Goal: Task Accomplishment & Management: Complete application form

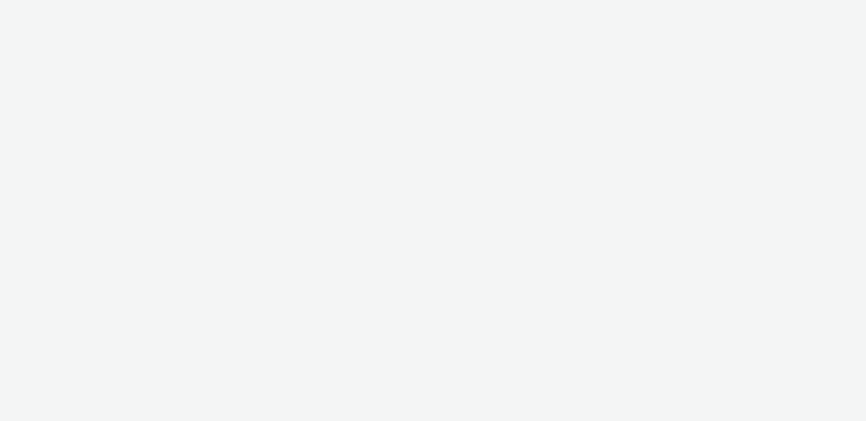
select select "3577b0fe-1e1b-4f05-a15f-27ee59b5ca2b"
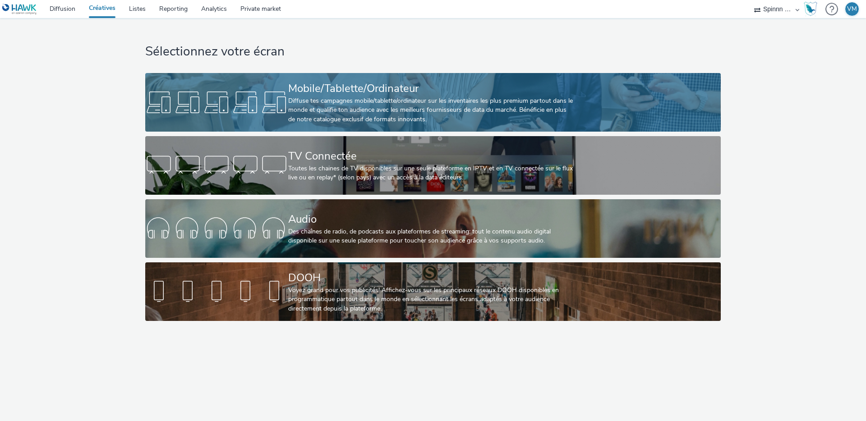
click at [304, 103] on div "Diffuse tes campagnes mobile/tablette/ordinateur sur les inventaires les plus p…" at bounding box center [431, 111] width 286 height 28
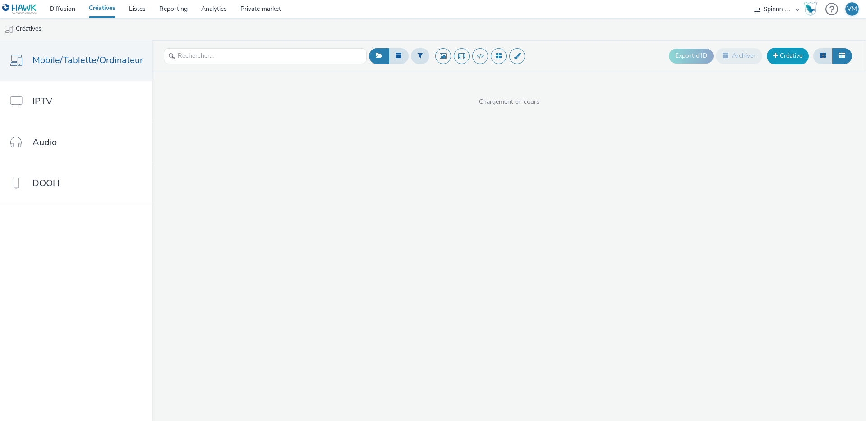
click at [785, 54] on link "Créative" at bounding box center [788, 56] width 42 height 16
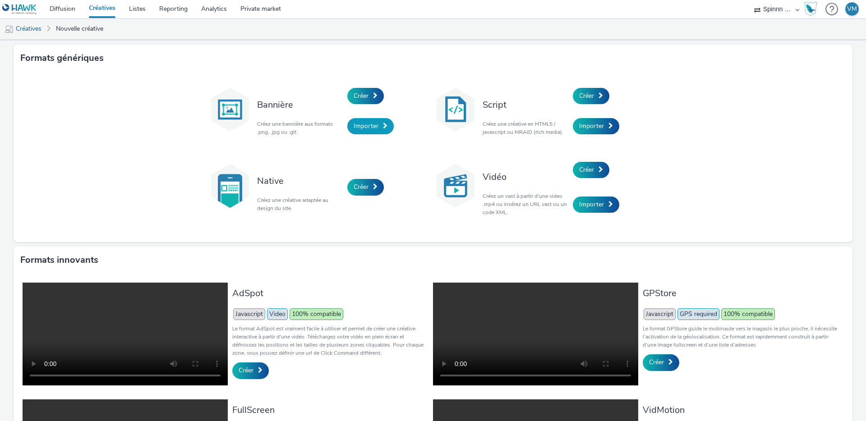
click at [362, 126] on span "Importer" at bounding box center [366, 126] width 25 height 9
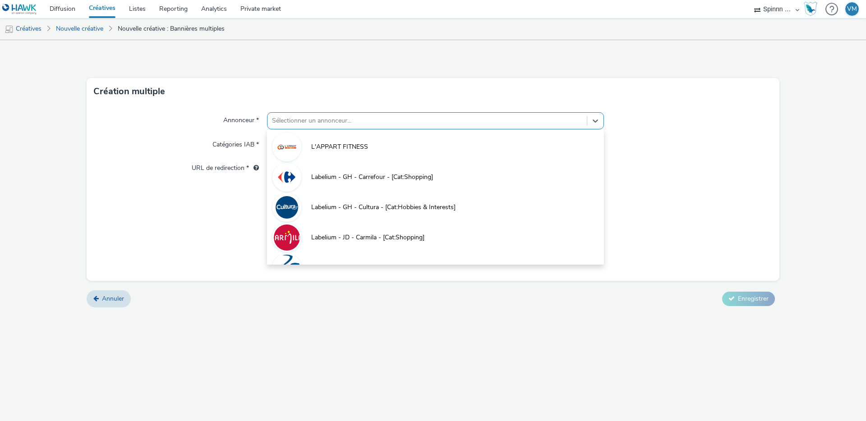
click at [307, 119] on div at bounding box center [427, 120] width 310 height 11
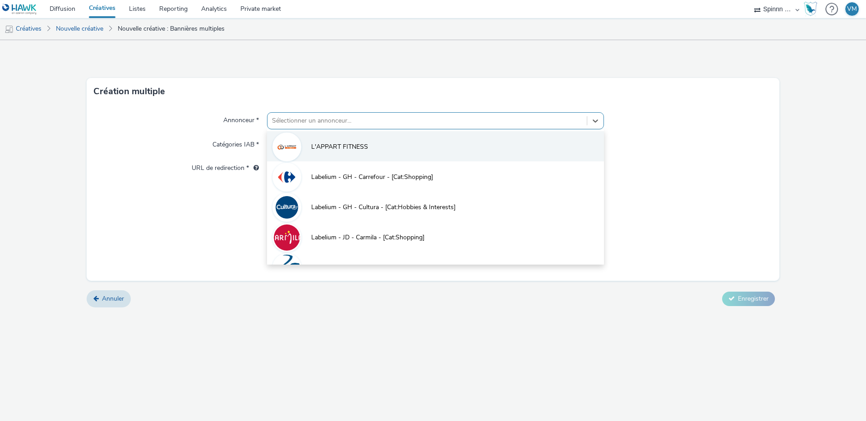
click at [341, 142] on li "L'APPART FITNESS" at bounding box center [435, 146] width 337 height 30
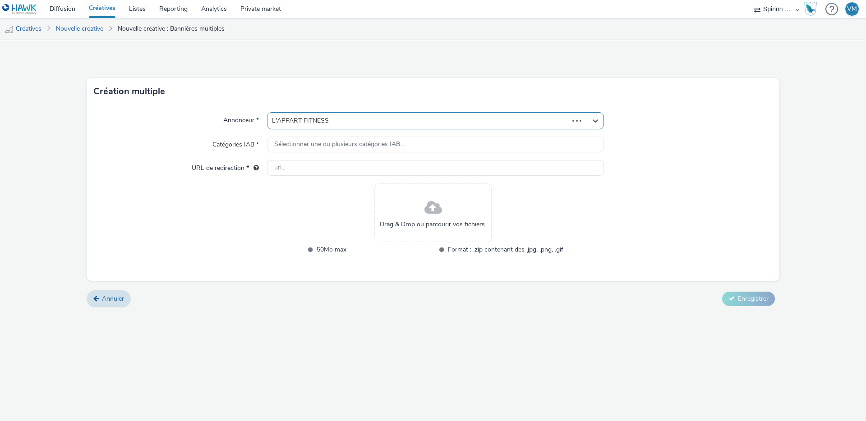
type input "[URL][DOMAIN_NAME]"
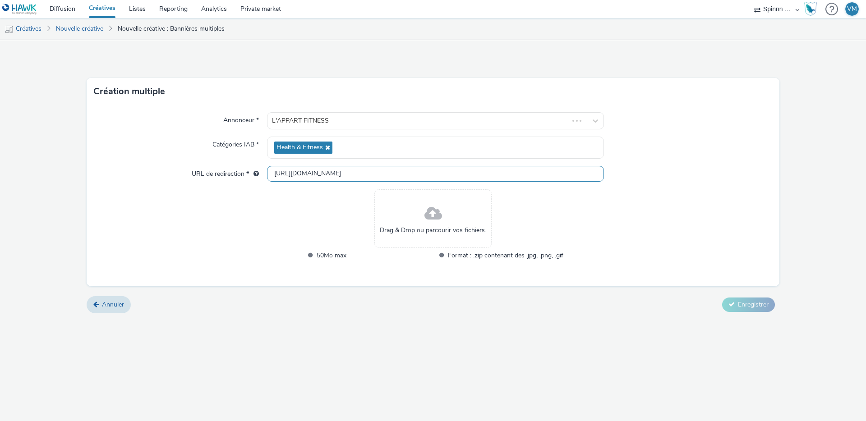
click at [348, 171] on input "[URL][DOMAIN_NAME]" at bounding box center [435, 174] width 337 height 16
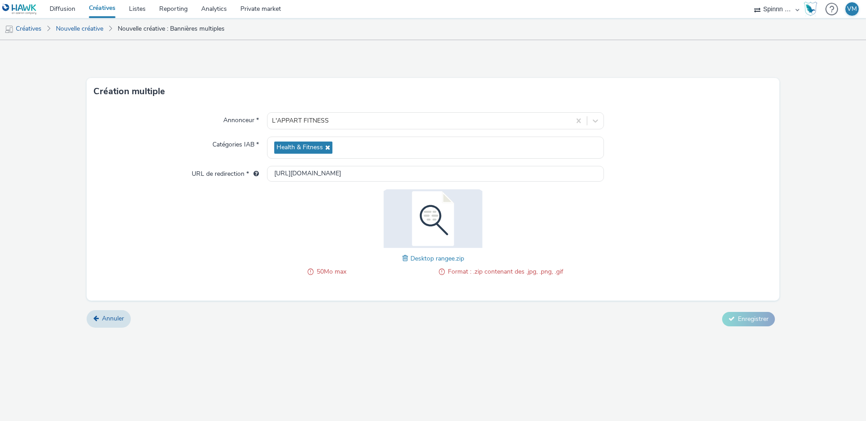
click at [420, 260] on span "Desktop rangee.zip" at bounding box center [438, 258] width 54 height 9
click at [422, 231] on img at bounding box center [432, 218] width 117 height 59
click at [97, 320] on icon at bounding box center [95, 318] width 5 height 6
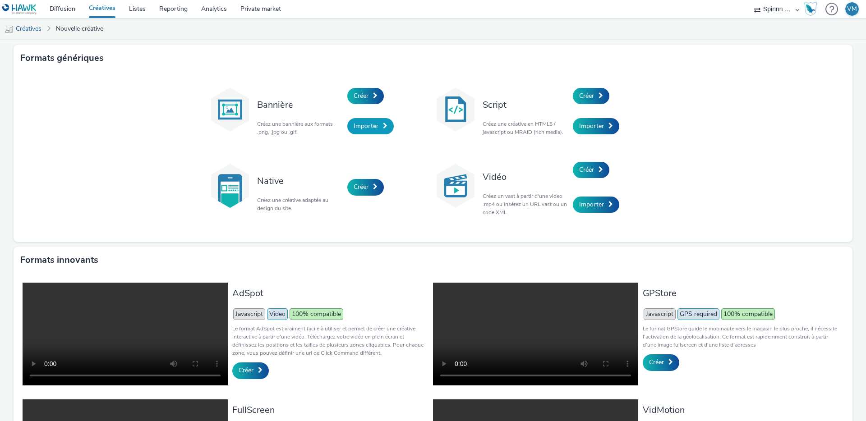
click at [374, 124] on span "Importer" at bounding box center [366, 126] width 25 height 9
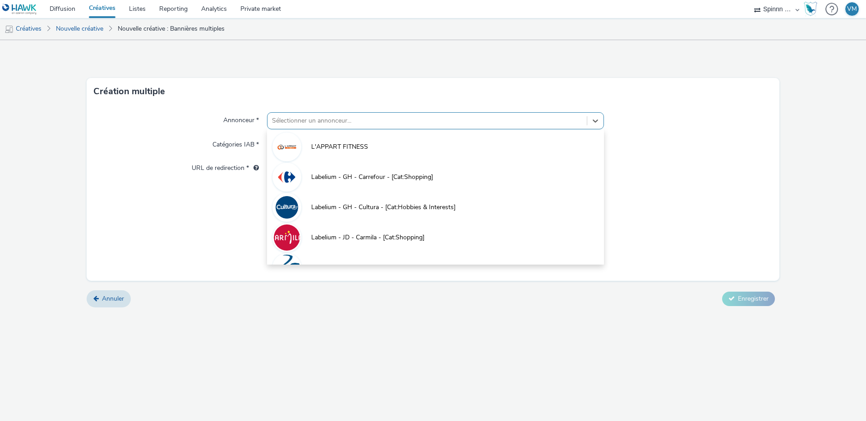
click at [292, 116] on div at bounding box center [427, 120] width 310 height 11
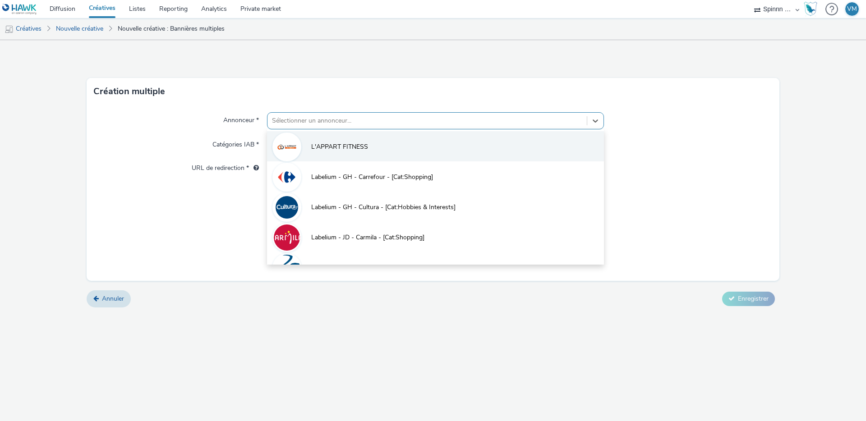
click at [313, 149] on span "L'APPART FITNESS" at bounding box center [339, 147] width 57 height 9
type input "[URL][DOMAIN_NAME]"
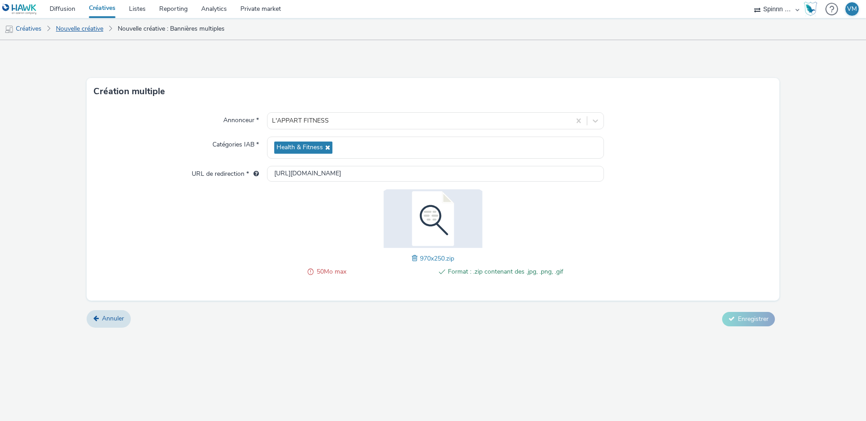
click at [91, 29] on link "Nouvelle créative" at bounding box center [79, 29] width 56 height 22
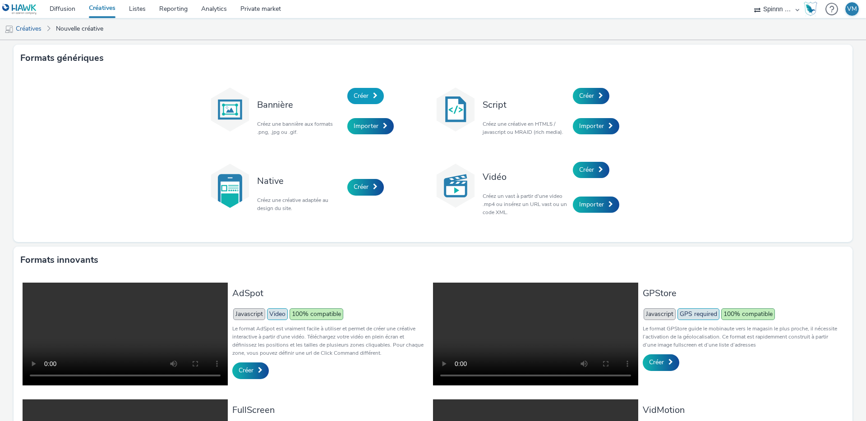
click at [373, 93] on span at bounding box center [375, 95] width 5 height 6
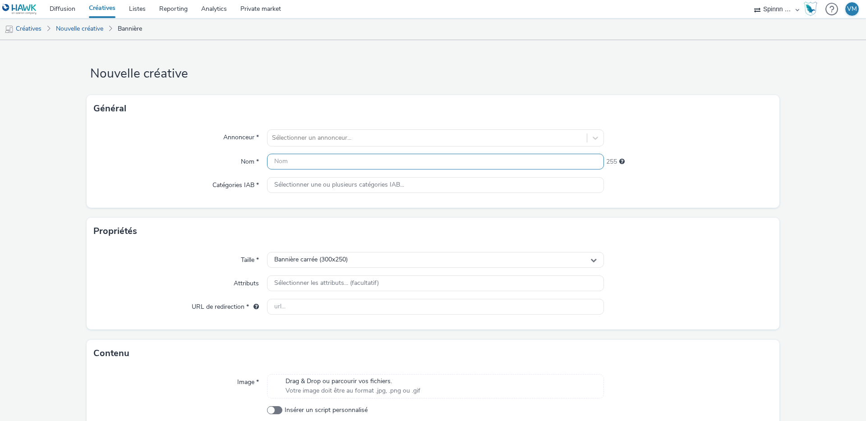
scroll to position [49, 0]
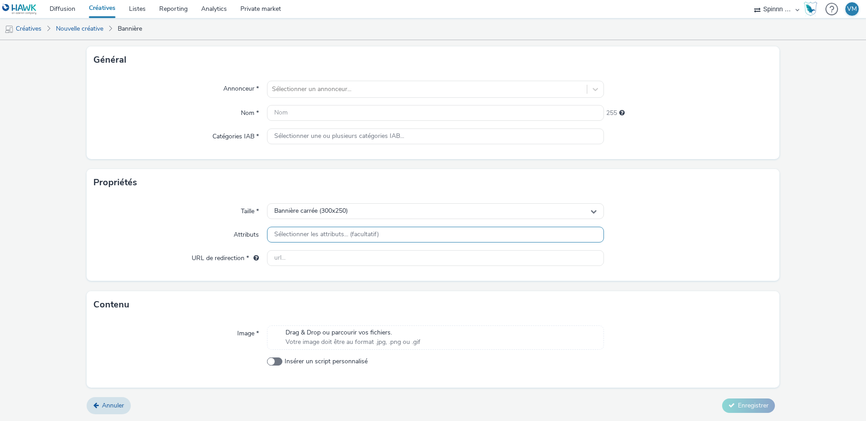
click at [358, 236] on span "Sélectionner les attributs... (facultatif)" at bounding box center [326, 235] width 105 height 8
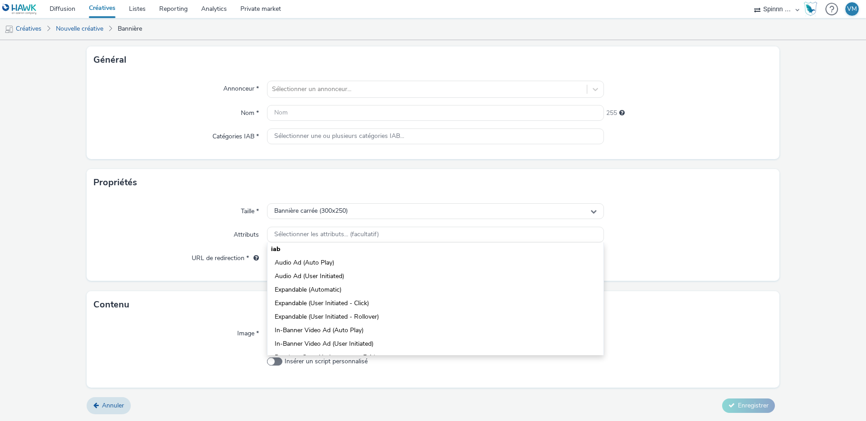
click at [178, 235] on div "Attributs" at bounding box center [180, 235] width 173 height 16
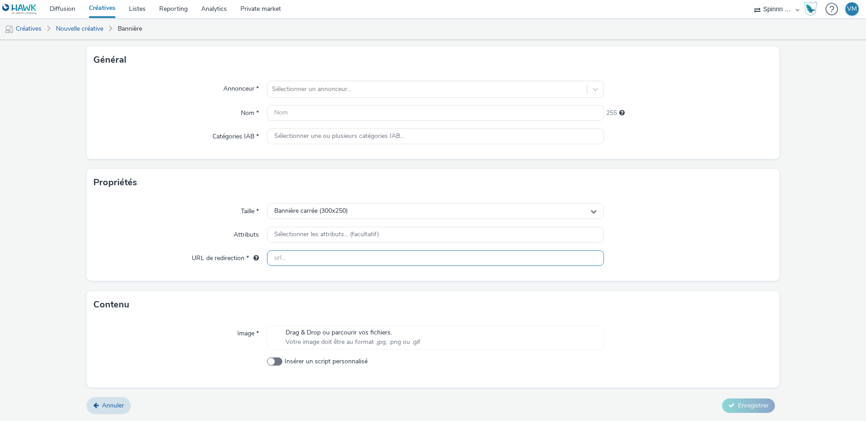
click at [295, 250] on input "text" at bounding box center [435, 258] width 337 height 16
click at [102, 11] on link "Créatives" at bounding box center [102, 9] width 40 height 18
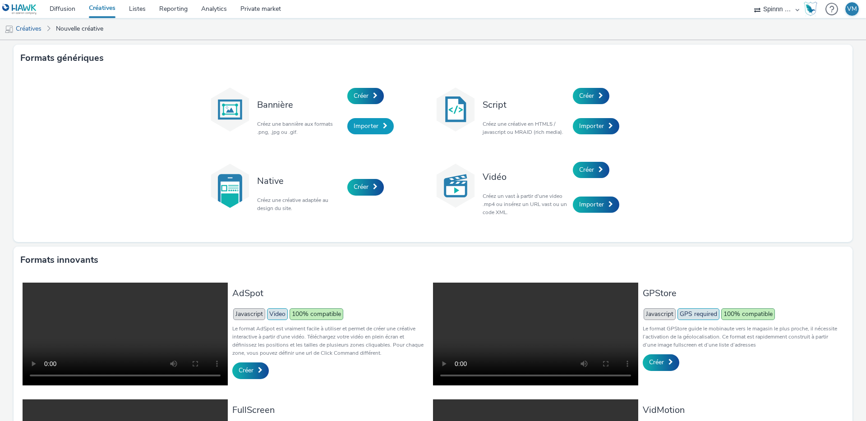
click at [378, 122] on link "Importer" at bounding box center [370, 126] width 46 height 16
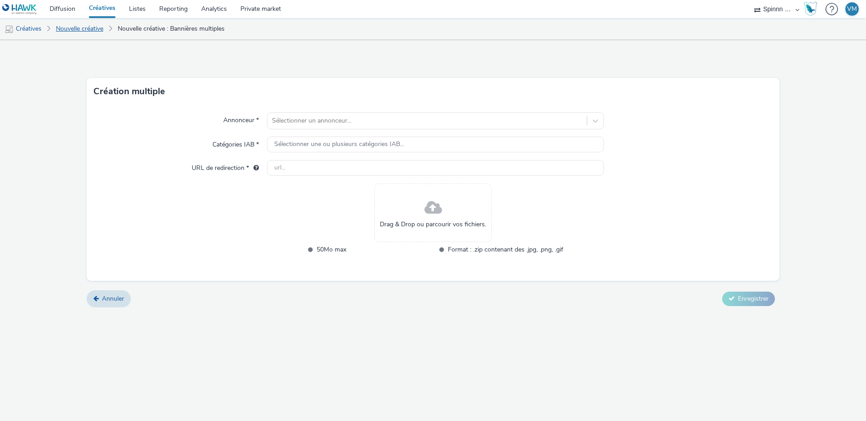
click at [82, 28] on link "Nouvelle créative" at bounding box center [79, 29] width 56 height 22
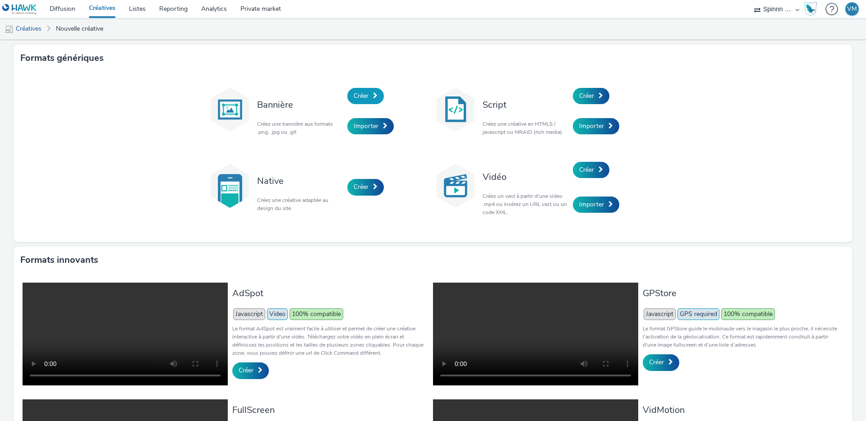
click at [360, 97] on span "Créer" at bounding box center [361, 96] width 15 height 9
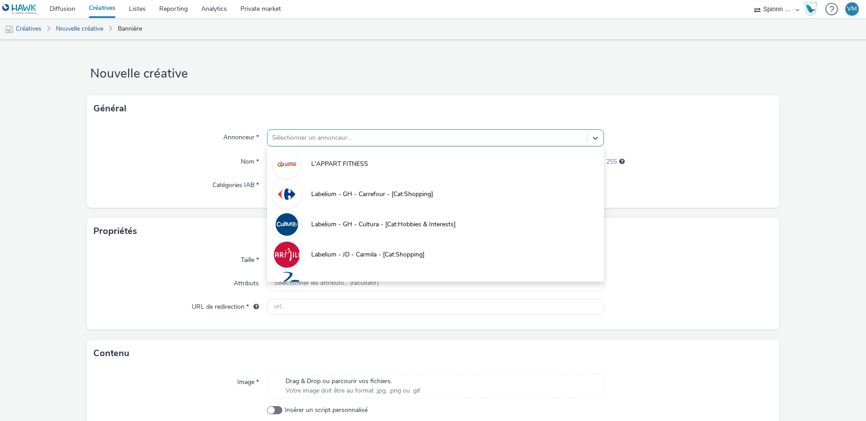
click at [291, 135] on div at bounding box center [427, 138] width 310 height 11
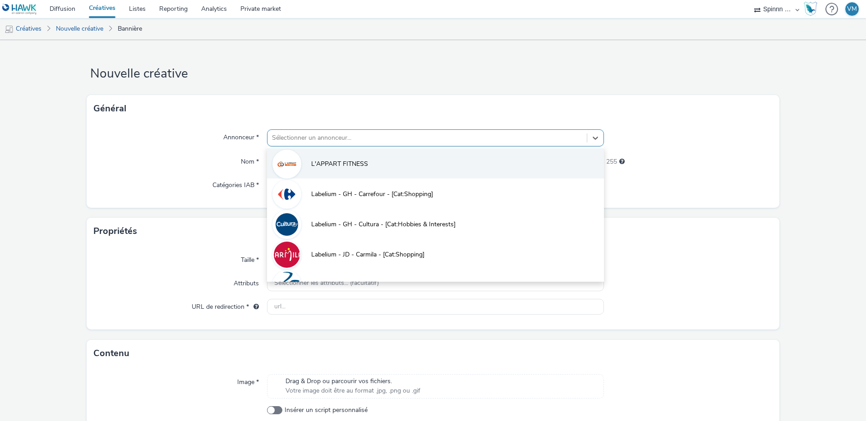
click at [331, 162] on span "L'APPART FITNESS" at bounding box center [339, 164] width 57 height 9
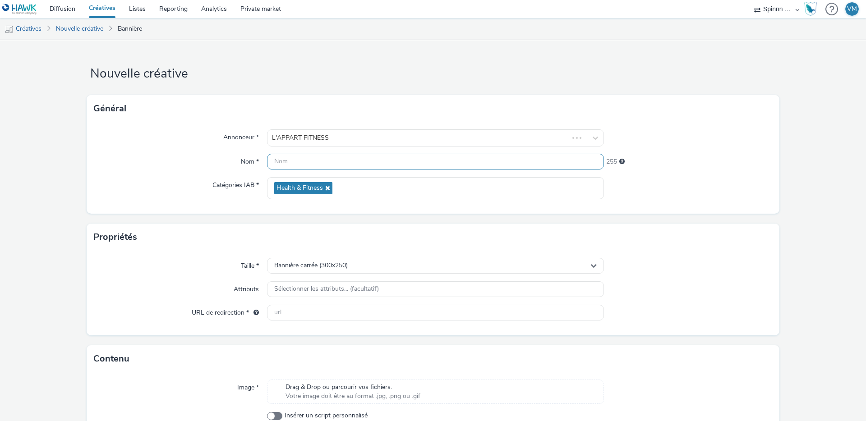
click at [286, 160] on input "text" at bounding box center [435, 162] width 337 height 16
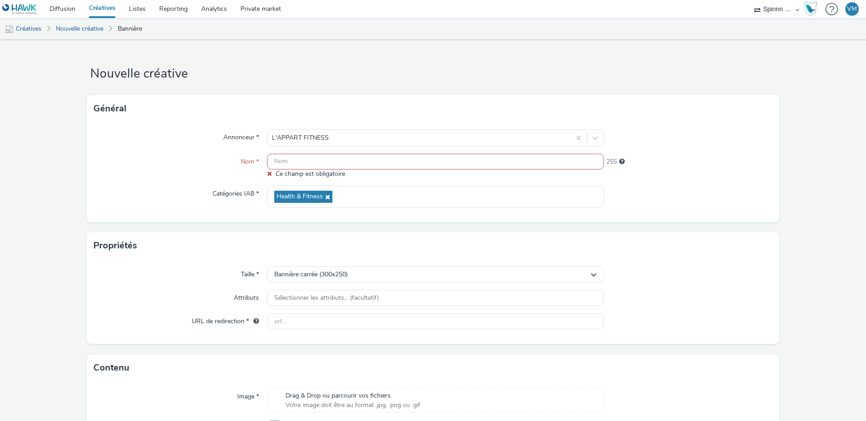
paste input "[Cr:OP [DATE]] [Sz:300x50] [Ty:Acquisition] [Lg:FR] [Ot:Generique]"
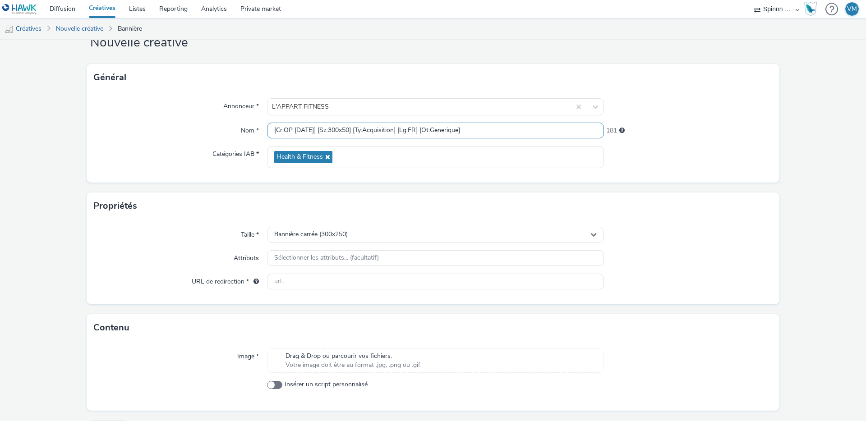
scroll to position [39, 0]
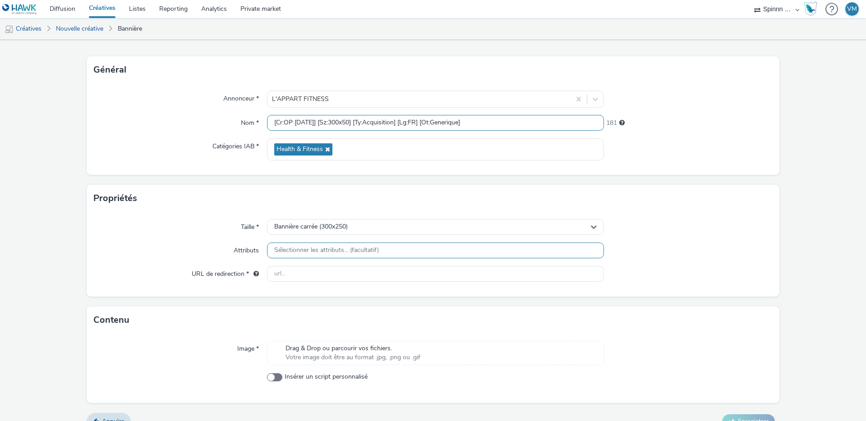
type input "[Cr:OP [DATE]] [Sz:300x50] [Ty:Acquisition] [Lg:FR] [Ot:Generique]"
click at [298, 247] on span "Sélectionner les attributs... (facultatif)" at bounding box center [326, 251] width 105 height 8
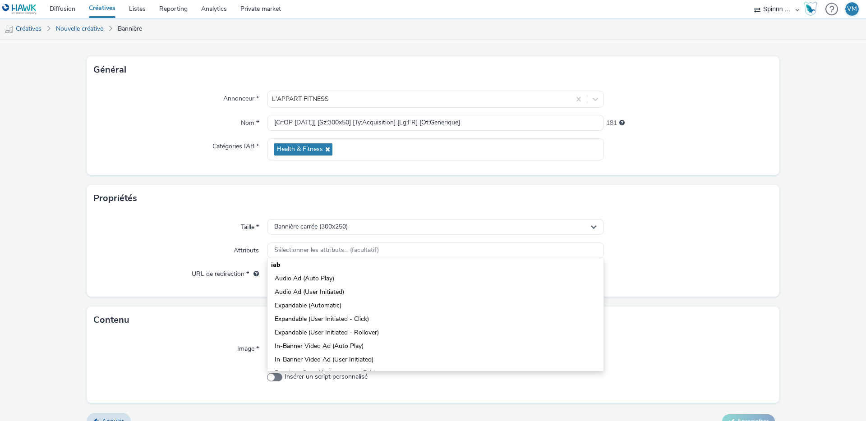
click at [172, 235] on div "Taille *" at bounding box center [180, 227] width 173 height 16
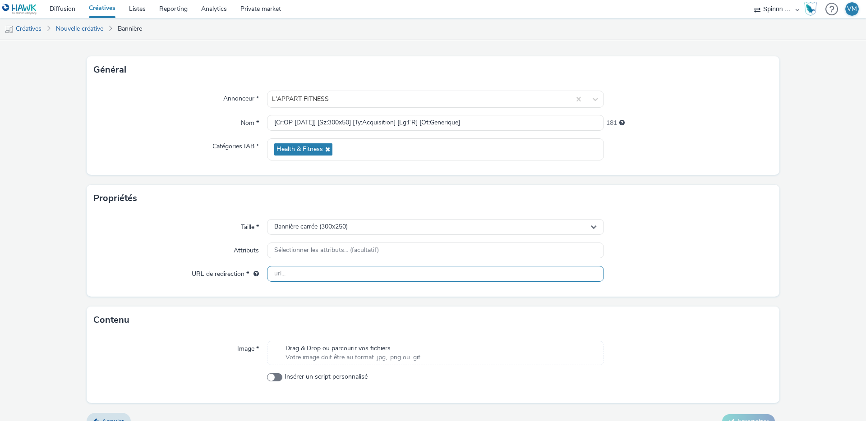
click at [276, 273] on input "text" at bounding box center [435, 274] width 337 height 16
paste input "[URL][DOMAIN_NAME]"
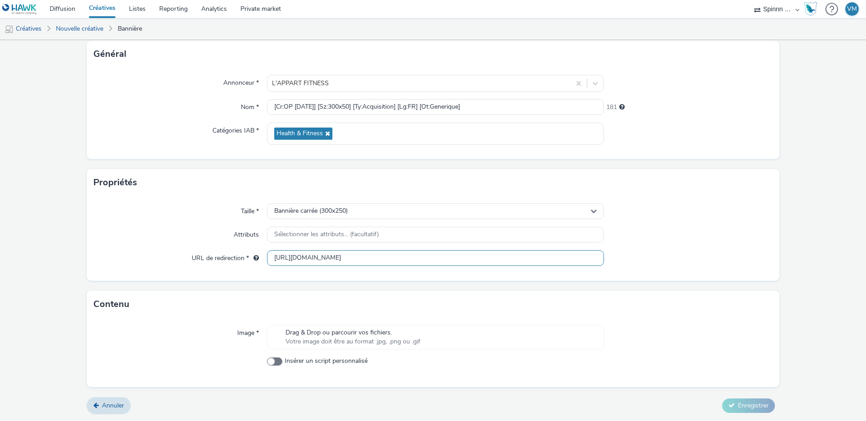
type input "[URL][DOMAIN_NAME]"
click at [359, 335] on span "Drag & Drop ou parcourir vos fichiers." at bounding box center [353, 332] width 135 height 9
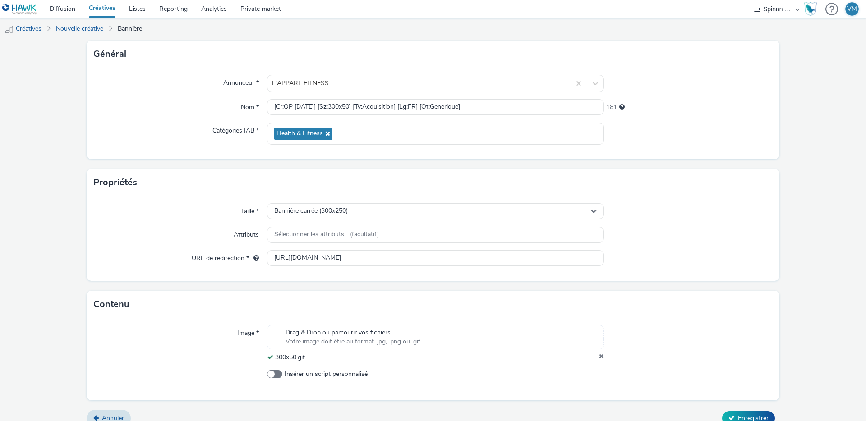
scroll to position [67, 0]
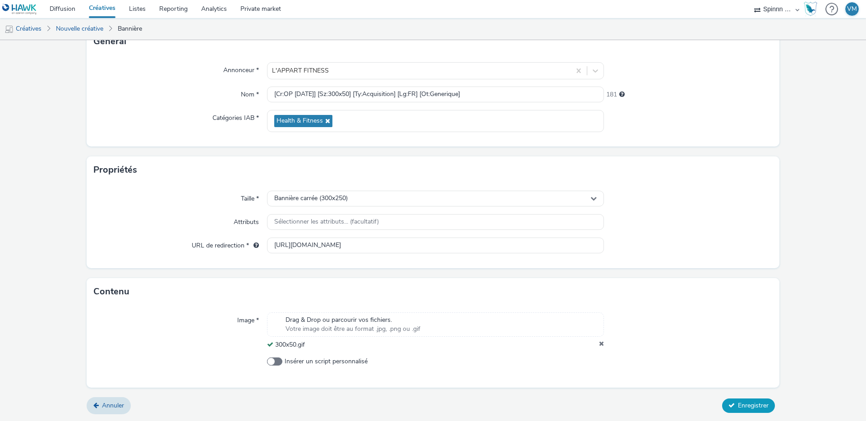
click at [742, 407] on span "Enregistrer" at bounding box center [753, 406] width 31 height 9
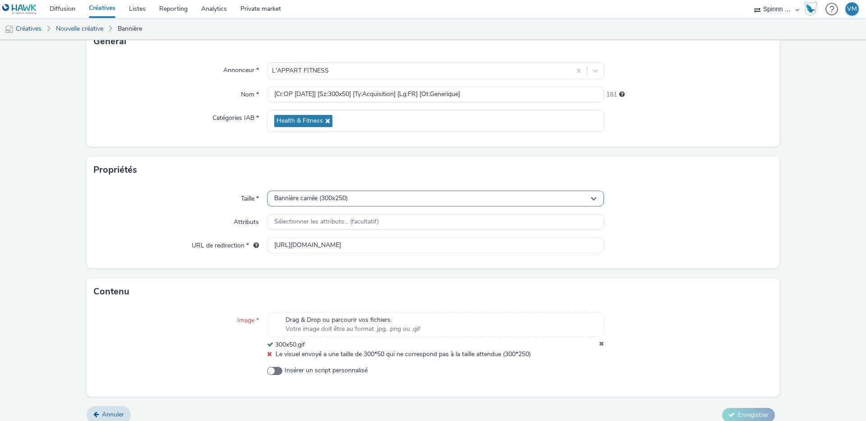
click at [343, 200] on span "Bannière carrée (300x250)" at bounding box center [311, 199] width 74 height 8
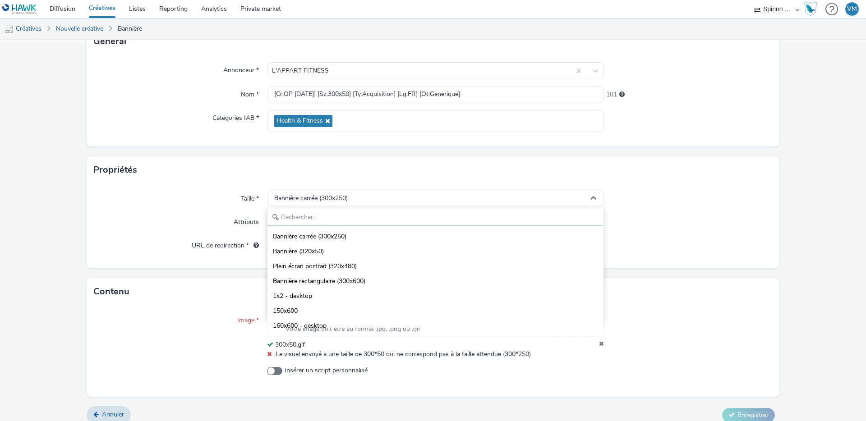
click at [322, 218] on input "text" at bounding box center [436, 218] width 336 height 16
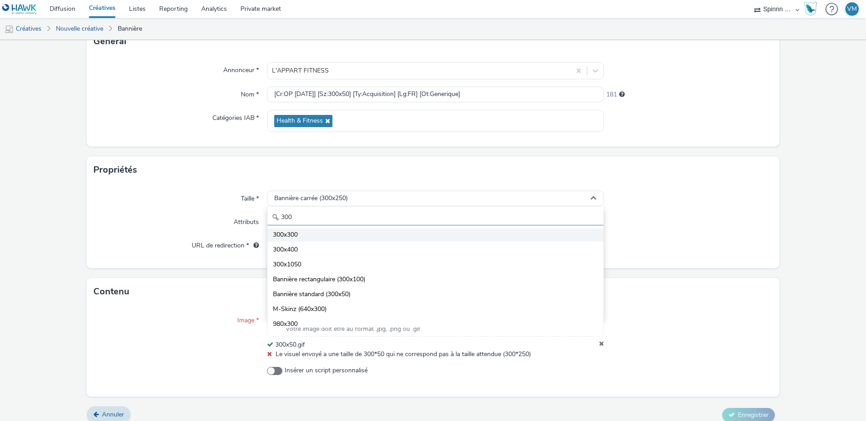
scroll to position [35, 0]
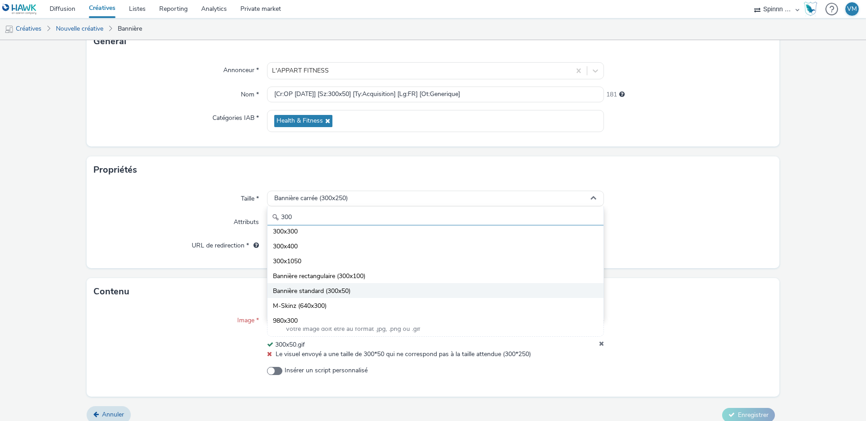
type input "300"
click at [330, 285] on li "Bannière standard (300x50)" at bounding box center [436, 290] width 336 height 15
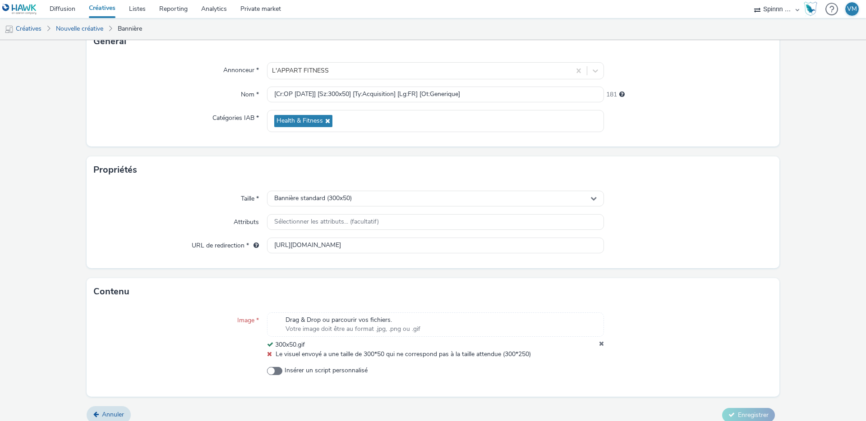
scroll to position [77, 0]
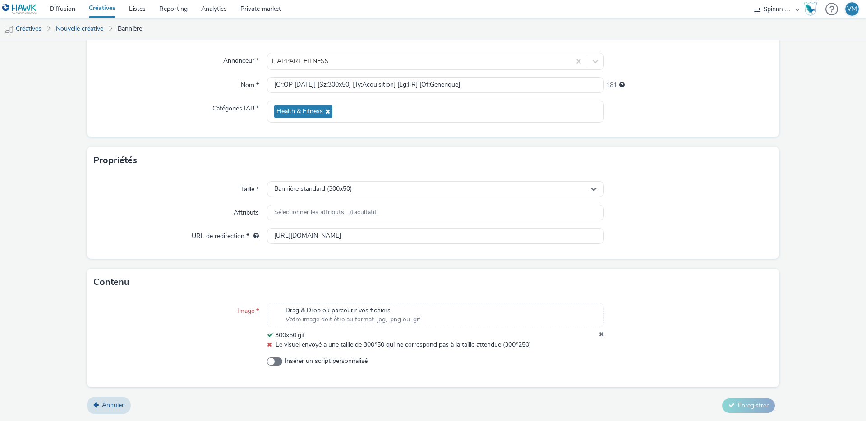
click at [420, 354] on div "Image * Drag & Drop ou parcourir vos fichiers. Votre image doit être au format …" at bounding box center [433, 342] width 693 height 92
click at [434, 336] on div "300x50.gif" at bounding box center [435, 335] width 337 height 9
click at [599, 332] on icon at bounding box center [601, 335] width 5 height 9
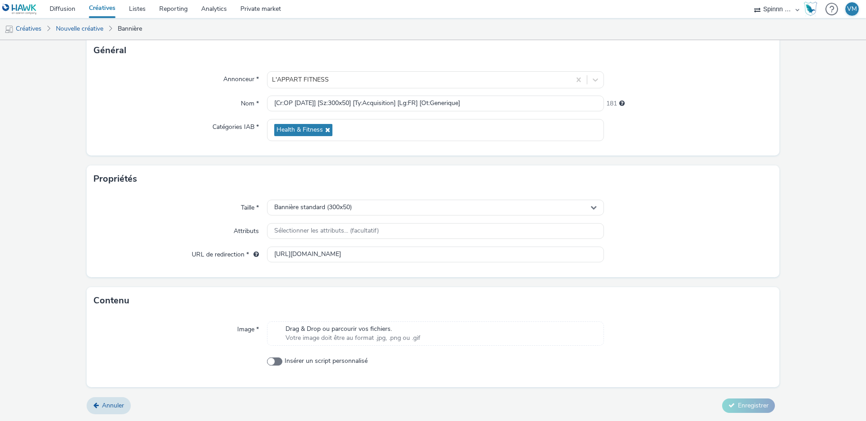
scroll to position [58, 0]
click at [339, 337] on span "Votre image doit être au format .jpg, .png ou .gif" at bounding box center [353, 338] width 135 height 9
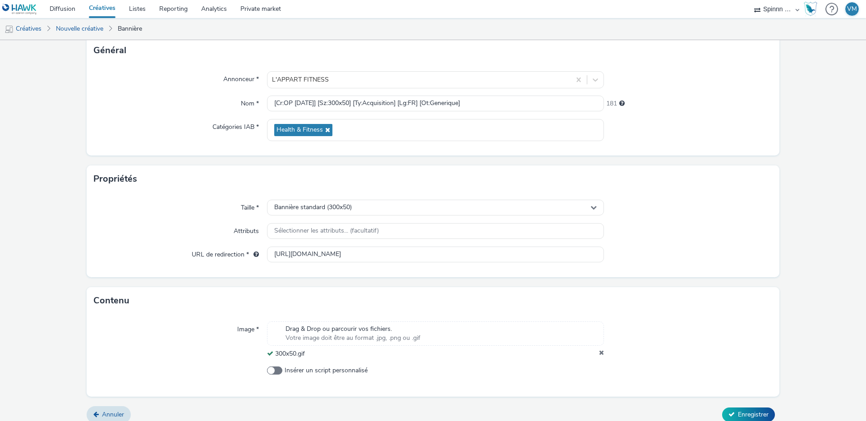
scroll to position [67, 0]
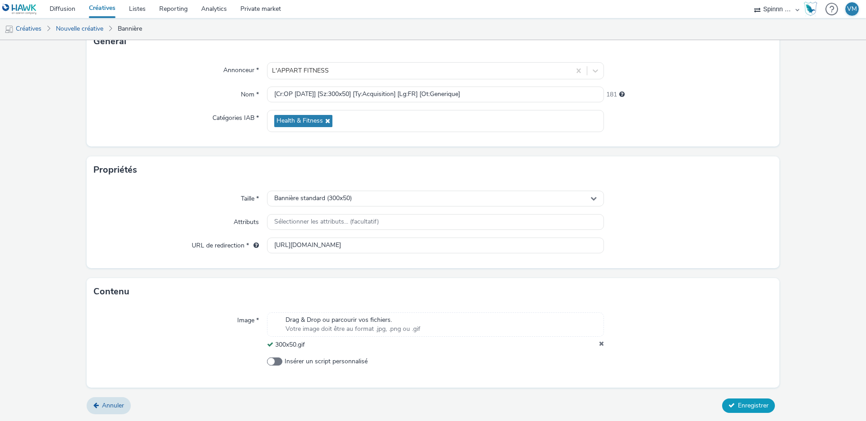
click at [741, 404] on span "Enregistrer" at bounding box center [753, 406] width 31 height 9
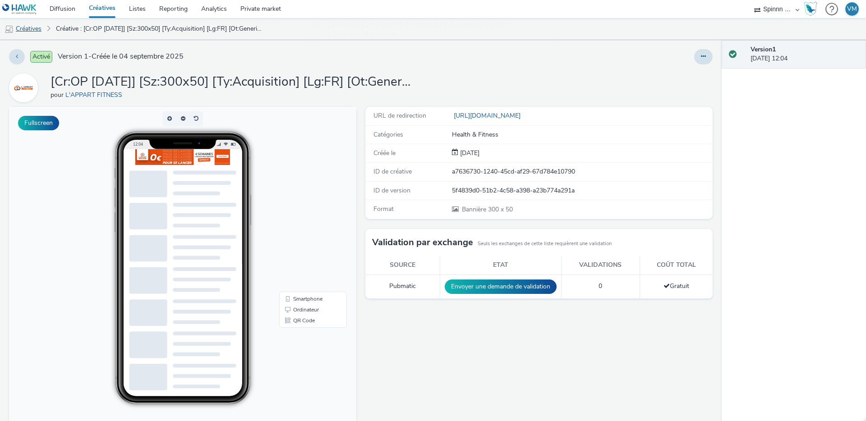
click at [25, 29] on link "Créatives" at bounding box center [23, 29] width 46 height 22
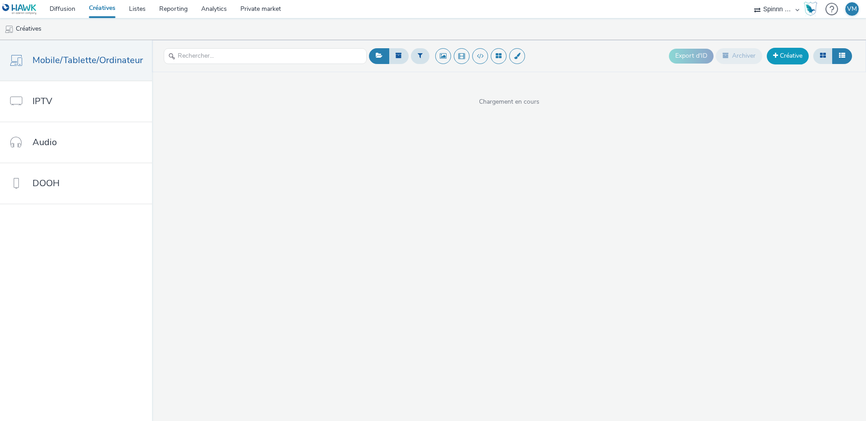
click at [781, 55] on link "Créative" at bounding box center [788, 56] width 42 height 16
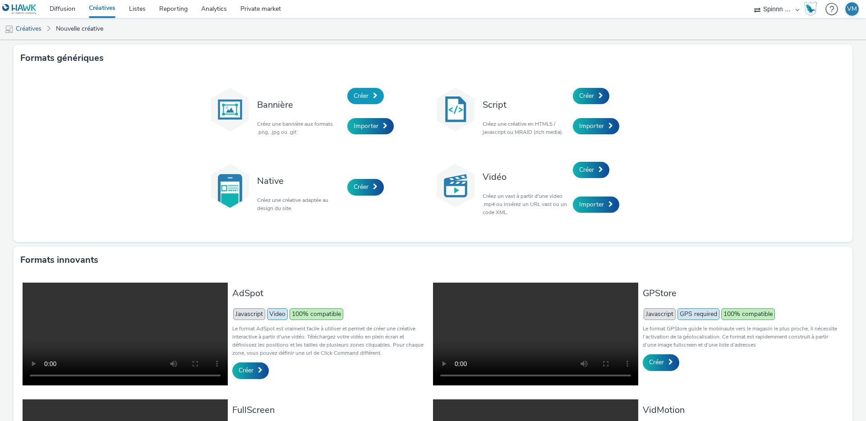
click at [365, 92] on link "Créer" at bounding box center [365, 96] width 37 height 16
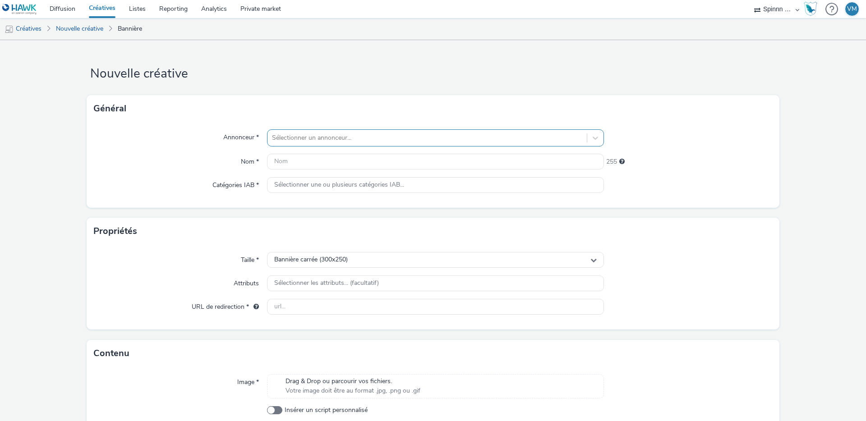
click at [272, 133] on div at bounding box center [427, 138] width 310 height 11
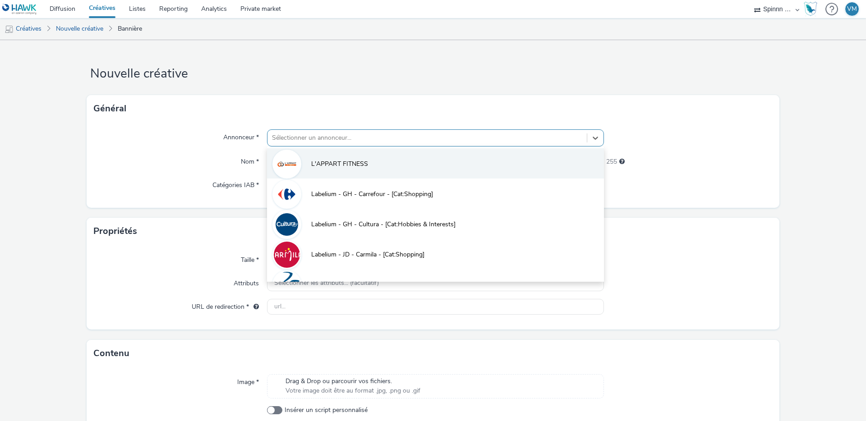
click at [318, 158] on li "L'APPART FITNESS" at bounding box center [435, 163] width 337 height 30
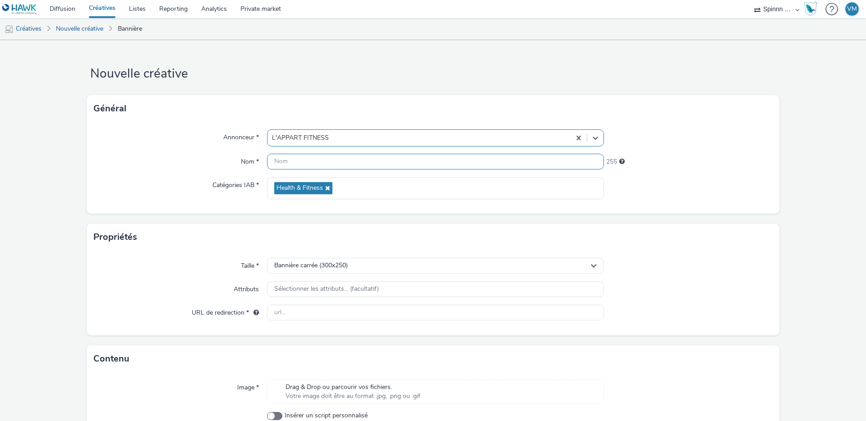
click at [285, 162] on input "text" at bounding box center [435, 162] width 337 height 16
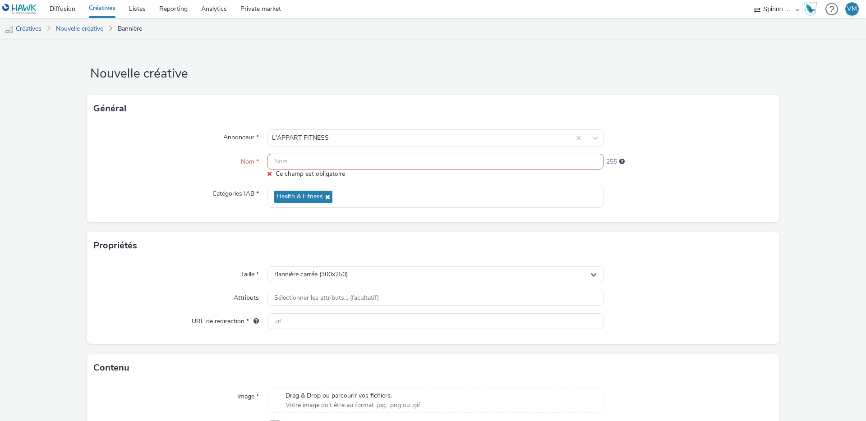
paste input "[Cr:OP [DATE]] [Sz:320x50] [Ty:Acquisition] [Lg:FR] [Ot:Generique]"
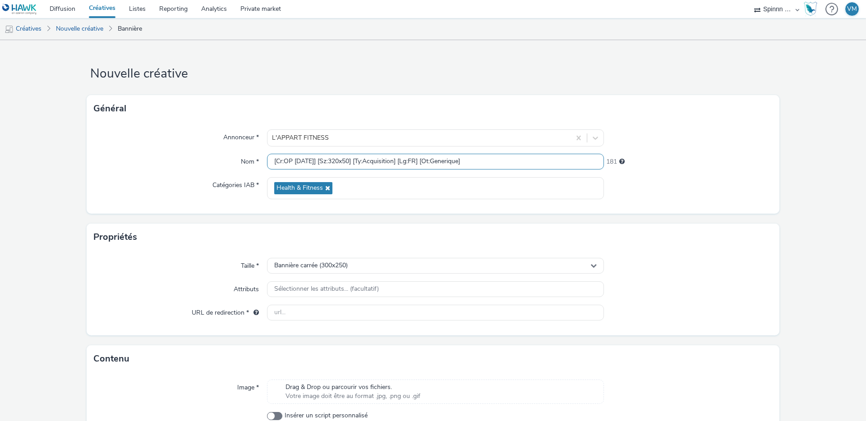
type input "[Cr:OP [DATE]] [Sz:320x50] [Ty:Acquisition] [Lg:FR] [Ot:Generique]"
click at [284, 310] on input "text" at bounding box center [435, 313] width 337 height 16
paste input "[URL][DOMAIN_NAME]"
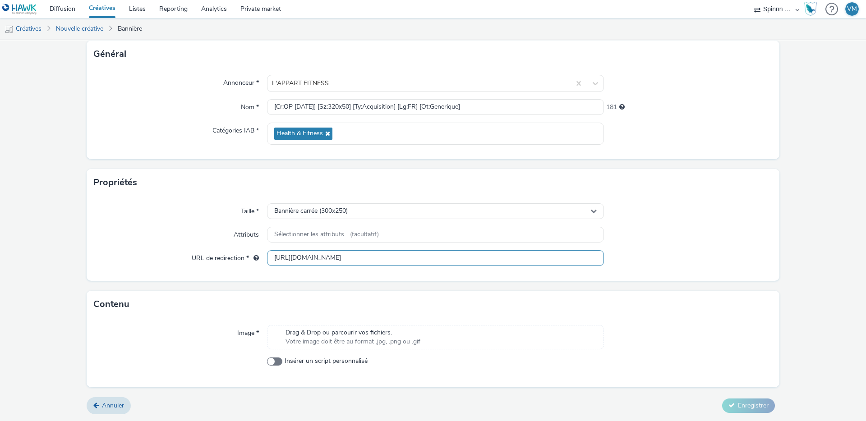
type input "[URL][DOMAIN_NAME]"
click at [379, 337] on span "Votre image doit être au format .jpg, .png ou .gif" at bounding box center [353, 341] width 135 height 9
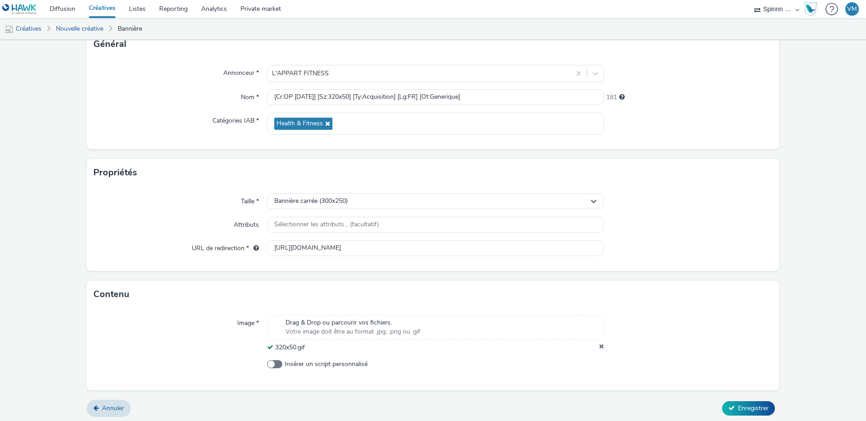
scroll to position [67, 0]
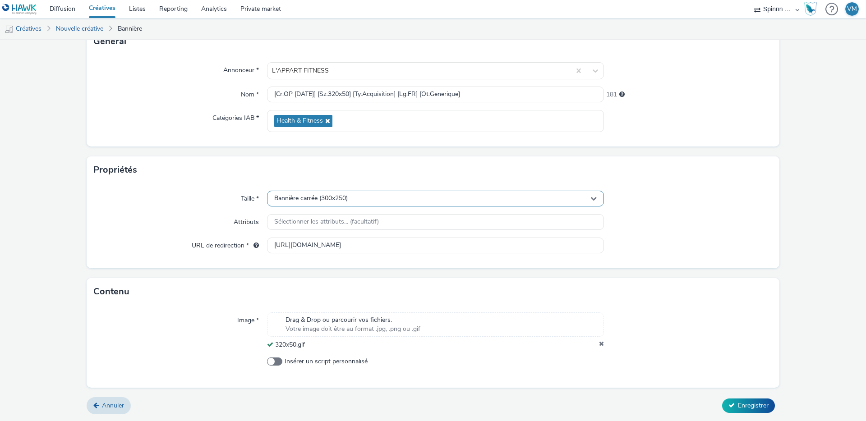
click at [328, 193] on div "Bannière carrée (300x250)" at bounding box center [435, 199] width 337 height 16
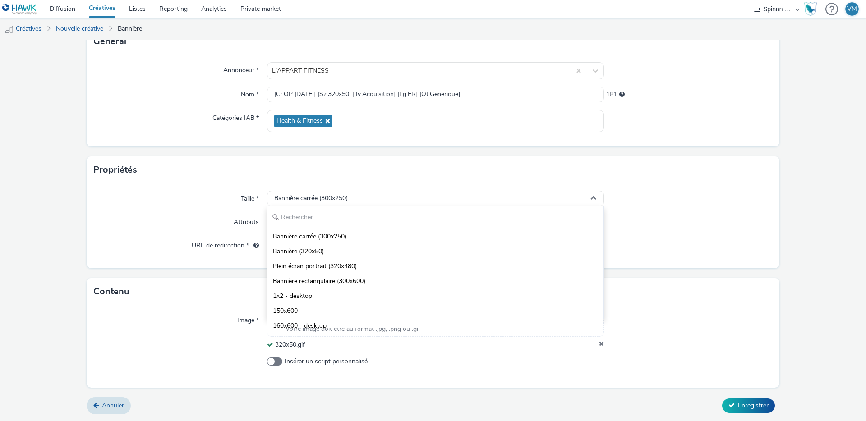
click at [310, 217] on input "text" at bounding box center [436, 218] width 336 height 16
click at [310, 217] on input "32" at bounding box center [436, 218] width 336 height 16
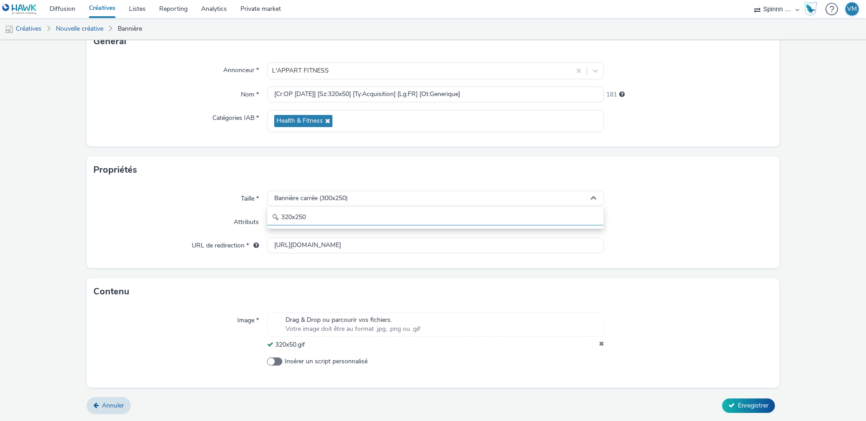
type input "320x250"
click at [722, 399] on button "Enregistrer" at bounding box center [748, 406] width 53 height 14
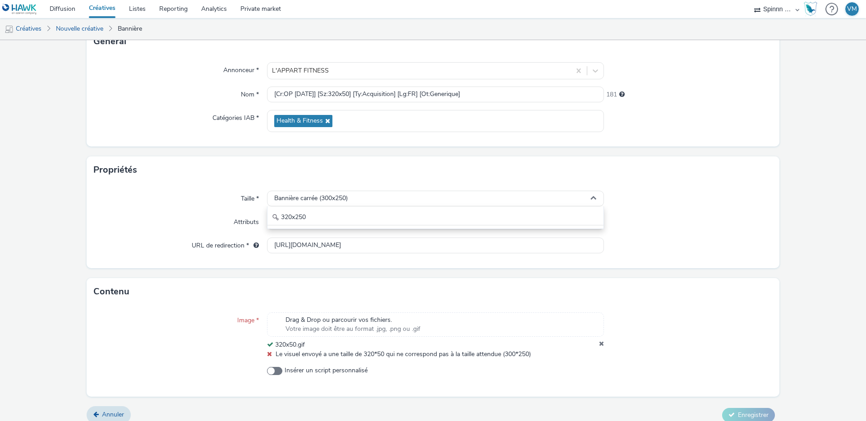
click at [184, 248] on div "URL de redirection *" at bounding box center [180, 246] width 173 height 16
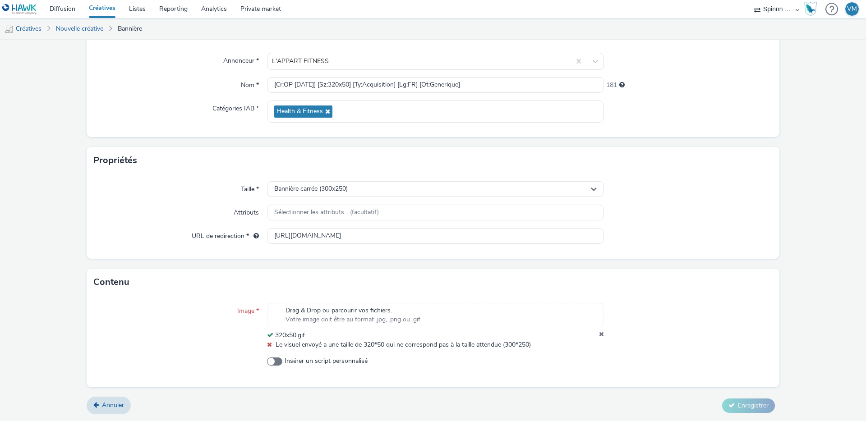
click at [599, 332] on icon at bounding box center [601, 335] width 5 height 9
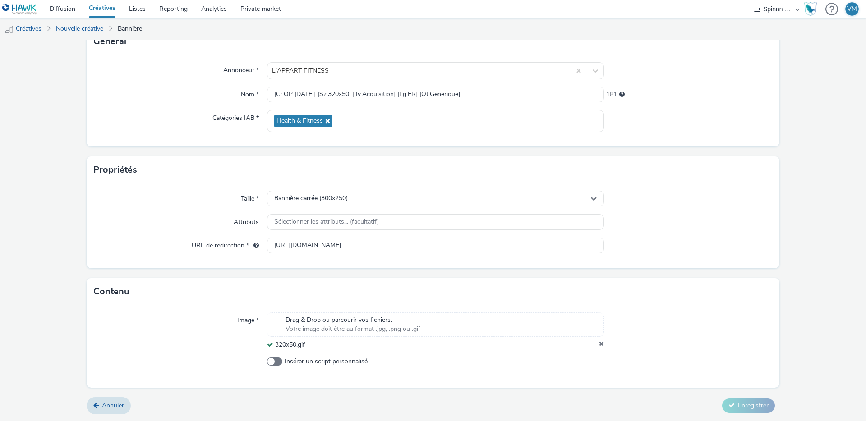
scroll to position [58, 0]
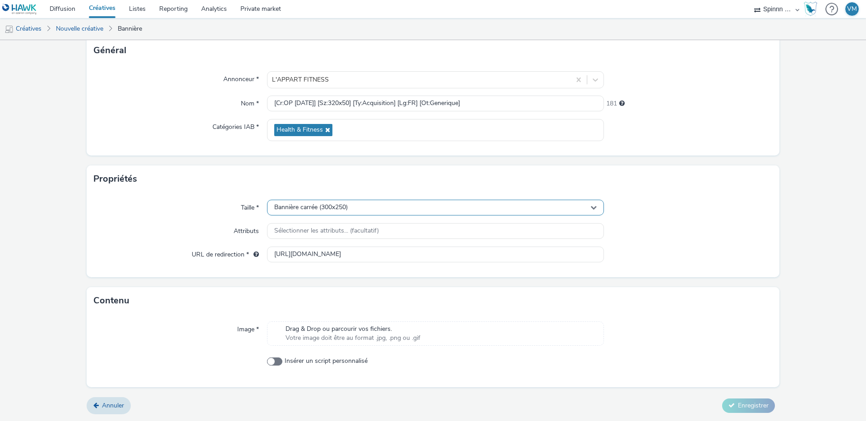
click at [344, 206] on span "Bannière carrée (300x250)" at bounding box center [311, 208] width 74 height 8
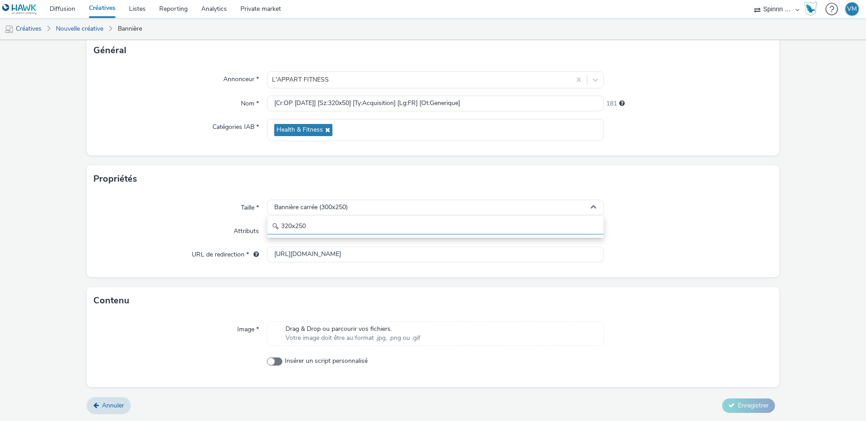
click at [313, 222] on input "320x250" at bounding box center [436, 227] width 336 height 16
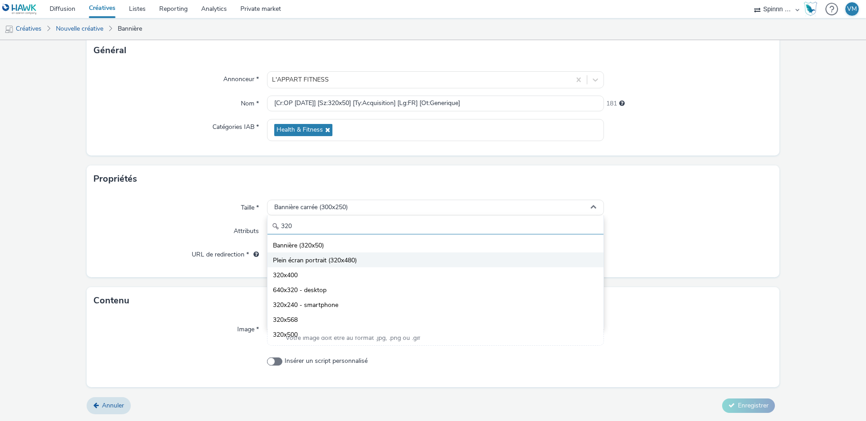
type input "320"
click at [328, 259] on span "Plein écran portrait (320x480)" at bounding box center [315, 260] width 84 height 9
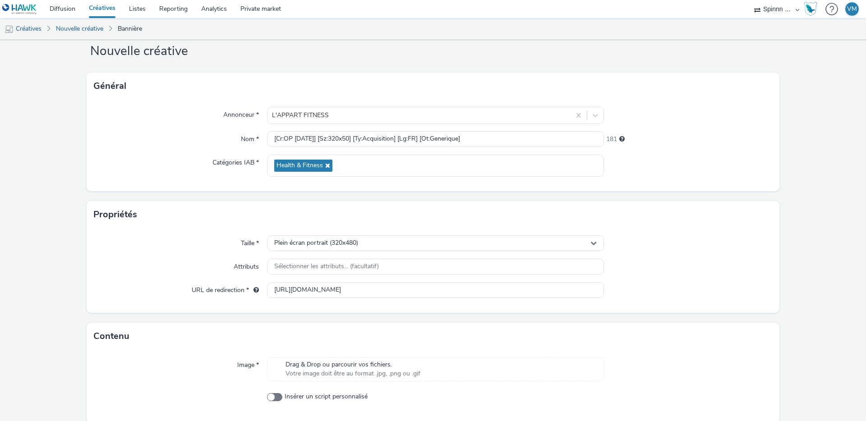
scroll to position [10, 0]
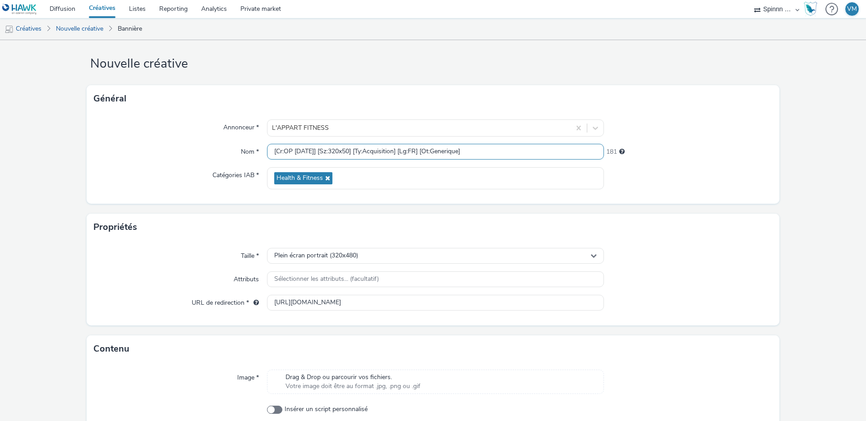
click at [370, 152] on input "[Cr:OP [DATE]] [Sz:320x50] [Ty:Acquisition] [Lg:FR] [Ot:Generique]" at bounding box center [435, 152] width 337 height 16
paste input "480] [Ty:Acquisition] [Lg:FR] [Ot:[PERSON_NAME]"
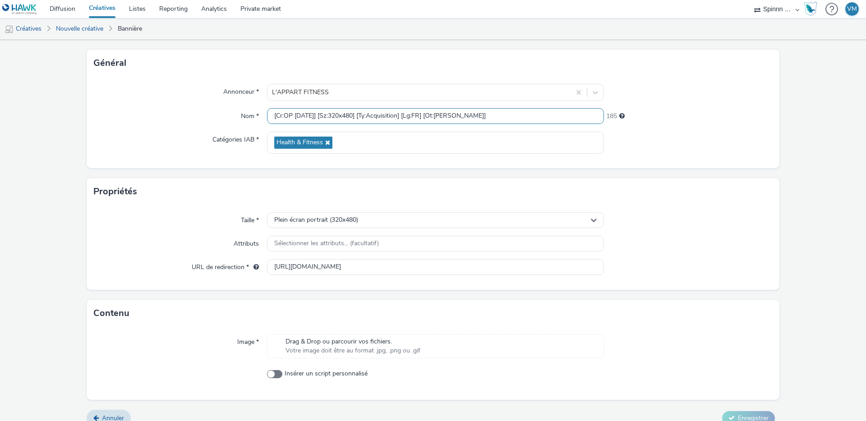
scroll to position [58, 0]
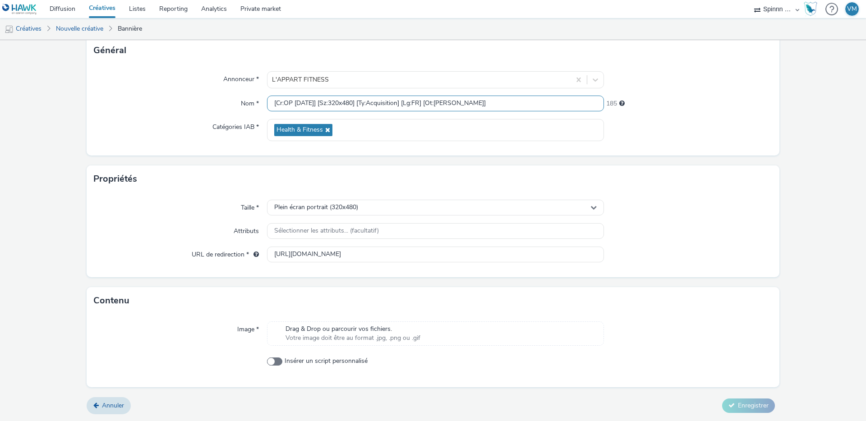
type input "[Cr:OP [DATE]] [Sz:320x480] [Ty:Acquisition] [Lg:FR] [Ot:[PERSON_NAME]]"
click at [334, 330] on span "Drag & Drop ou parcourir vos fichiers." at bounding box center [353, 329] width 135 height 9
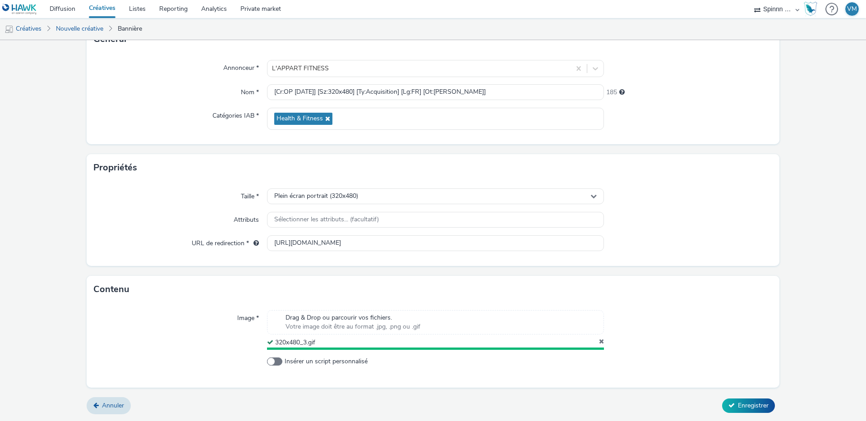
scroll to position [67, 0]
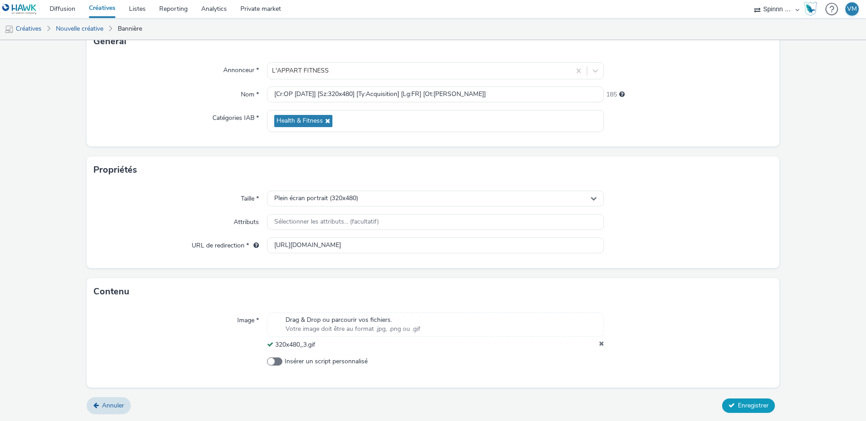
click at [739, 407] on span "Enregistrer" at bounding box center [753, 406] width 31 height 9
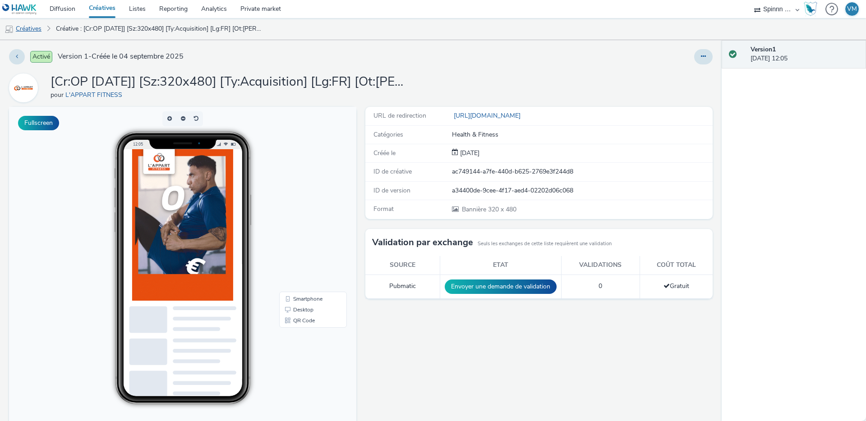
click at [35, 25] on link "Créatives" at bounding box center [23, 29] width 46 height 22
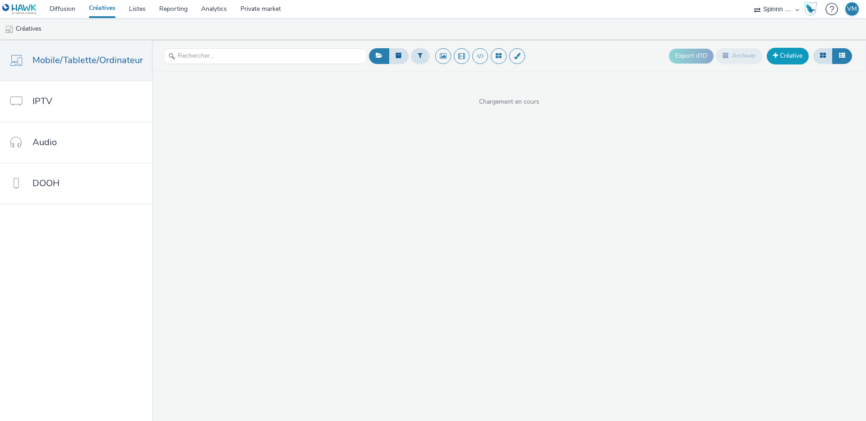
click at [785, 57] on link "Créative" at bounding box center [788, 56] width 42 height 16
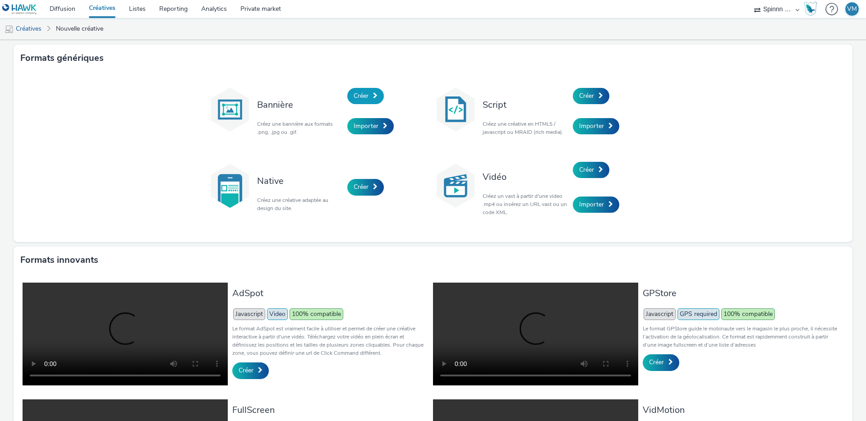
click at [357, 96] on span "Créer" at bounding box center [361, 96] width 15 height 9
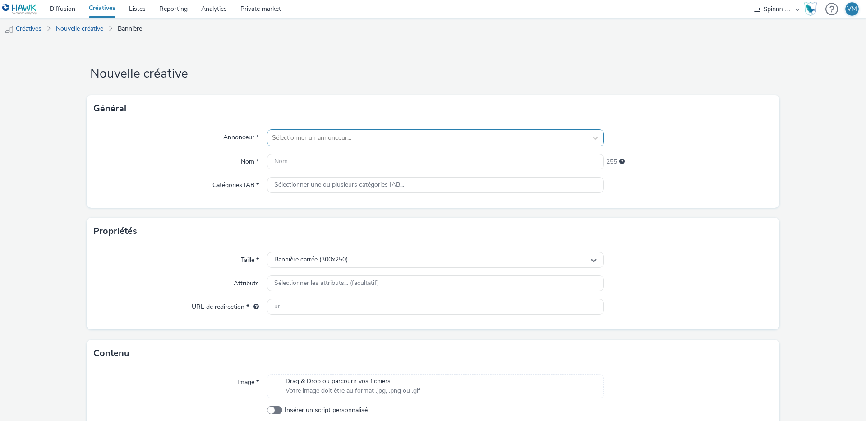
click at [274, 133] on div at bounding box center [427, 138] width 310 height 11
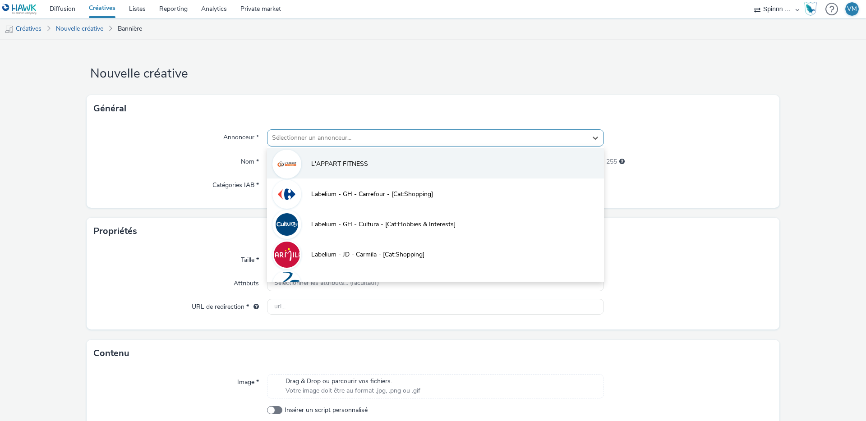
click at [303, 165] on li "L'APPART FITNESS" at bounding box center [435, 163] width 337 height 30
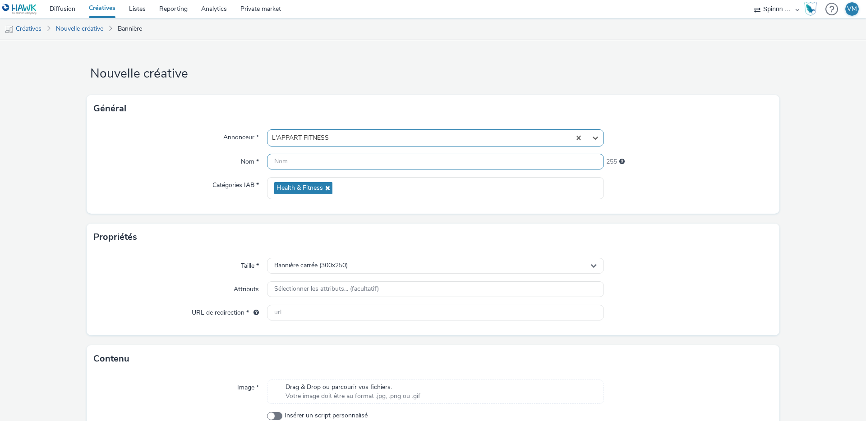
click at [298, 161] on input "text" at bounding box center [435, 162] width 337 height 16
paste input "[Cr:OP [DATE]] [Sz:320x480] [Ty:Acquisition] [Lg:FR] [Ot:[PERSON_NAME]]"
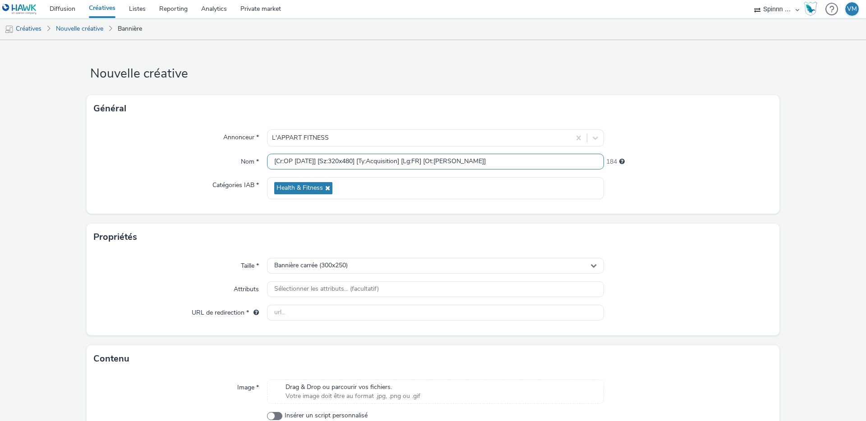
scroll to position [48, 0]
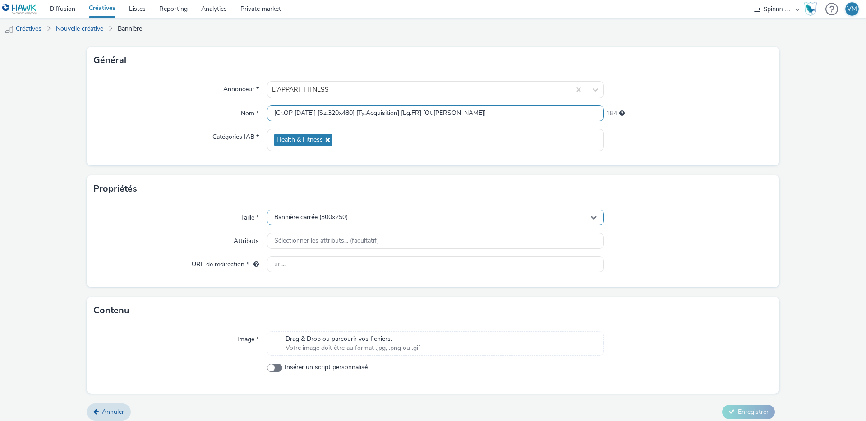
type input "[Cr:OP [DATE]] [Sz:320x480] [Ty:Acquisition] [Lg:FR] [Ot:[PERSON_NAME]]"
click at [330, 214] on span "Bannière carrée (300x250)" at bounding box center [311, 218] width 74 height 8
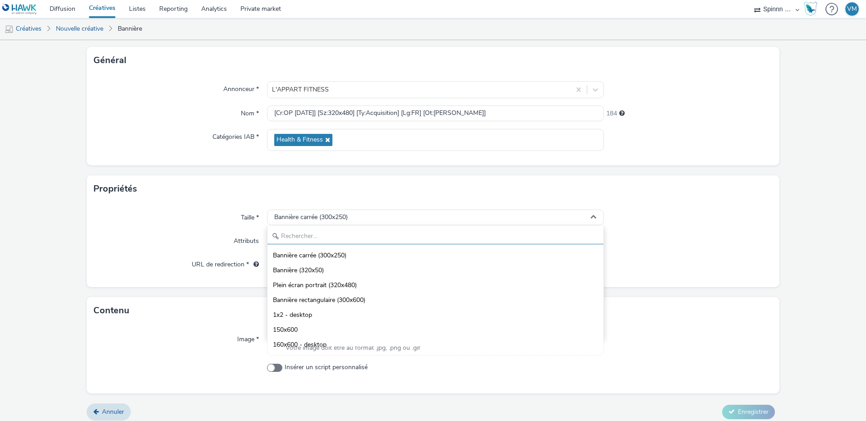
click at [315, 236] on input "text" at bounding box center [436, 237] width 336 height 16
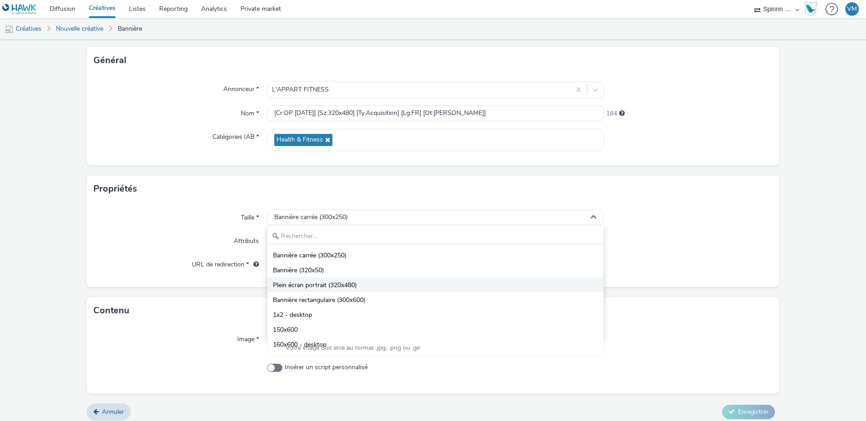
click at [327, 288] on span "Plein écran portrait (320x480)" at bounding box center [315, 285] width 84 height 9
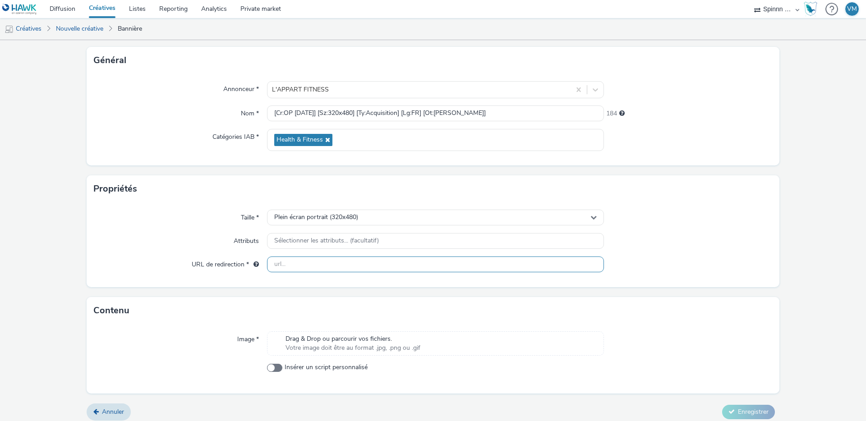
click at [306, 266] on input "text" at bounding box center [435, 265] width 337 height 16
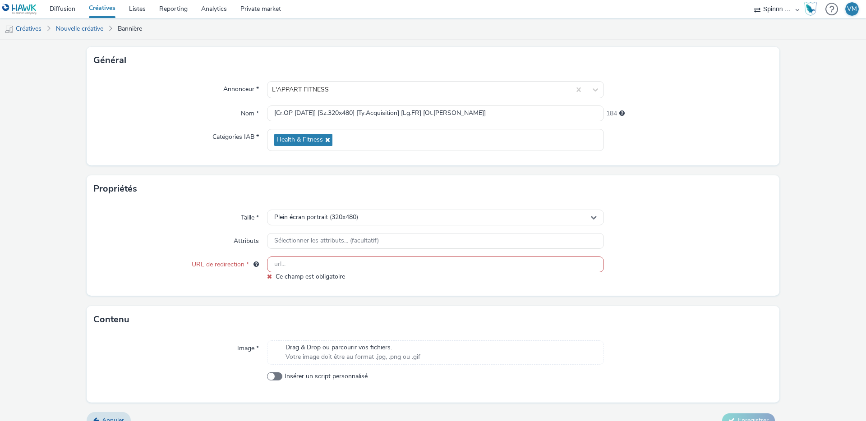
click at [285, 261] on input "text" at bounding box center [435, 265] width 337 height 16
paste input "[URL][DOMAIN_NAME][PERSON_NAME]"
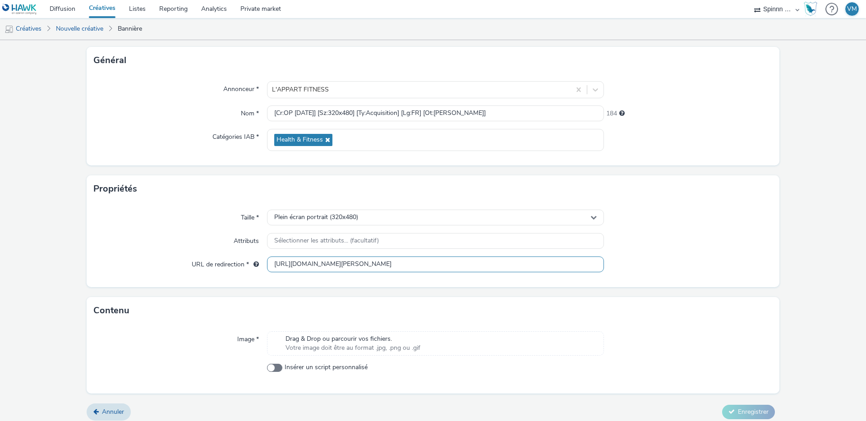
scroll to position [0, 50]
type input "[URL][DOMAIN_NAME][PERSON_NAME]"
click at [198, 232] on div "Taille * Plein écran portrait (320x480) Attributs Sélectionner les attributs...…" at bounding box center [433, 245] width 693 height 85
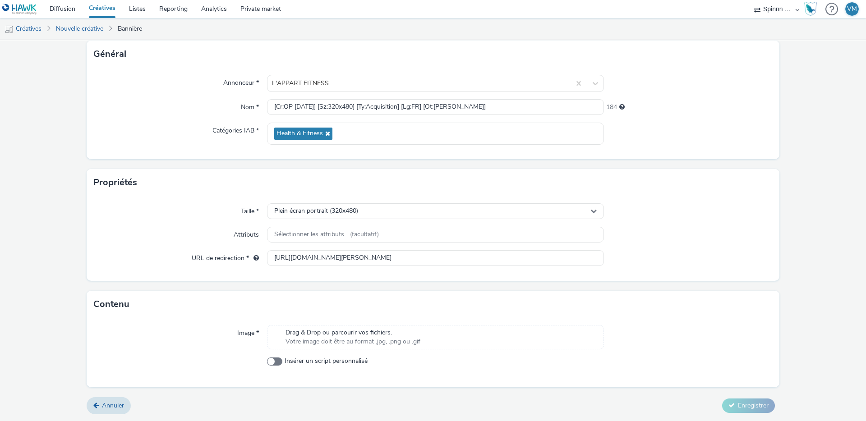
click at [327, 341] on span "Votre image doit être au format .jpg, .png ou .gif" at bounding box center [353, 341] width 135 height 9
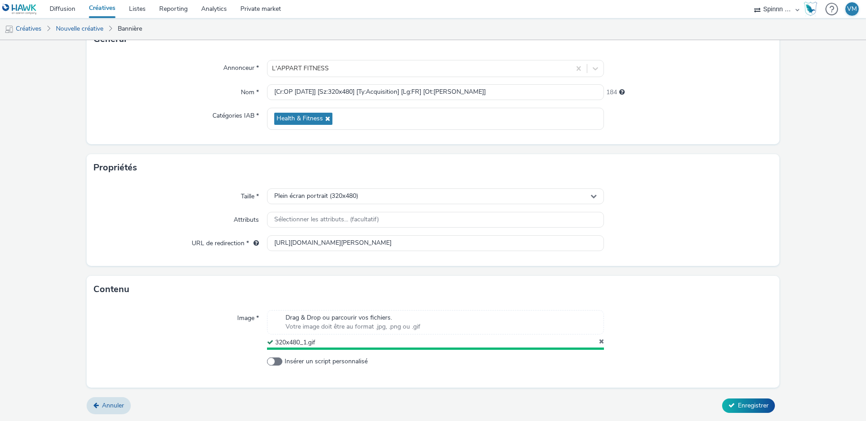
scroll to position [67, 0]
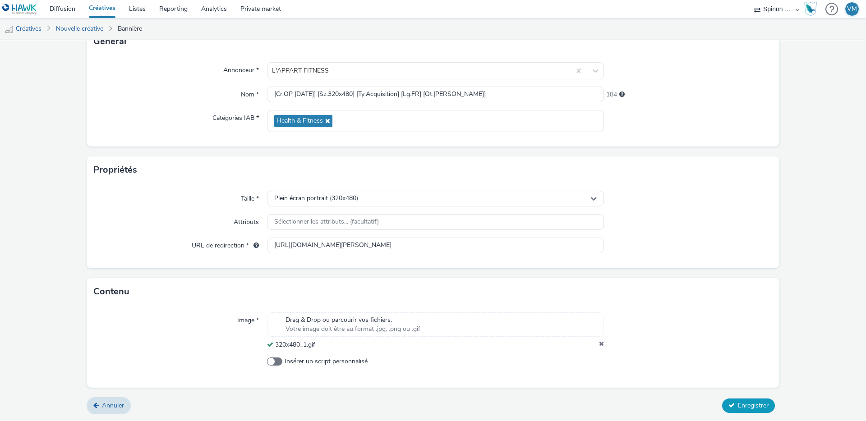
click at [737, 411] on button "Enregistrer" at bounding box center [748, 406] width 53 height 14
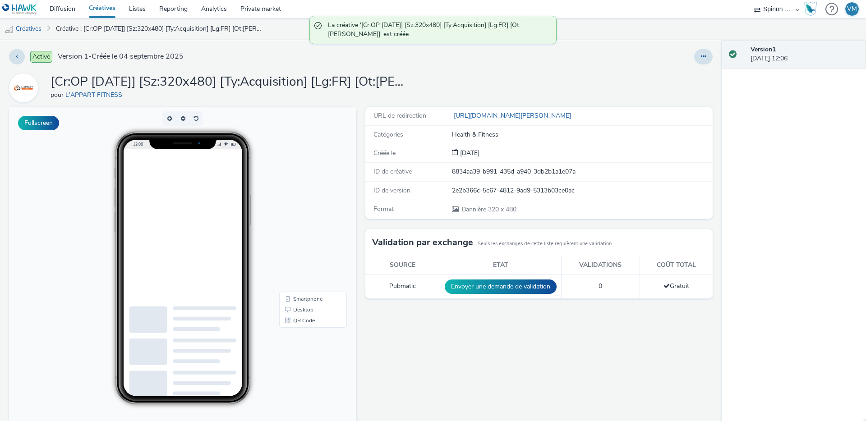
scroll to position [7, 0]
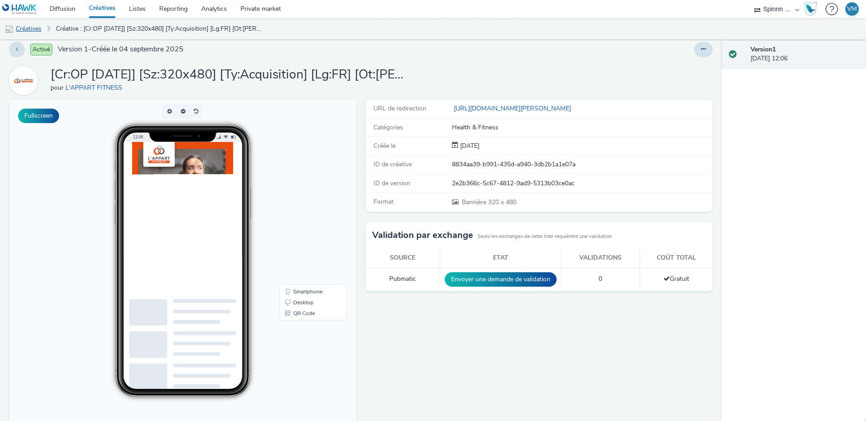
click at [28, 29] on link "Créatives" at bounding box center [23, 29] width 46 height 22
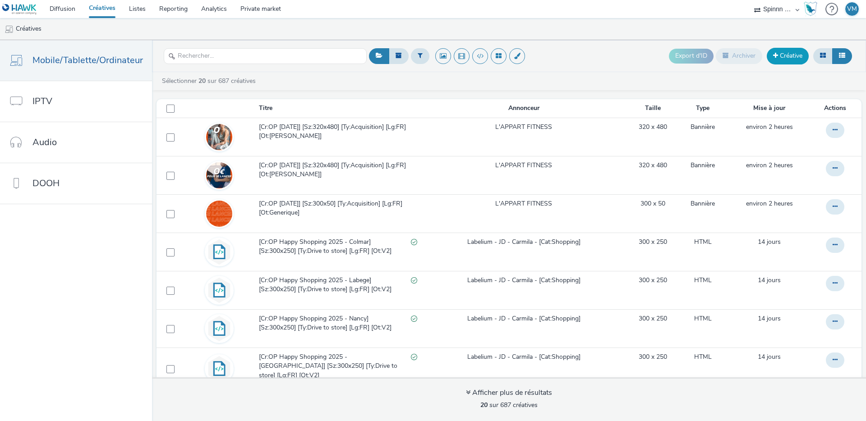
click at [786, 60] on link "Créative" at bounding box center [788, 56] width 42 height 16
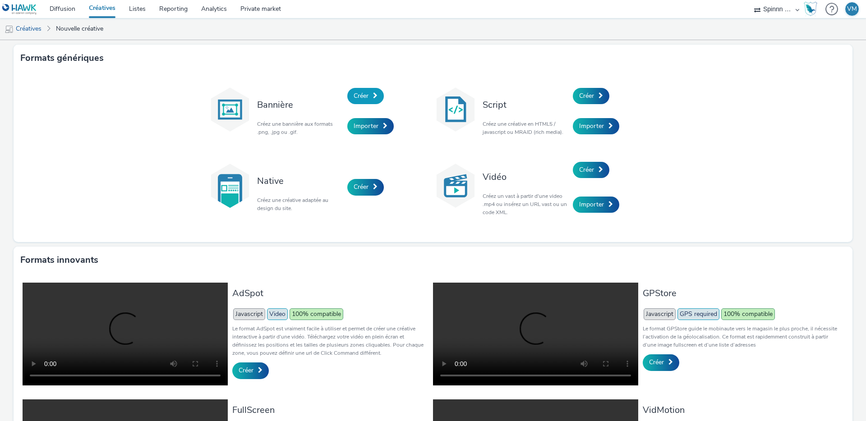
click at [366, 93] on link "Créer" at bounding box center [365, 96] width 37 height 16
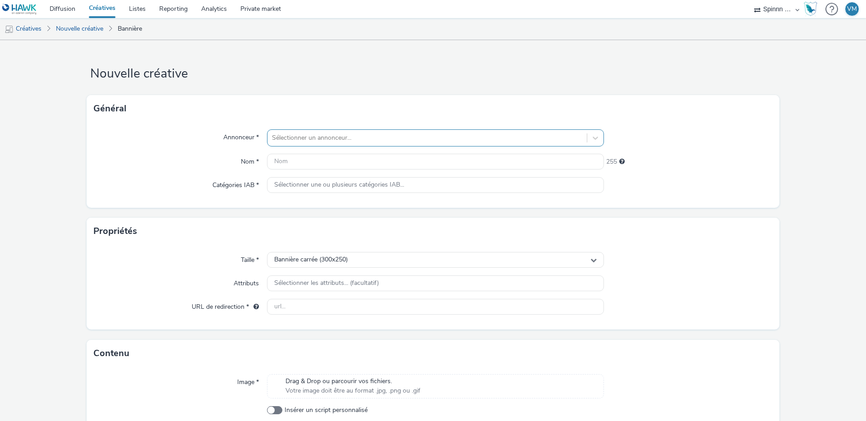
click at [285, 142] on div at bounding box center [427, 138] width 310 height 11
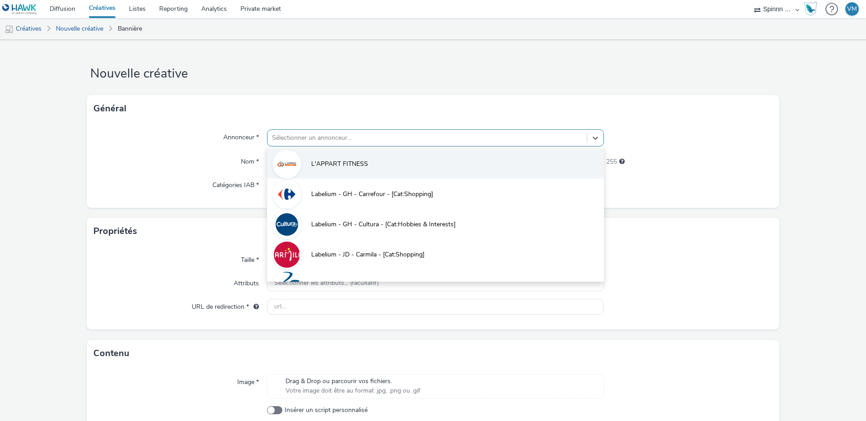
click at [289, 166] on img at bounding box center [287, 164] width 26 height 30
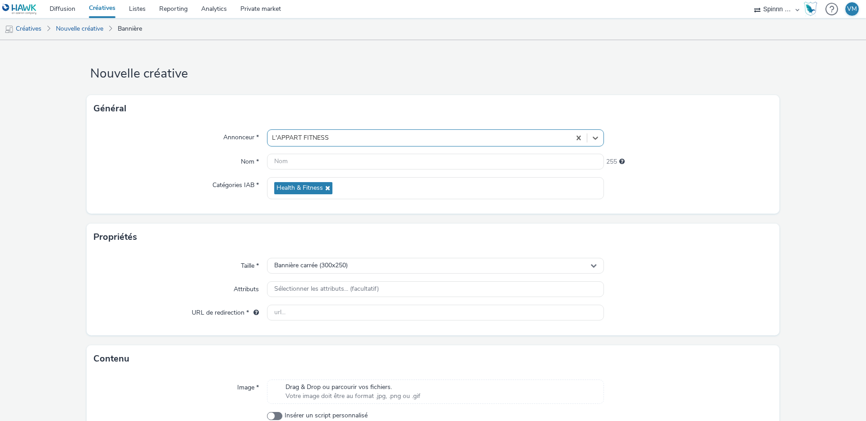
click at [323, 170] on div at bounding box center [435, 162] width 337 height 16
click at [279, 161] on input "text" at bounding box center [435, 162] width 337 height 16
paste input "[Cr:OP [DATE]] [Sz:320x480] [Ty:Acquisition] [Lg:FR] [Ot:[PERSON_NAME] V2]"
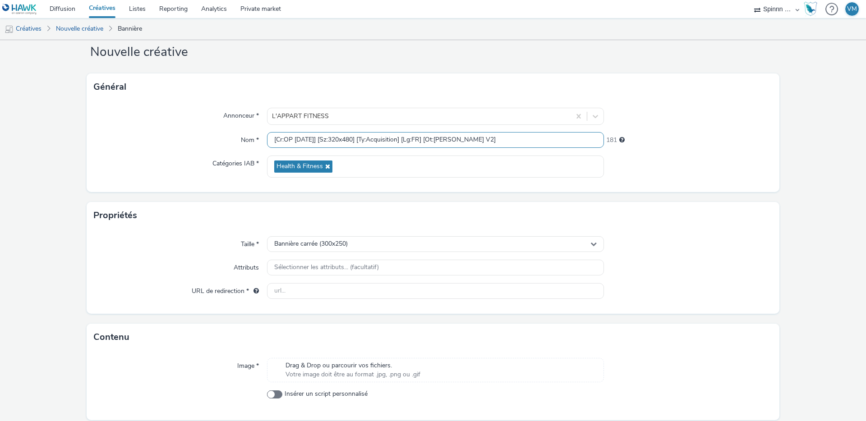
scroll to position [24, 0]
type input "[Cr:OP [DATE]] [Sz:320x480] [Ty:Acquisition] [Lg:FR] [Ot:[PERSON_NAME] V2]"
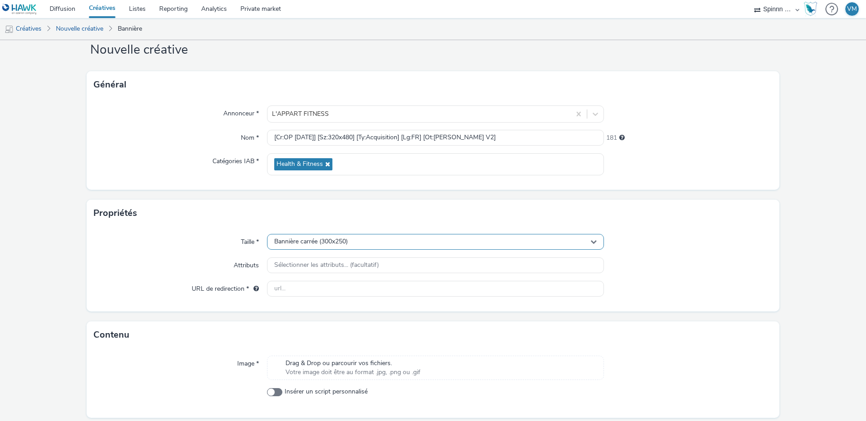
click at [299, 239] on span "Bannière carrée (300x250)" at bounding box center [311, 242] width 74 height 8
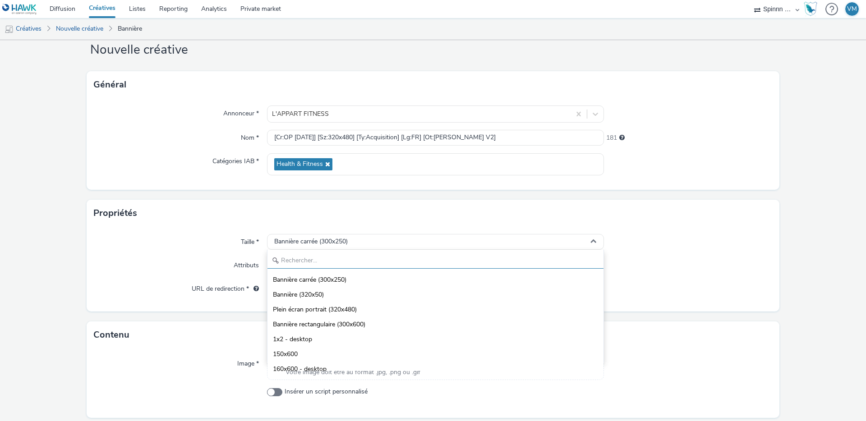
click at [293, 260] on input "text" at bounding box center [436, 261] width 336 height 16
click at [331, 309] on span "Plein écran portrait (320x480)" at bounding box center [315, 309] width 84 height 9
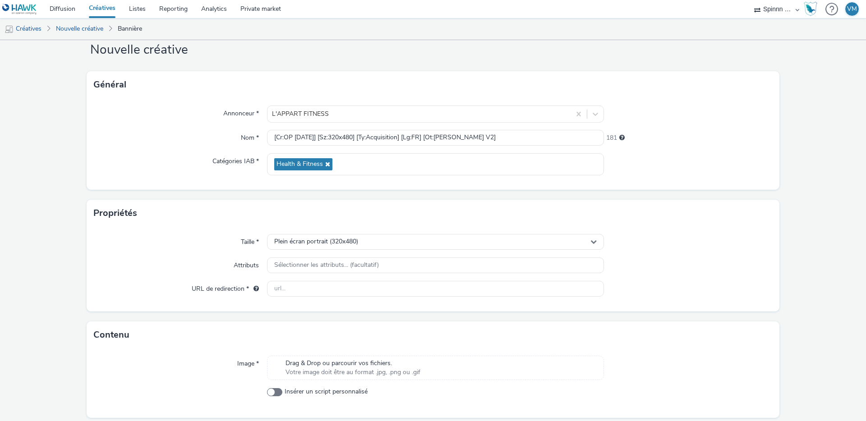
scroll to position [55, 0]
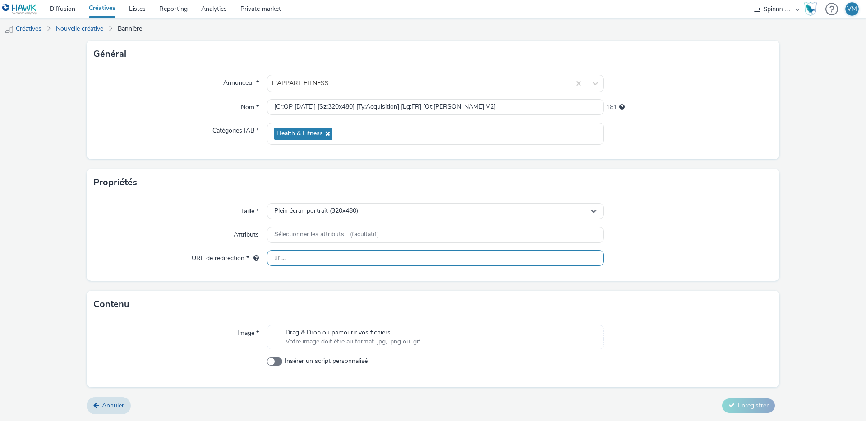
click at [301, 255] on input "text" at bounding box center [435, 258] width 337 height 16
paste input "[URL][DOMAIN_NAME]"
type input "[URL][DOMAIN_NAME]"
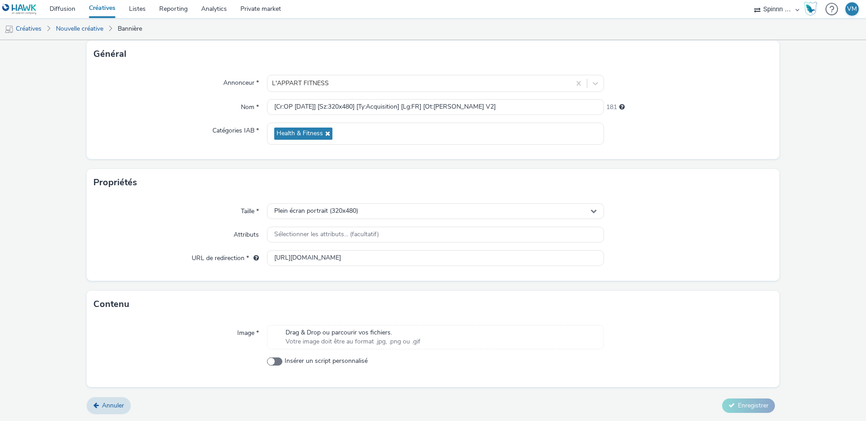
click at [189, 244] on div "Taille * Plein écran portrait (320x480) Attributs Sélectionner les attributs...…" at bounding box center [433, 238] width 693 height 85
click at [343, 339] on span "Votre image doit être au format .jpg, .png ou .gif" at bounding box center [353, 341] width 135 height 9
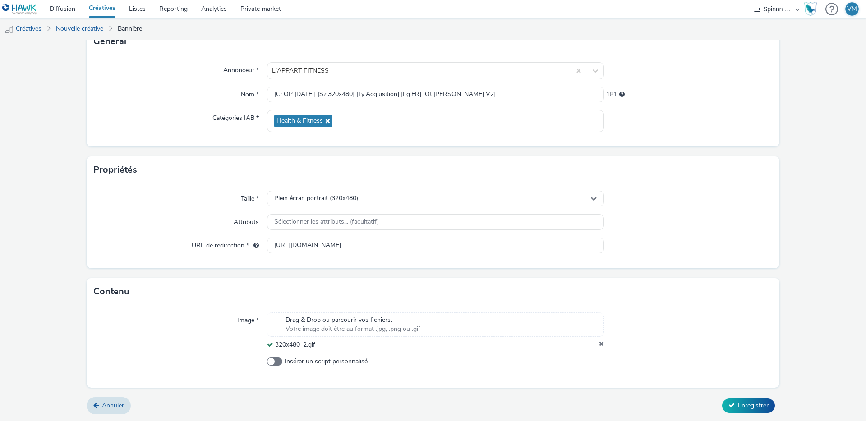
scroll to position [67, 0]
click at [740, 402] on span "Enregistrer" at bounding box center [753, 406] width 31 height 9
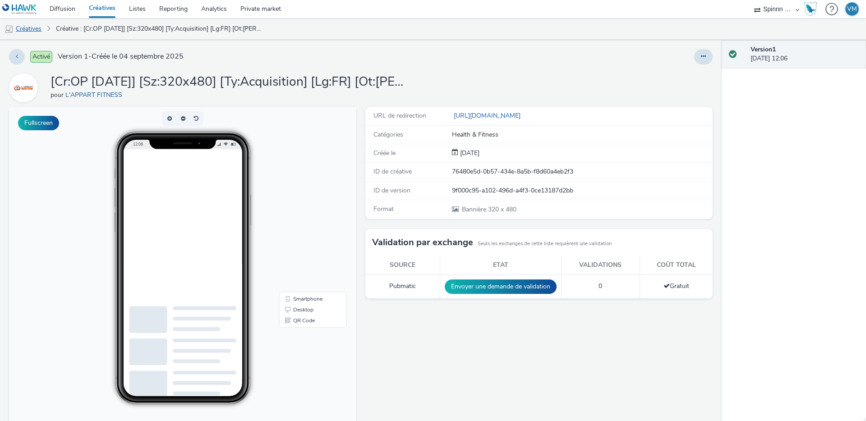
click at [34, 26] on link "Créatives" at bounding box center [23, 29] width 46 height 22
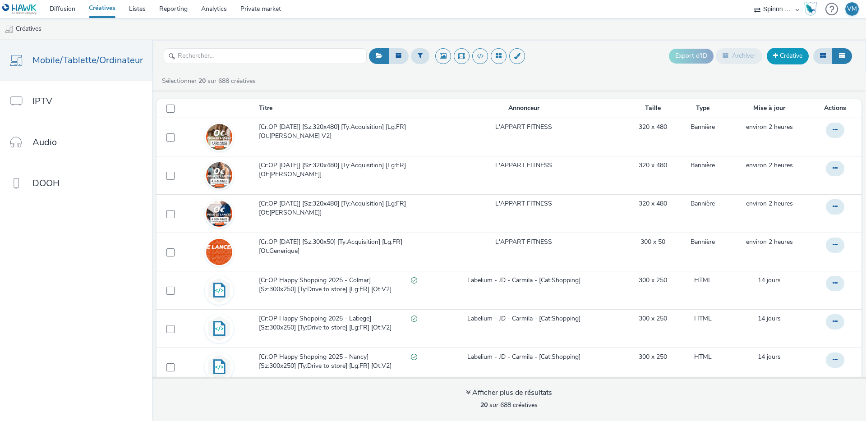
click at [782, 55] on link "Créative" at bounding box center [788, 56] width 42 height 16
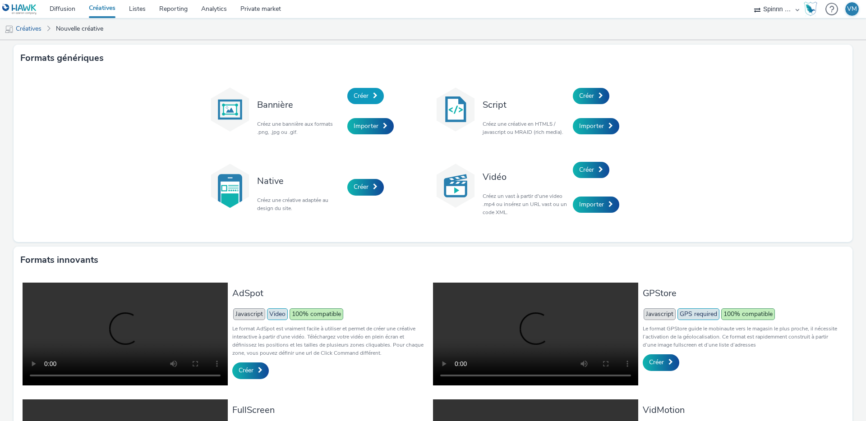
click at [354, 92] on span "Créer" at bounding box center [361, 96] width 15 height 9
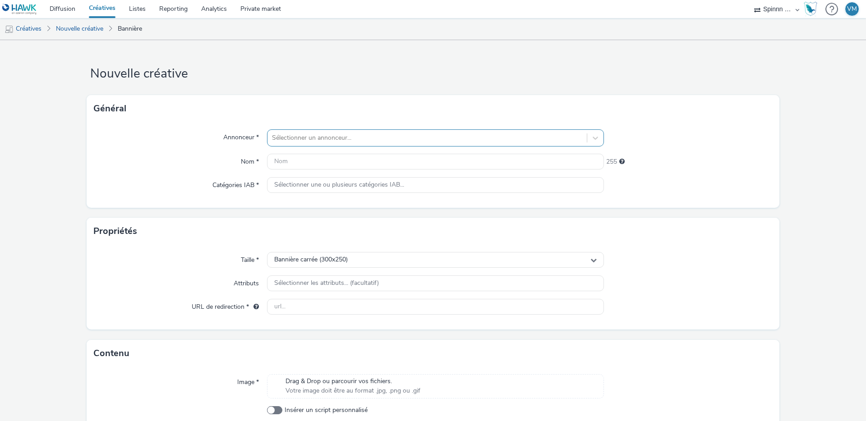
click at [299, 135] on div at bounding box center [427, 138] width 310 height 11
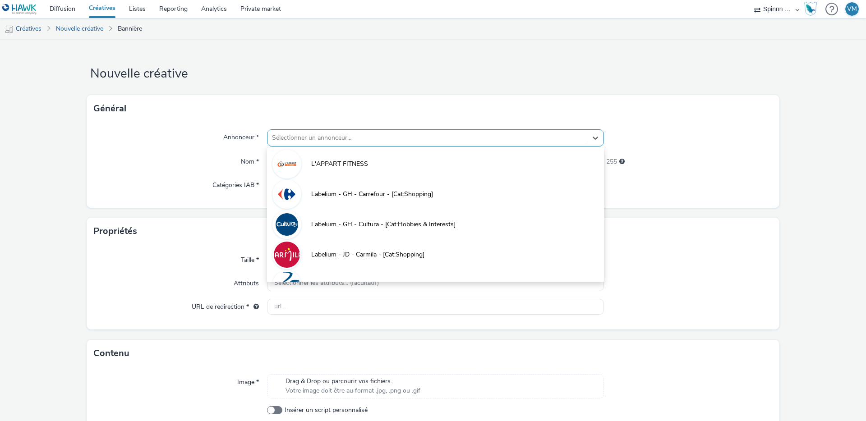
click at [217, 162] on div "Nom *" at bounding box center [180, 162] width 173 height 16
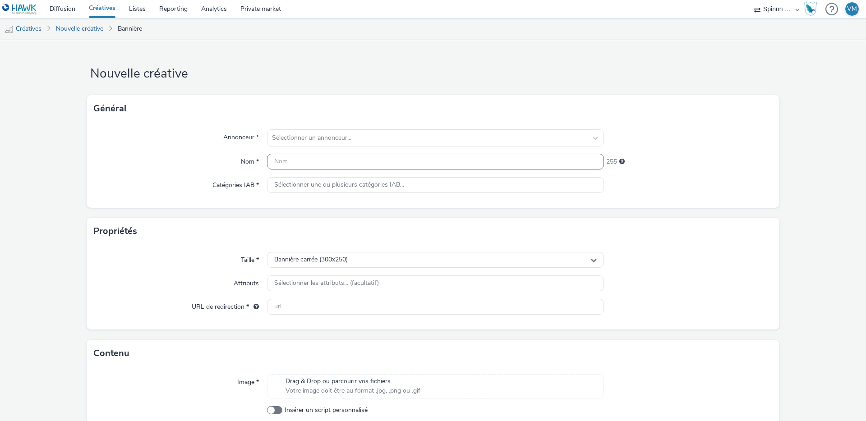
click at [283, 159] on input "text" at bounding box center [435, 162] width 337 height 16
paste input "[Cr:OP [DATE]] [Sz:640x960] [Ty:Acquisition] [Lg:FR] [Ot:[PERSON_NAME]]"
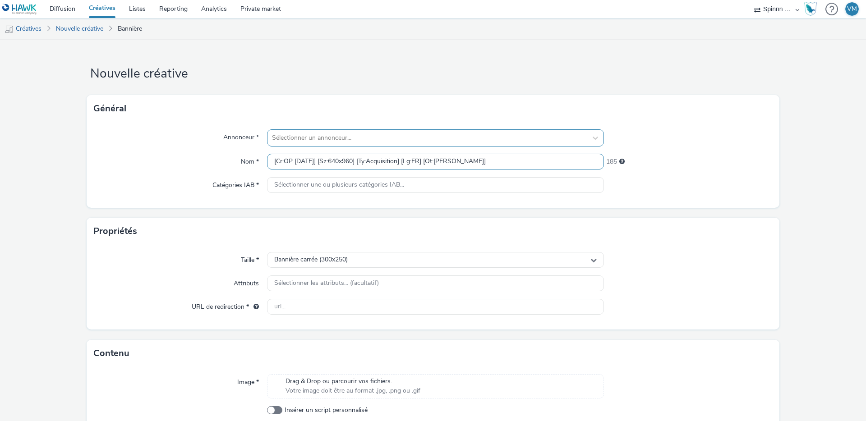
type input "[Cr:OP [DATE]] [Sz:640x960] [Ty:Acquisition] [Lg:FR] [Ot:[PERSON_NAME]]"
click at [297, 137] on div at bounding box center [427, 138] width 310 height 11
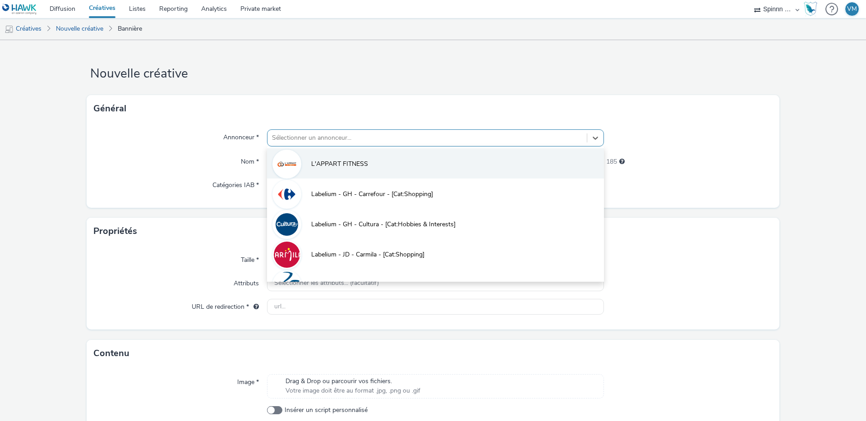
click at [306, 159] on li "L'APPART FITNESS" at bounding box center [435, 163] width 337 height 30
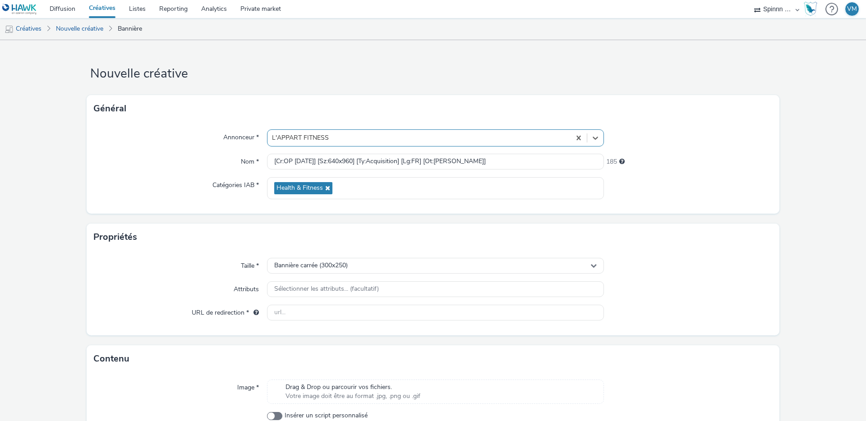
scroll to position [44, 0]
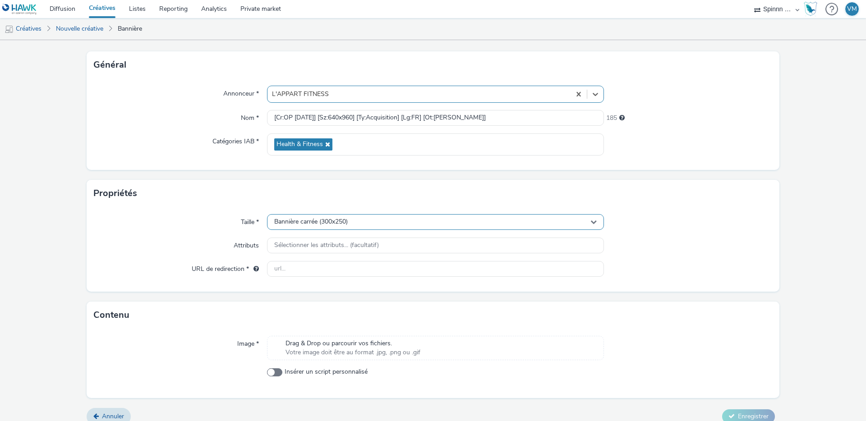
click at [326, 224] on span "Bannière carrée (300x250)" at bounding box center [311, 222] width 74 height 8
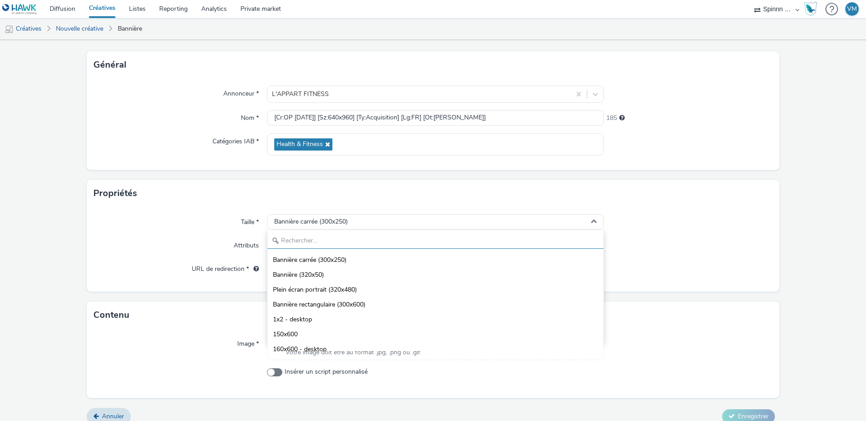
click at [310, 243] on input "text" at bounding box center [436, 241] width 336 height 16
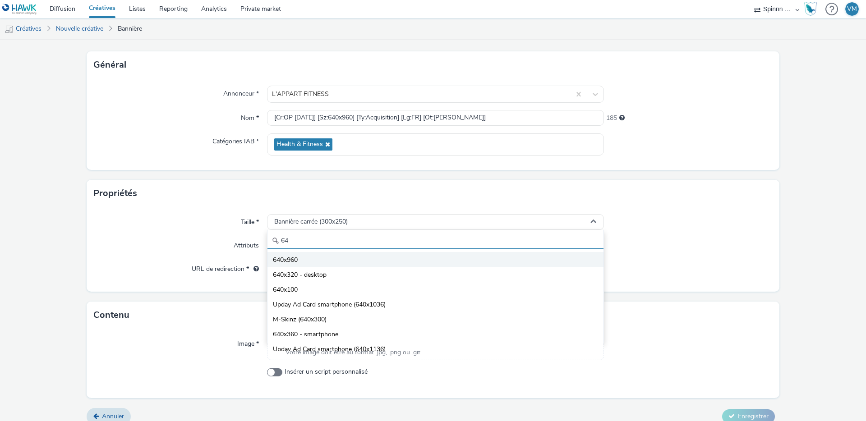
type input "64"
click at [318, 256] on li "640x960" at bounding box center [436, 259] width 336 height 15
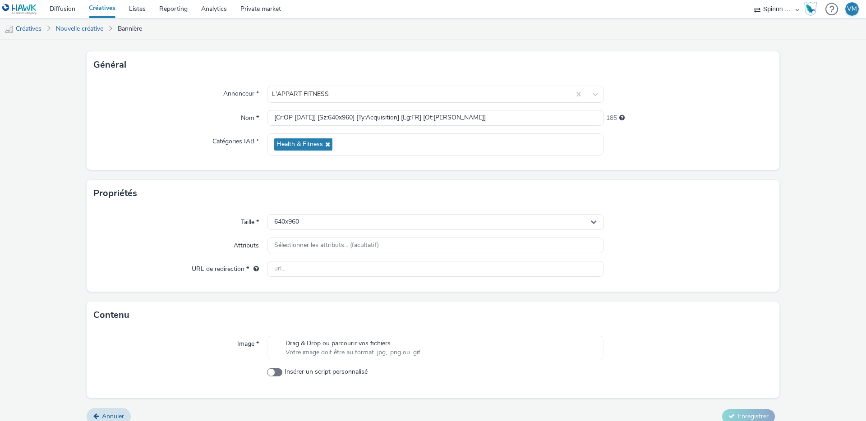
scroll to position [55, 0]
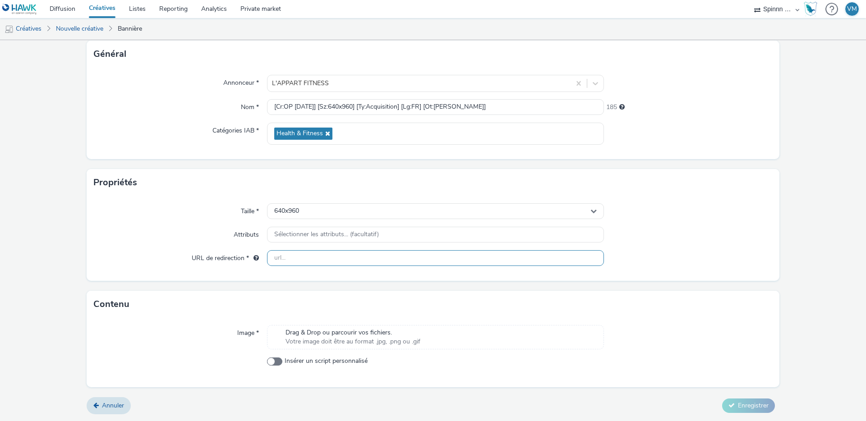
click at [291, 256] on input "text" at bounding box center [435, 258] width 337 height 16
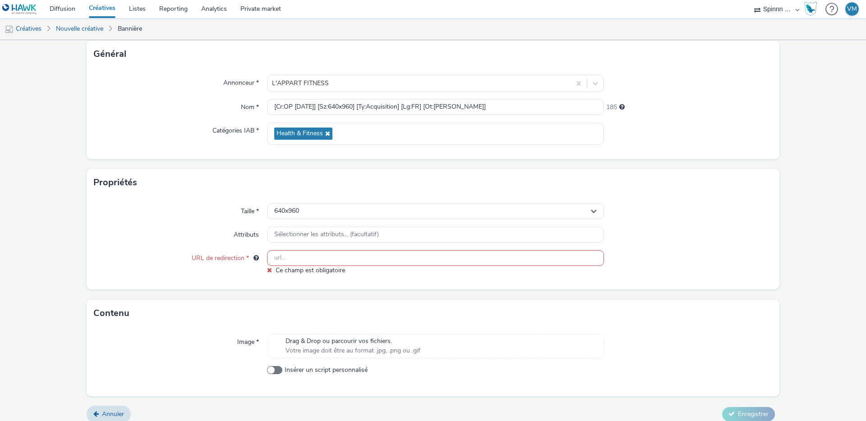
paste input "[URL][DOMAIN_NAME]"
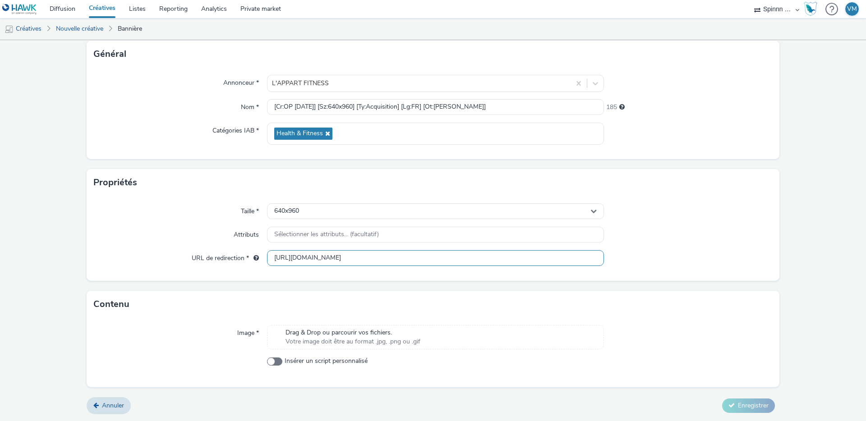
click at [308, 258] on input "[URL][DOMAIN_NAME]" at bounding box center [435, 258] width 337 height 16
paste input "?utm_source=spinnn&utm_medium=display&utm_campaign=opseptembre2025&utm_content=…"
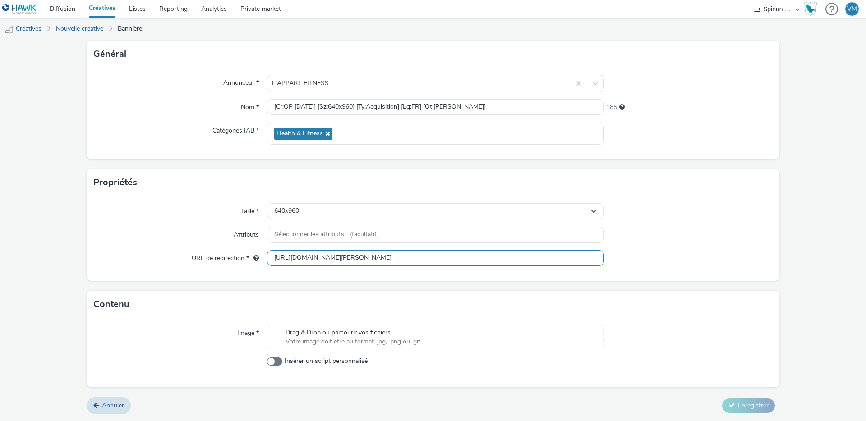
type input "[URL][DOMAIN_NAME][PERSON_NAME]"
click at [162, 229] on div "Attributs" at bounding box center [180, 235] width 173 height 16
click at [342, 328] on span "Drag & Drop ou parcourir vos fichiers." at bounding box center [353, 332] width 135 height 9
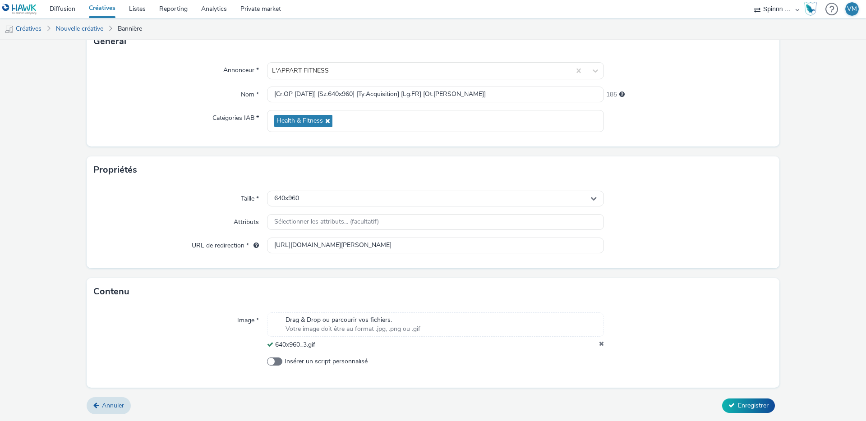
scroll to position [67, 0]
click at [752, 400] on button "Enregistrer" at bounding box center [748, 406] width 53 height 14
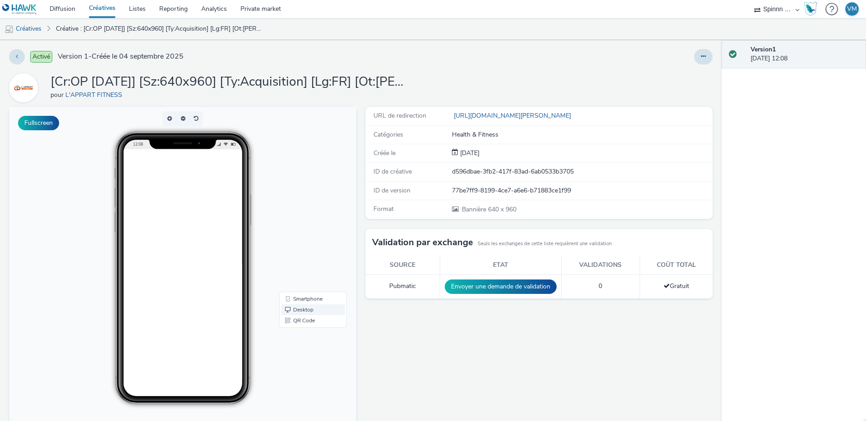
click at [300, 311] on link "Desktop" at bounding box center [313, 310] width 64 height 11
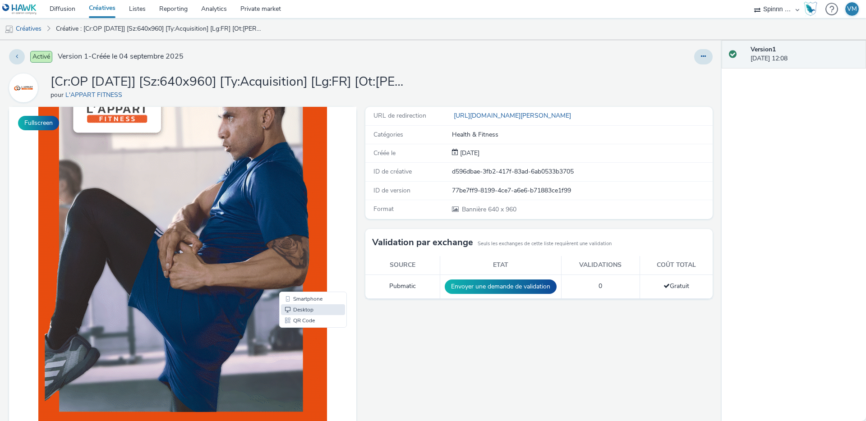
scroll to position [13, 0]
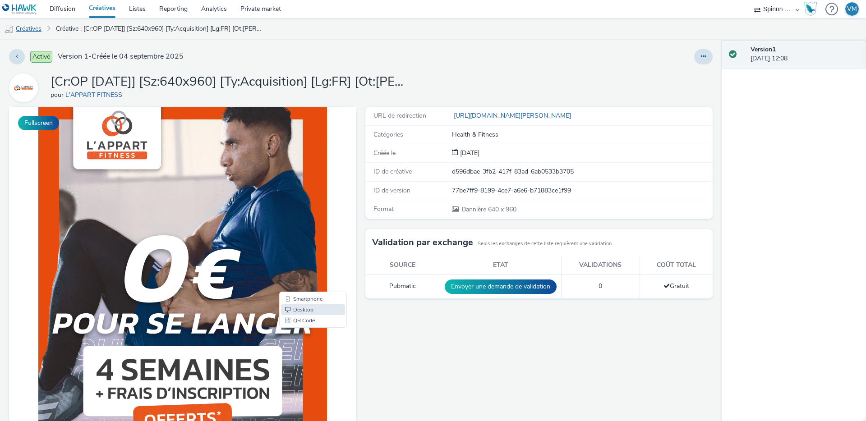
click at [28, 23] on link "Créatives" at bounding box center [23, 29] width 46 height 22
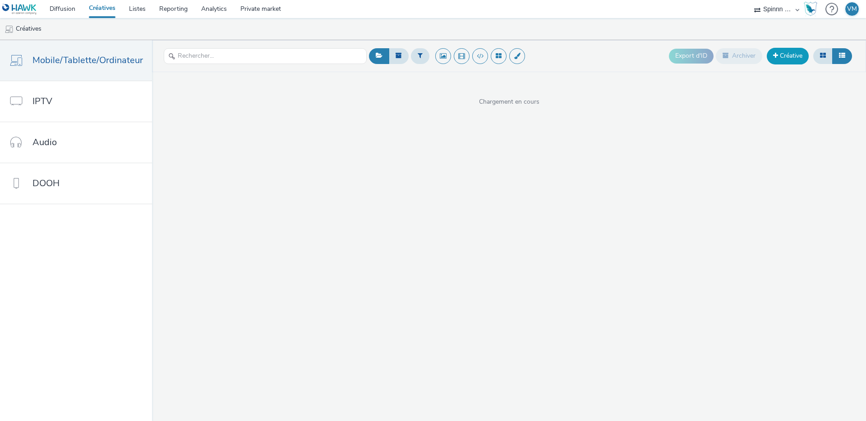
click at [780, 54] on link "Créative" at bounding box center [788, 56] width 42 height 16
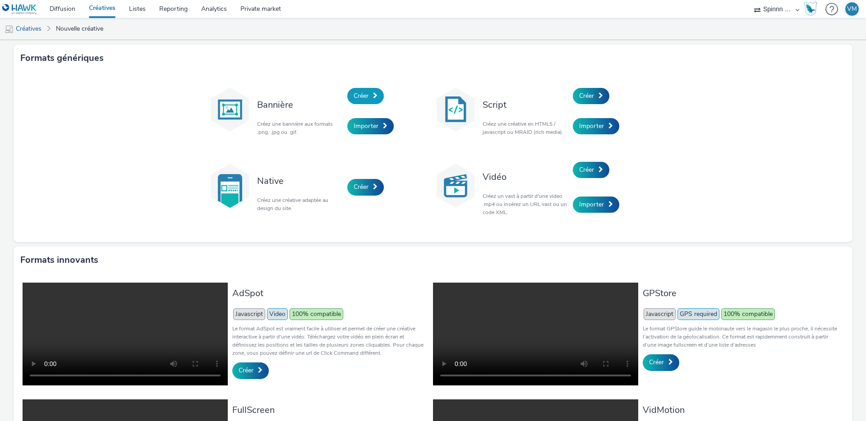
click at [363, 93] on span "Créer" at bounding box center [361, 96] width 15 height 9
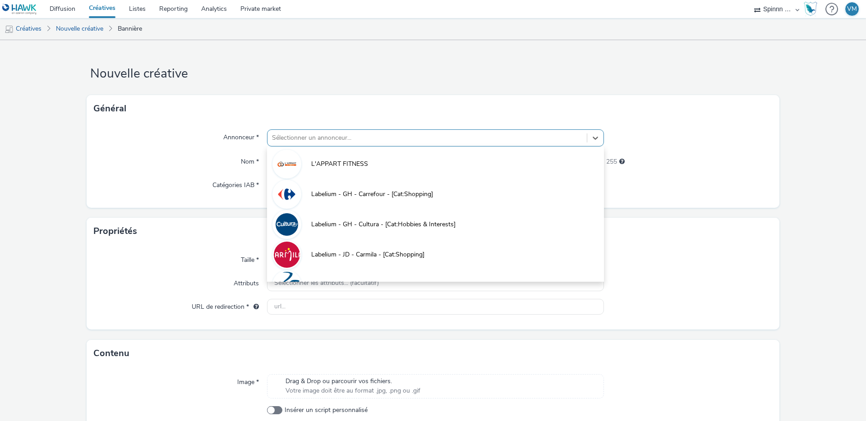
click at [281, 137] on div at bounding box center [427, 138] width 310 height 11
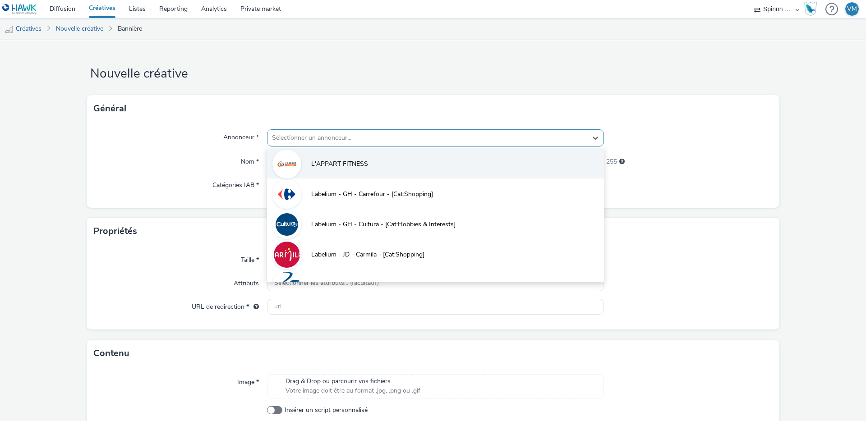
click at [305, 160] on li "L'APPART FITNESS" at bounding box center [435, 163] width 337 height 30
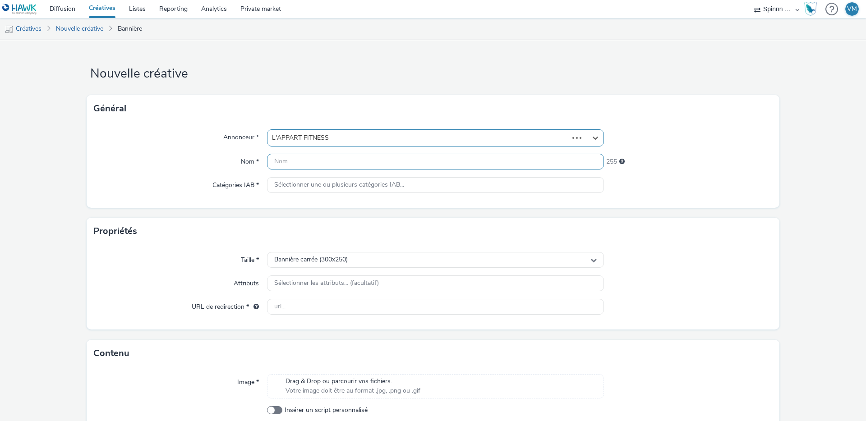
click at [283, 162] on input "text" at bounding box center [435, 162] width 337 height 16
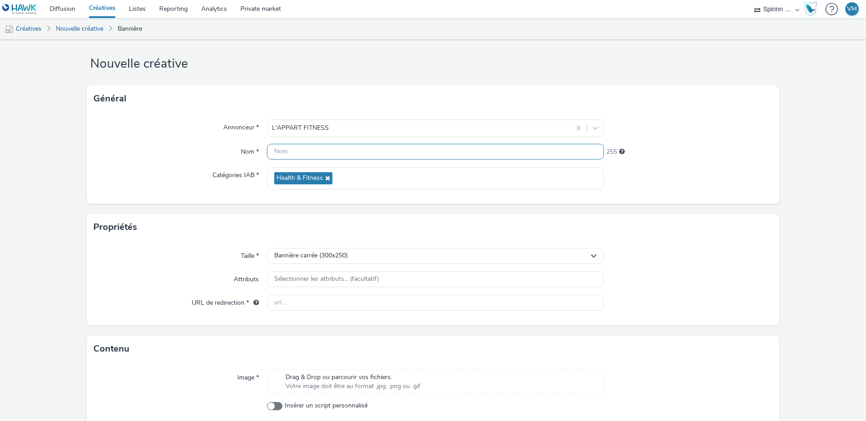
scroll to position [12, 0]
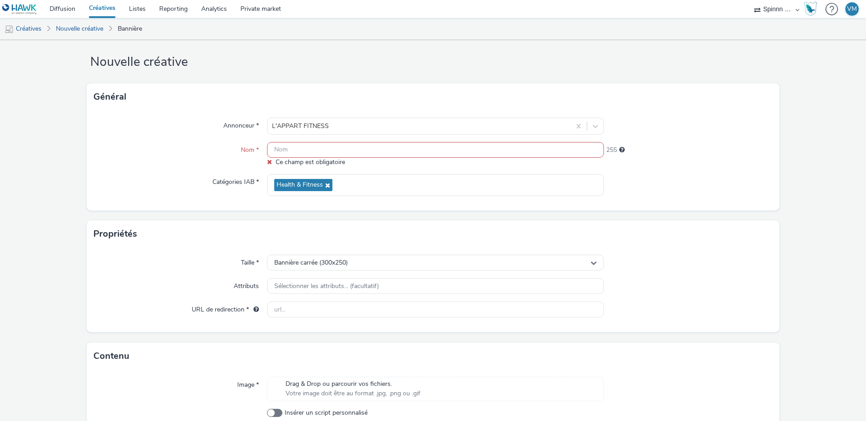
click at [332, 151] on input "text" at bounding box center [435, 150] width 337 height 16
paste input "[Cr:OP [DATE]] [Sz:640x960] [Ty:Acquisition] [Lg:FR] [Ot:[PERSON_NAME]]"
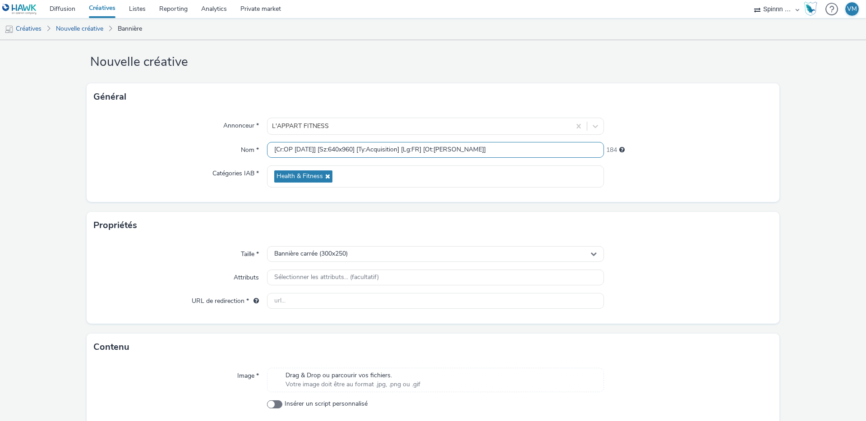
type input "[Cr:OP [DATE]] [Sz:640x960] [Ty:Acquisition] [Lg:FR] [Ot:[PERSON_NAME]]"
click at [165, 156] on div "Nom *" at bounding box center [180, 150] width 173 height 16
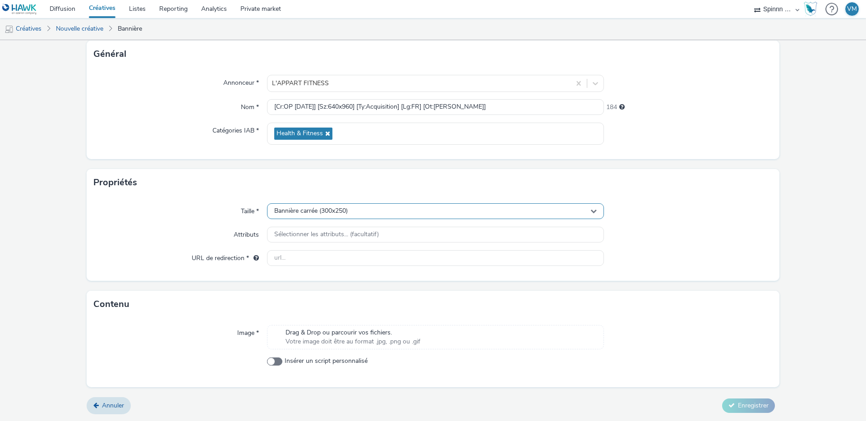
click at [312, 208] on span "Bannière carrée (300x250)" at bounding box center [311, 212] width 74 height 8
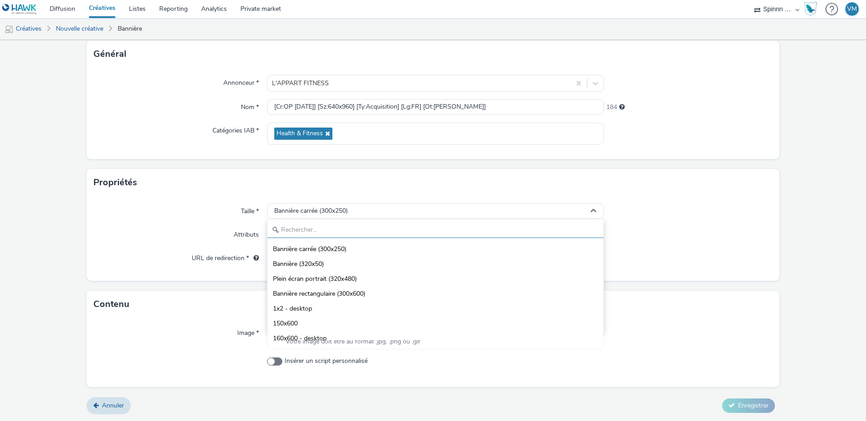
click at [293, 230] on input "text" at bounding box center [436, 230] width 336 height 16
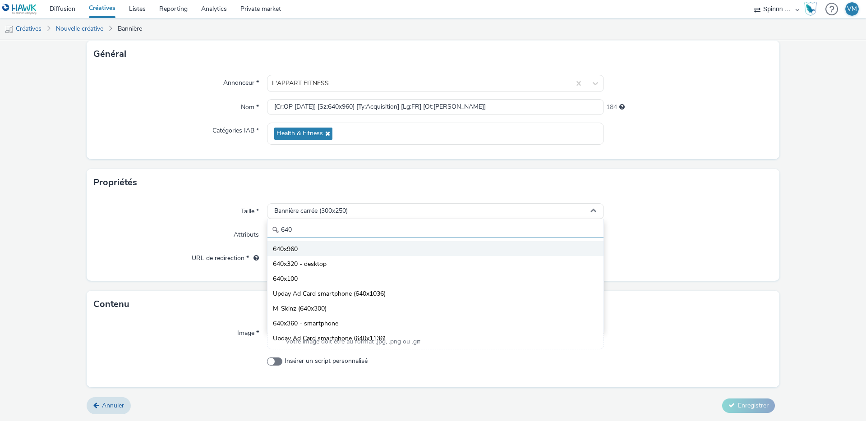
type input "640"
click at [317, 254] on li "640x960" at bounding box center [436, 248] width 336 height 15
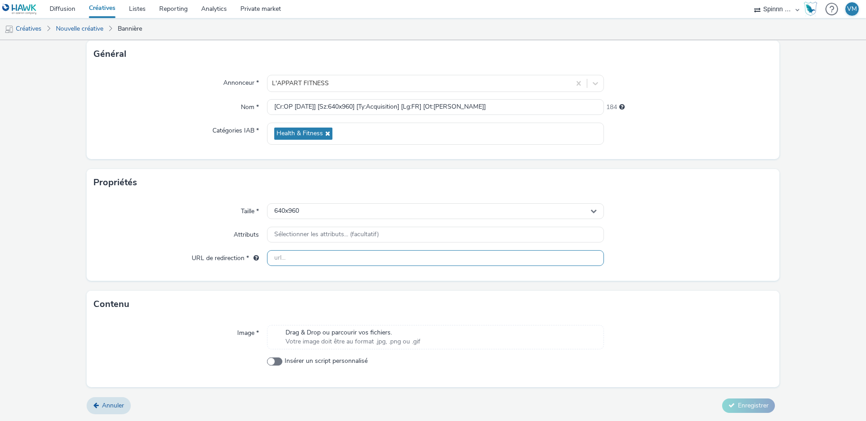
click at [278, 260] on input "text" at bounding box center [435, 258] width 337 height 16
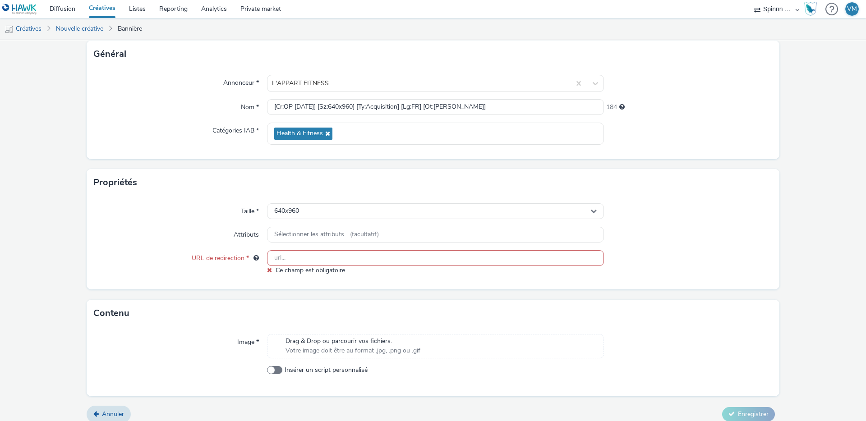
click at [314, 248] on div "Taille * 640x960 Attributs Sélectionner les attributs... (facultatif) URL de re…" at bounding box center [433, 242] width 693 height 93
click at [307, 255] on input "text" at bounding box center [435, 258] width 337 height 16
paste input "[URL][DOMAIN_NAME][PERSON_NAME]"
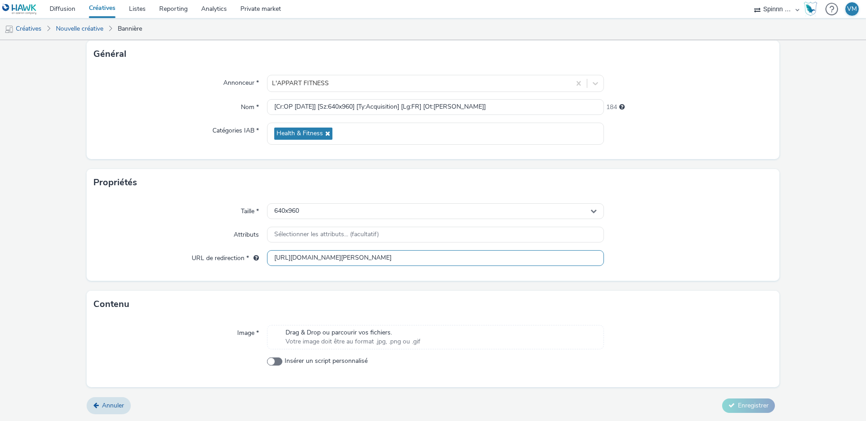
scroll to position [0, 50]
type input "[URL][DOMAIN_NAME][PERSON_NAME]"
click at [291, 336] on span "Drag & Drop ou parcourir vos fichiers." at bounding box center [353, 332] width 135 height 9
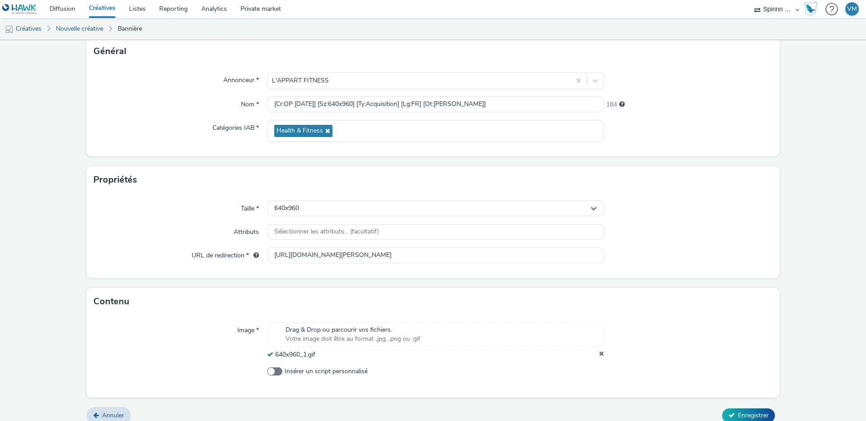
scroll to position [67, 0]
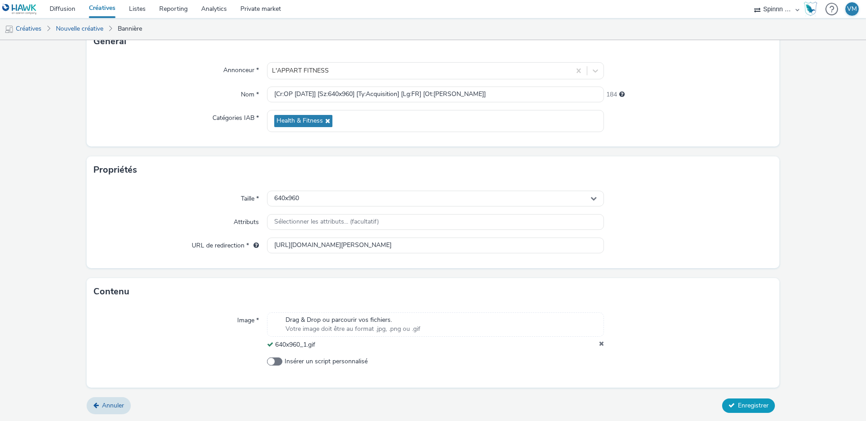
click at [742, 409] on span "Enregistrer" at bounding box center [753, 406] width 31 height 9
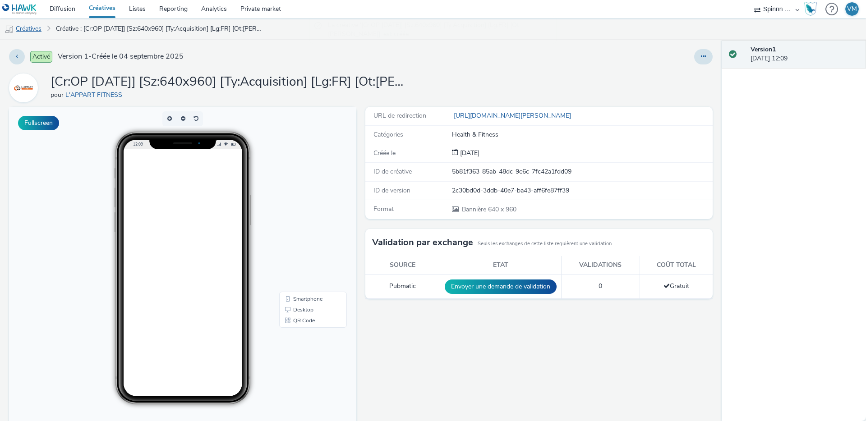
click at [27, 27] on link "Créatives" at bounding box center [23, 29] width 46 height 22
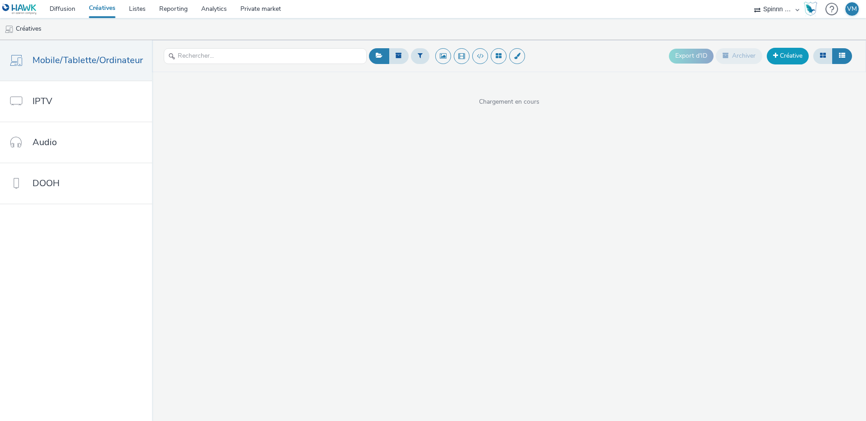
click at [780, 54] on link "Créative" at bounding box center [788, 56] width 42 height 16
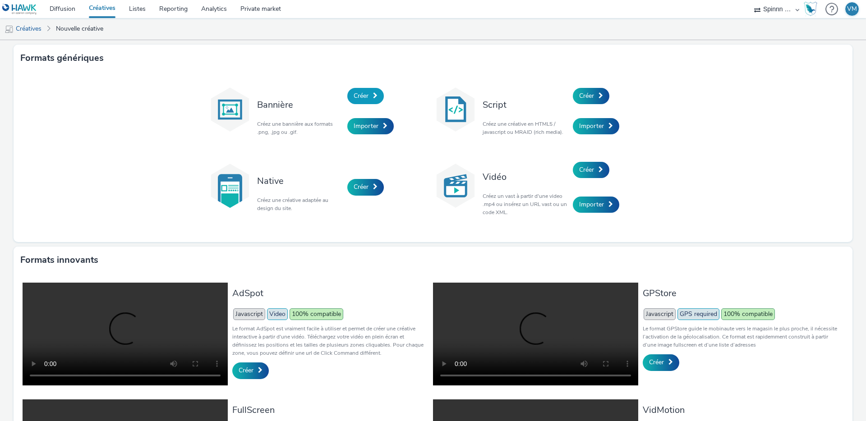
click at [365, 99] on link "Créer" at bounding box center [365, 96] width 37 height 16
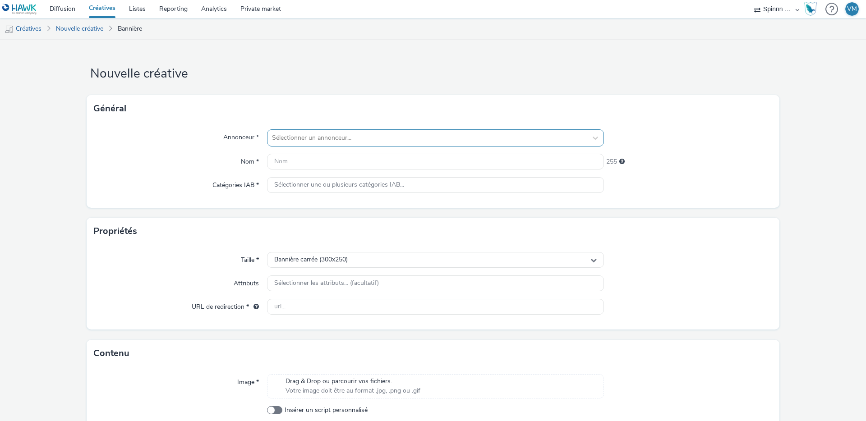
click at [276, 143] on div "Sélectionner un annonceur..." at bounding box center [427, 138] width 319 height 14
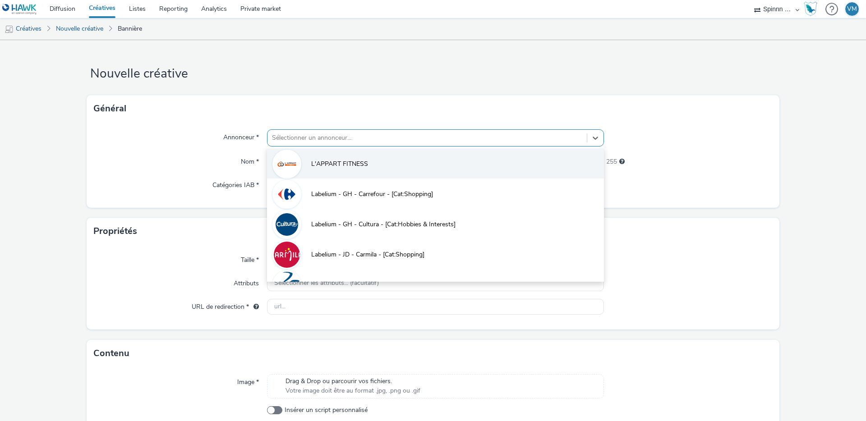
click at [323, 165] on span "L'APPART FITNESS" at bounding box center [339, 164] width 57 height 9
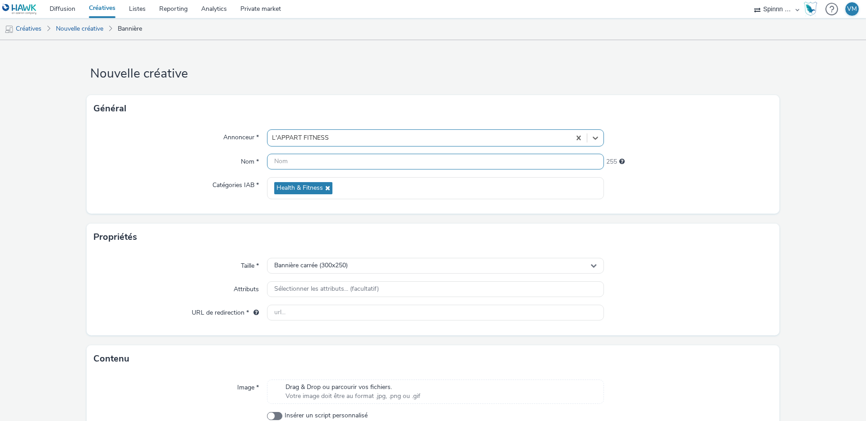
click at [293, 166] on input "text" at bounding box center [435, 162] width 337 height 16
paste input "[Cr:OP [DATE]] [Sz:640x960] [Ty:Acquisition] [Lg:FR] [Ot:[PERSON_NAME] V2]"
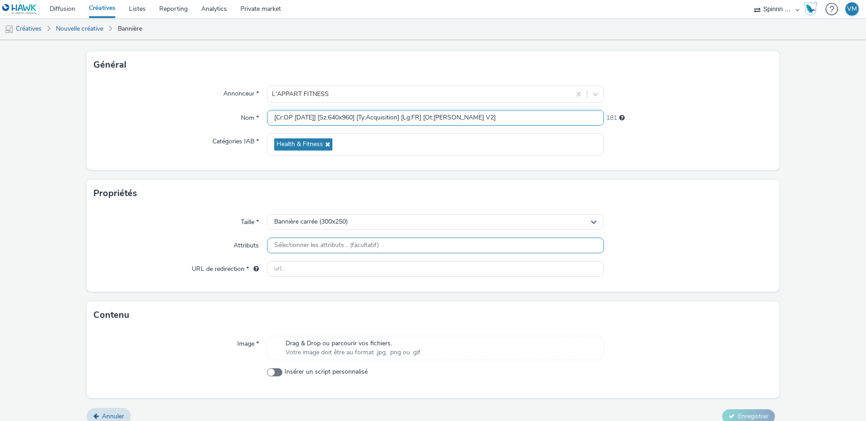
scroll to position [47, 0]
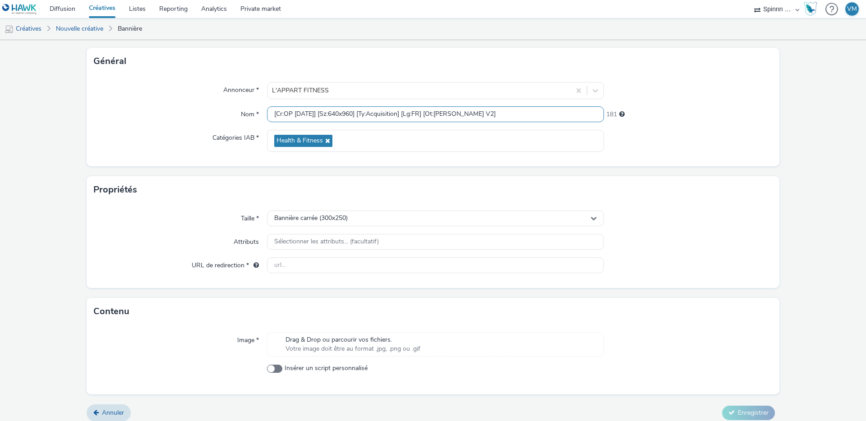
type input "[Cr:OP [DATE]] [Sz:640x960] [Ty:Acquisition] [Lg:FR] [Ot:[PERSON_NAME] V2]"
click at [300, 267] on input "text" at bounding box center [435, 266] width 337 height 16
paste input "[URL][DOMAIN_NAME]"
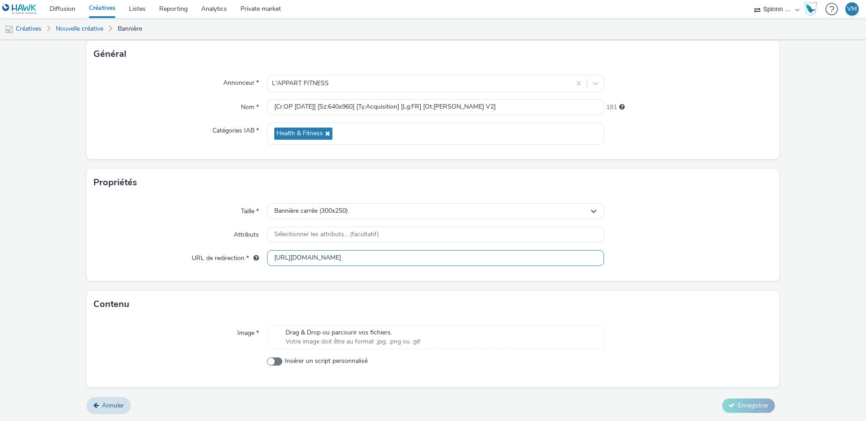
type input "[URL][DOMAIN_NAME]"
click at [303, 345] on span "Votre image doit être au format .jpg, .png ou .gif" at bounding box center [353, 341] width 135 height 9
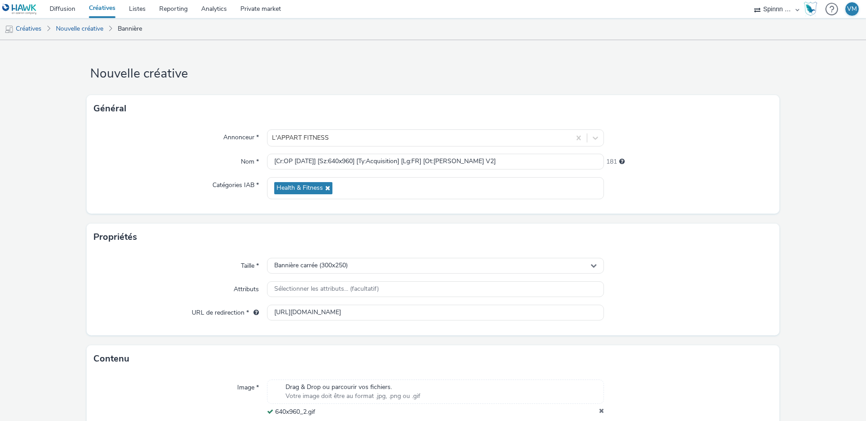
scroll to position [67, 0]
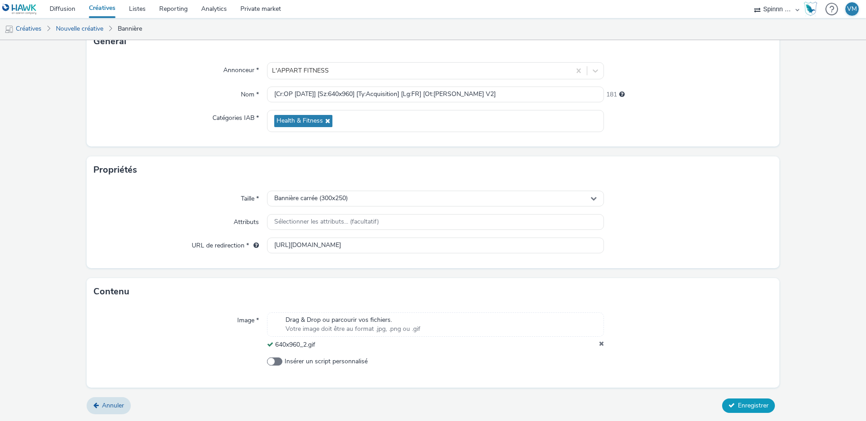
click at [744, 404] on span "Enregistrer" at bounding box center [753, 406] width 31 height 9
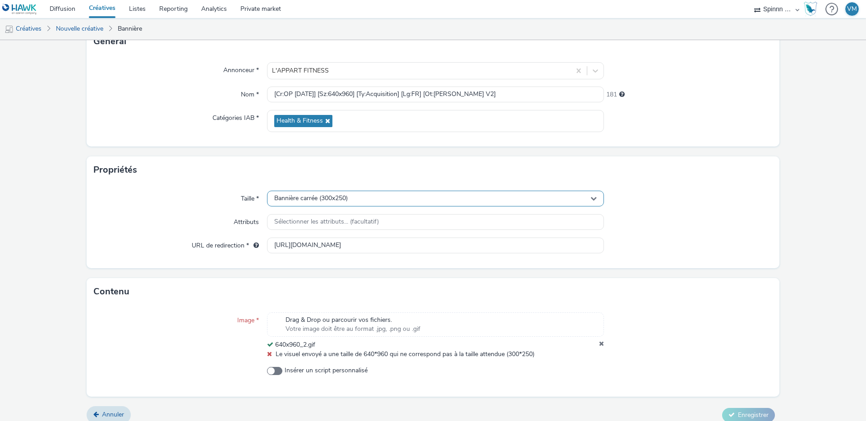
click at [342, 192] on div "Bannière carrée (300x250)" at bounding box center [435, 199] width 337 height 16
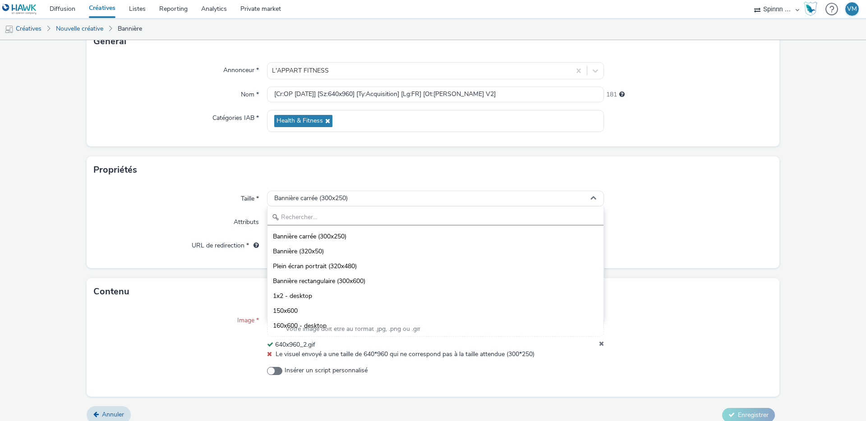
click at [329, 216] on input "text" at bounding box center [436, 218] width 336 height 16
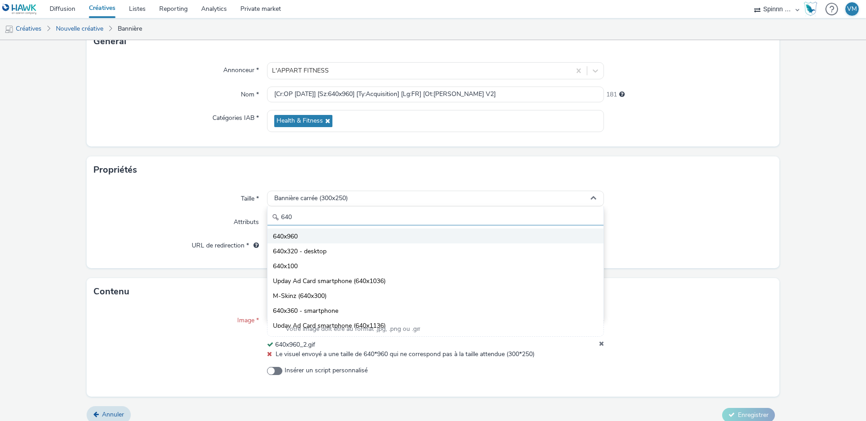
type input "640"
click at [348, 233] on li "640x960" at bounding box center [436, 236] width 336 height 15
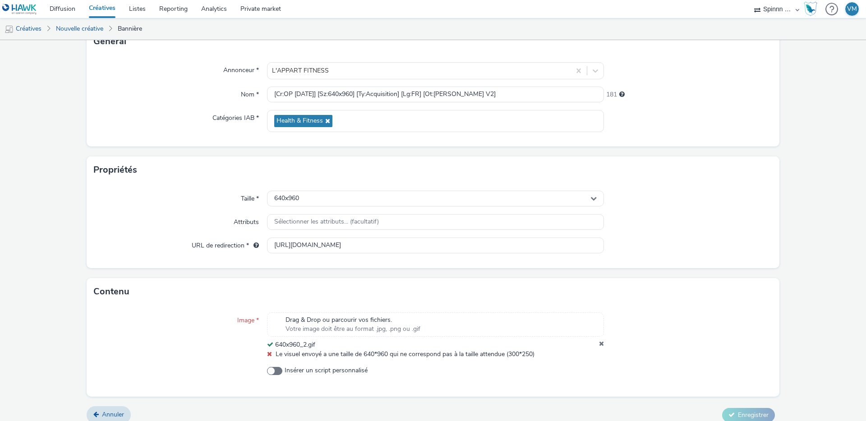
scroll to position [77, 0]
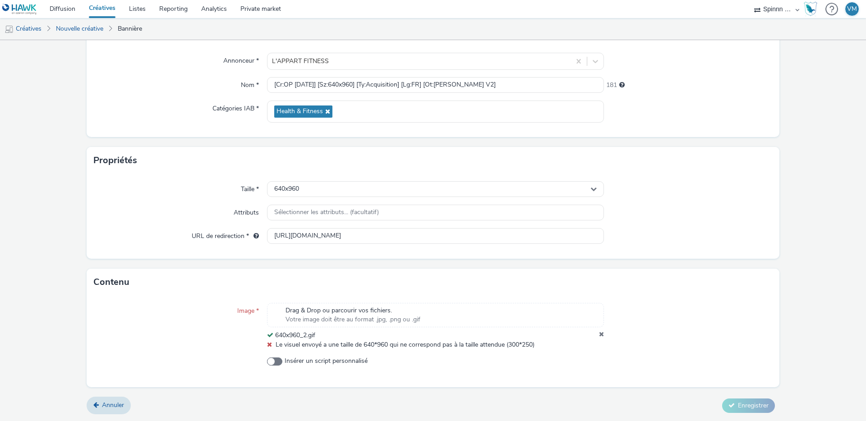
click at [599, 333] on icon at bounding box center [601, 335] width 5 height 9
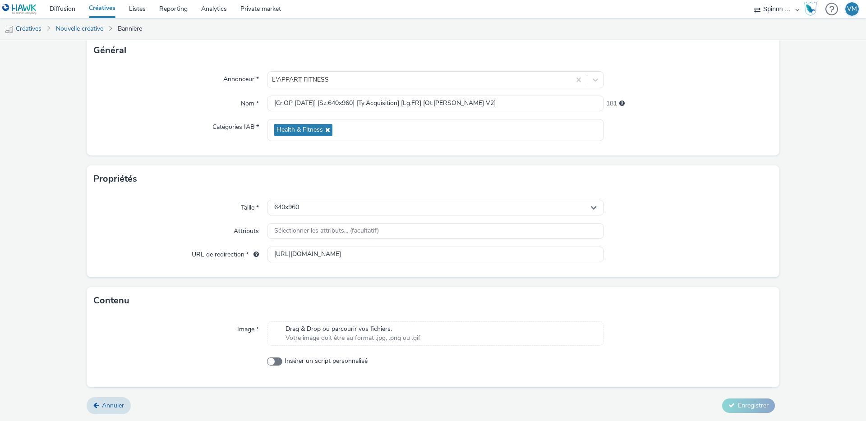
scroll to position [58, 0]
click at [465, 339] on div "Drag & Drop ou parcourir vos fichiers. Votre image doit être au format .jpg, .p…" at bounding box center [435, 334] width 337 height 24
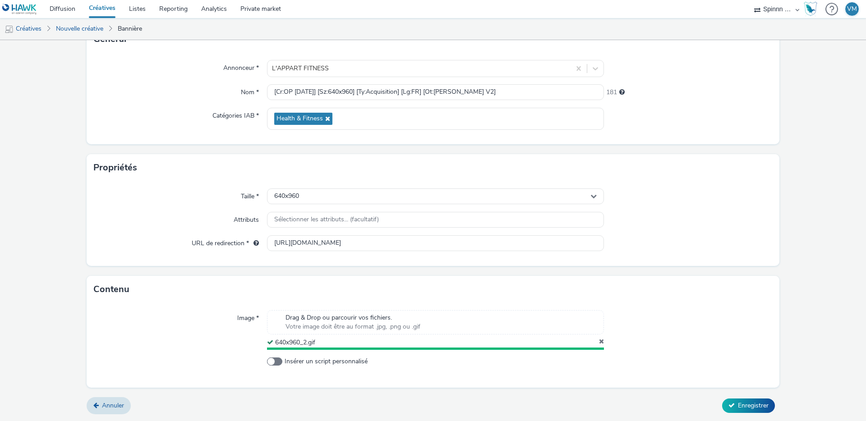
scroll to position [67, 0]
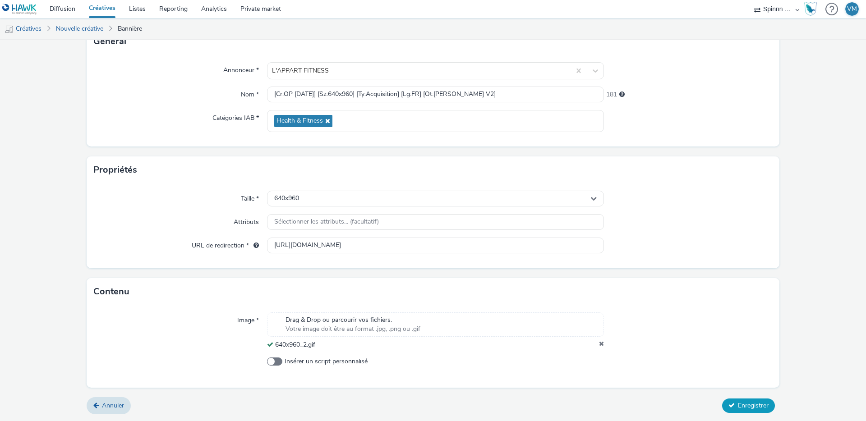
click at [746, 403] on span "Enregistrer" at bounding box center [753, 406] width 31 height 9
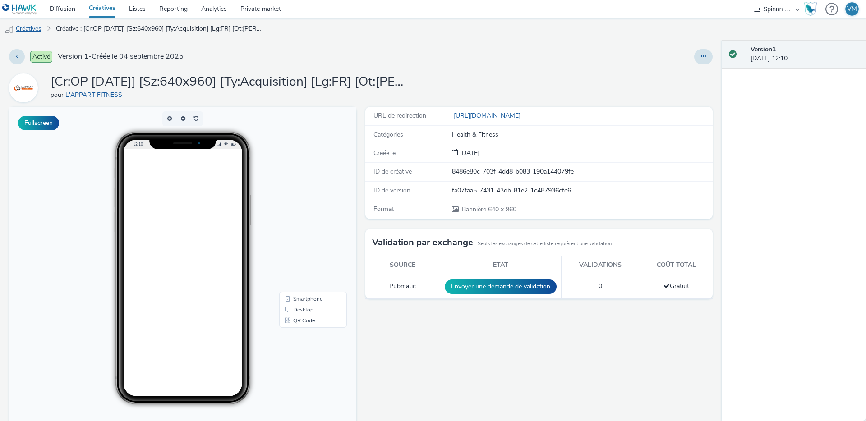
click at [32, 29] on link "Créatives" at bounding box center [23, 29] width 46 height 22
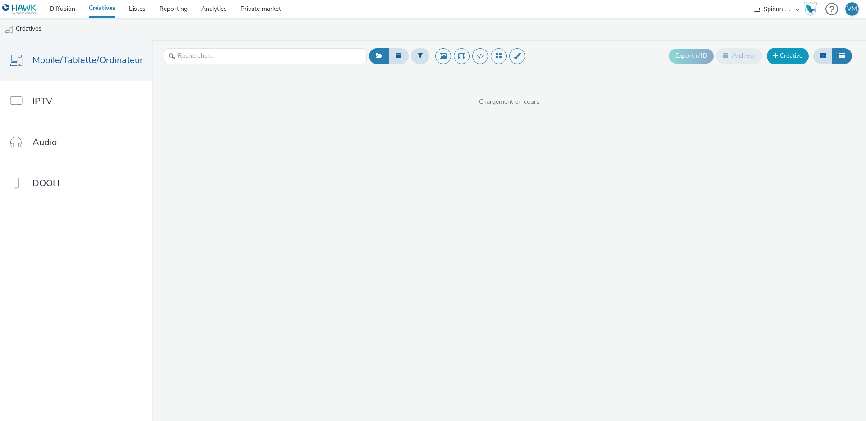
click at [785, 55] on link "Créative" at bounding box center [788, 56] width 42 height 16
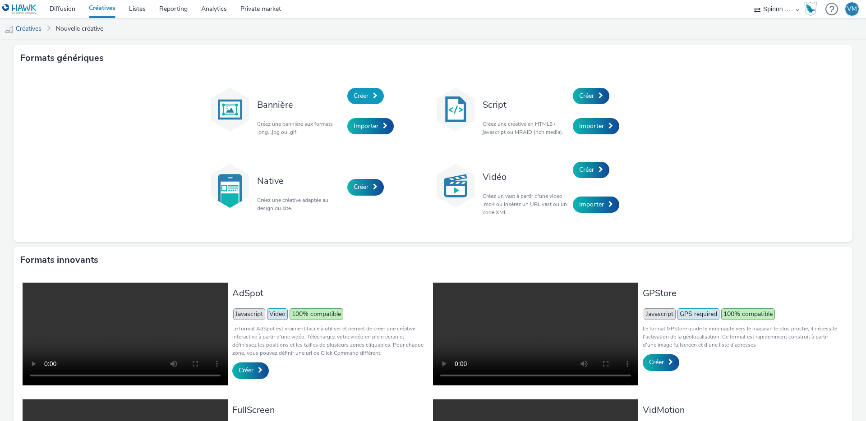
click at [357, 89] on link "Créer" at bounding box center [365, 96] width 37 height 16
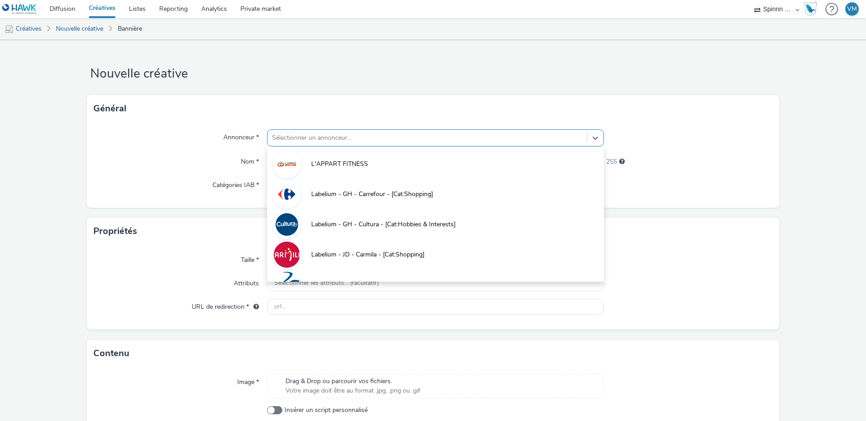
click at [276, 136] on div at bounding box center [427, 138] width 310 height 11
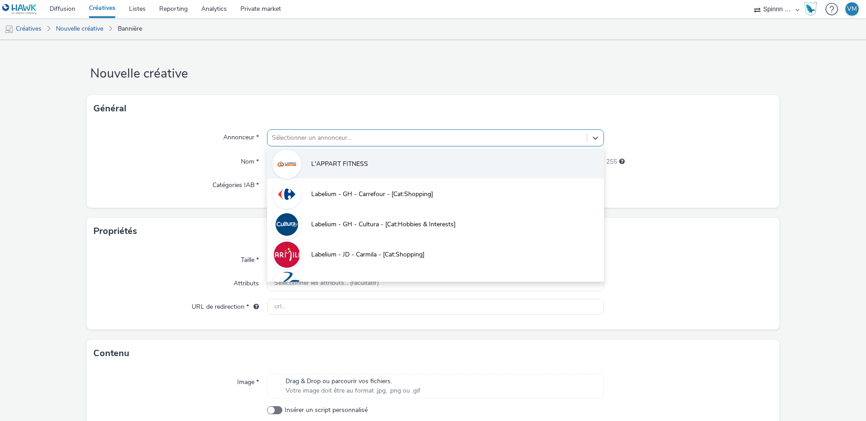
click at [299, 163] on div at bounding box center [286, 164] width 29 height 29
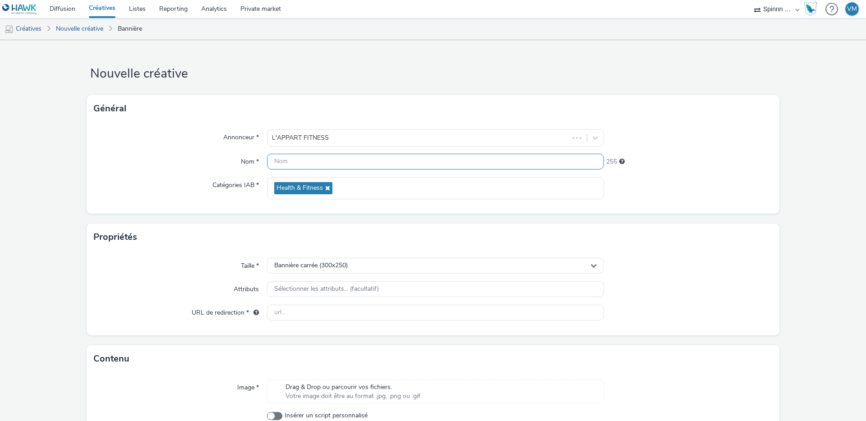
click at [293, 163] on input "text" at bounding box center [435, 162] width 337 height 16
paste input "[Cr:OP [DATE]] [Sz:640x100] [Ty:Acquisition] [Lg:FR] [Ot:Generique]"
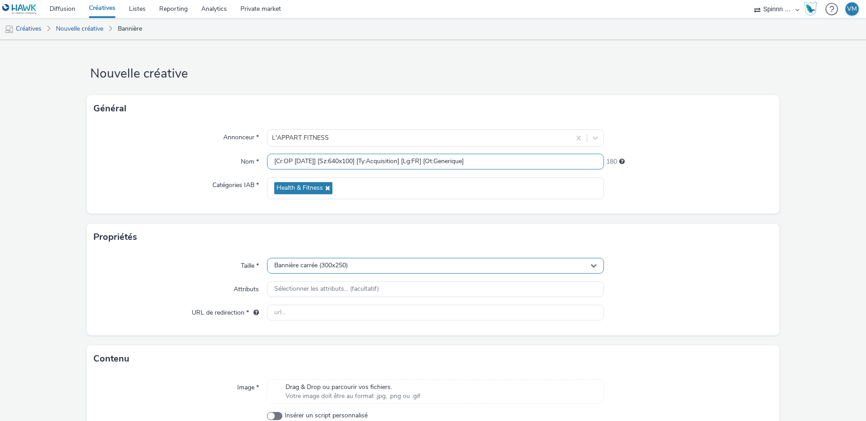
type input "[Cr:OP [DATE]] [Sz:640x100] [Ty:Acquisition] [Lg:FR] [Ot:Generique]"
click at [304, 260] on div "Bannière carrée (300x250)" at bounding box center [435, 266] width 337 height 16
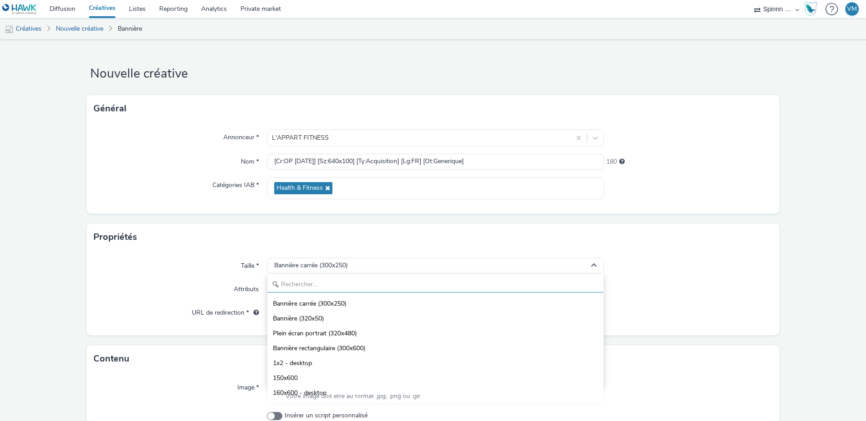
click at [291, 280] on input "text" at bounding box center [436, 285] width 336 height 16
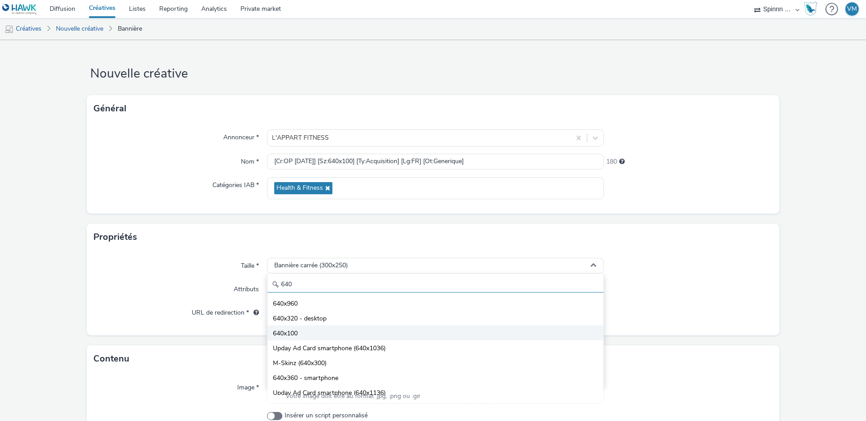
type input "640"
click at [283, 338] on span "640x100" at bounding box center [285, 333] width 25 height 9
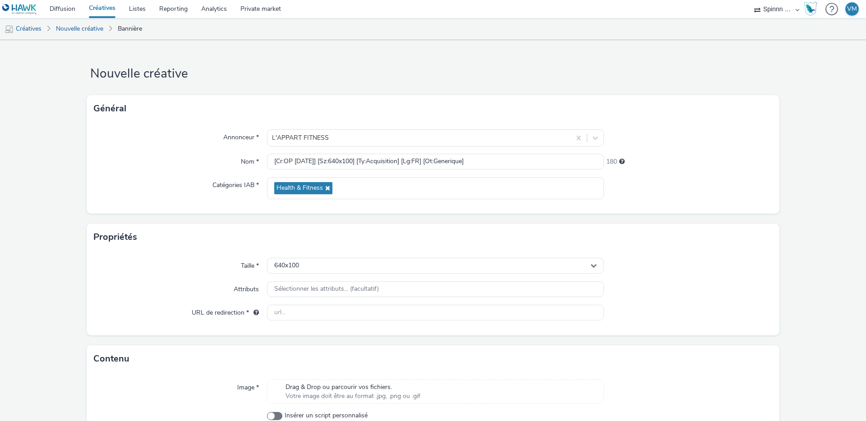
scroll to position [40, 0]
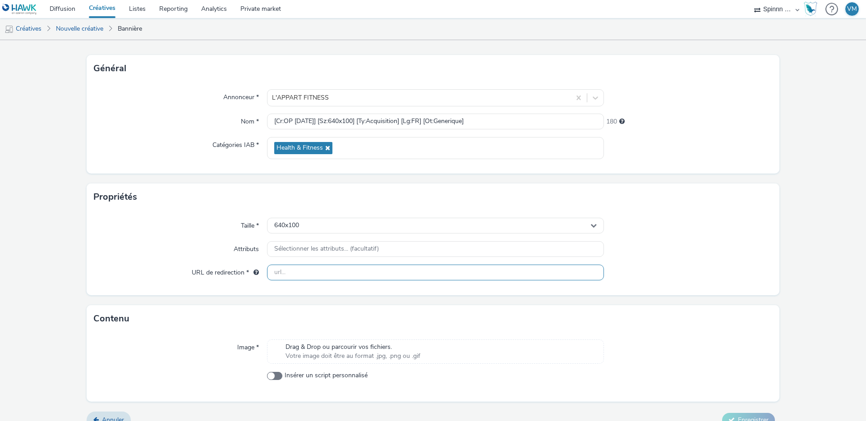
click at [295, 278] on input "text" at bounding box center [435, 273] width 337 height 16
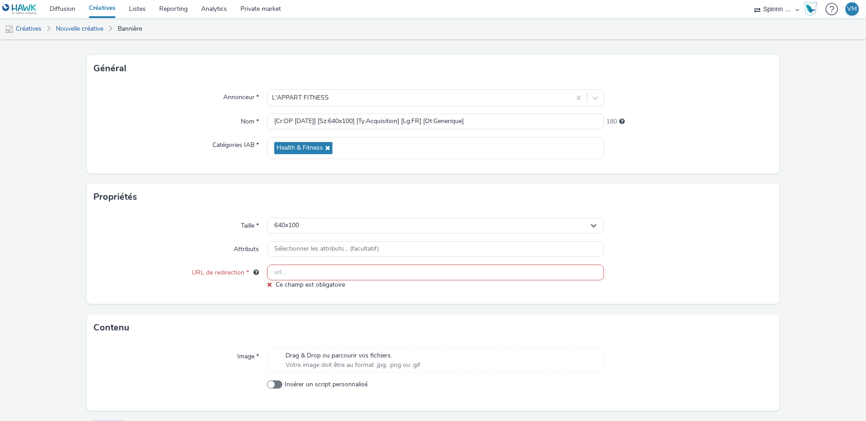
click at [349, 275] on input "text" at bounding box center [435, 273] width 337 height 16
paste input "[URL][DOMAIN_NAME]"
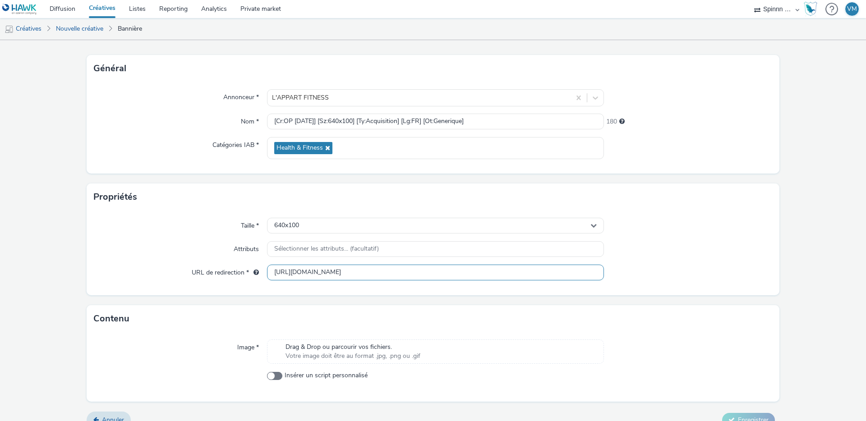
type input "[URL][DOMAIN_NAME]"
click at [155, 248] on div "Attributs" at bounding box center [180, 249] width 173 height 16
click at [332, 357] on span "Votre image doit être au format .jpg, .png ou .gif" at bounding box center [353, 356] width 135 height 9
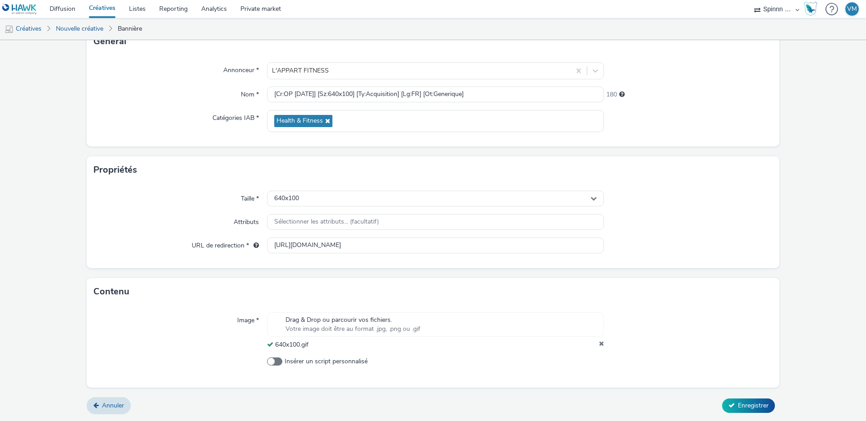
scroll to position [67, 0]
click at [754, 406] on span "Enregistrer" at bounding box center [753, 406] width 31 height 9
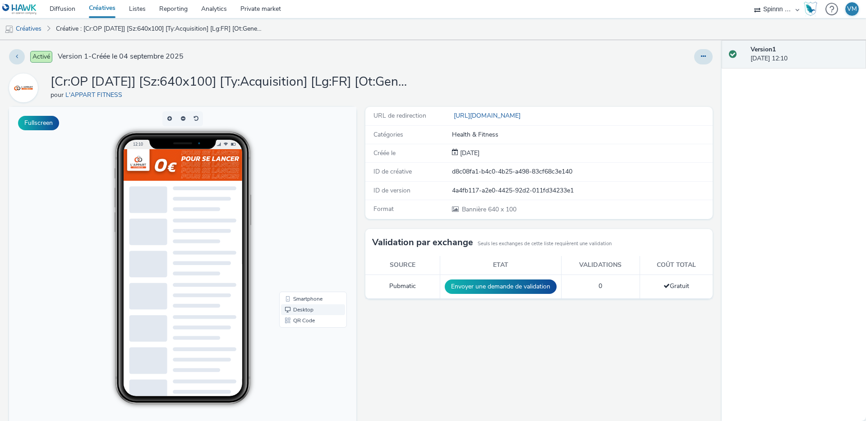
click at [302, 305] on link "Desktop" at bounding box center [313, 310] width 64 height 11
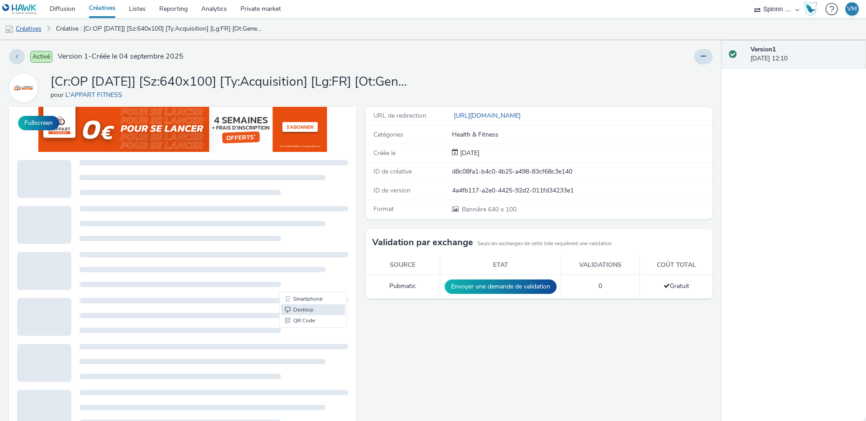
click at [28, 25] on link "Créatives" at bounding box center [23, 29] width 46 height 22
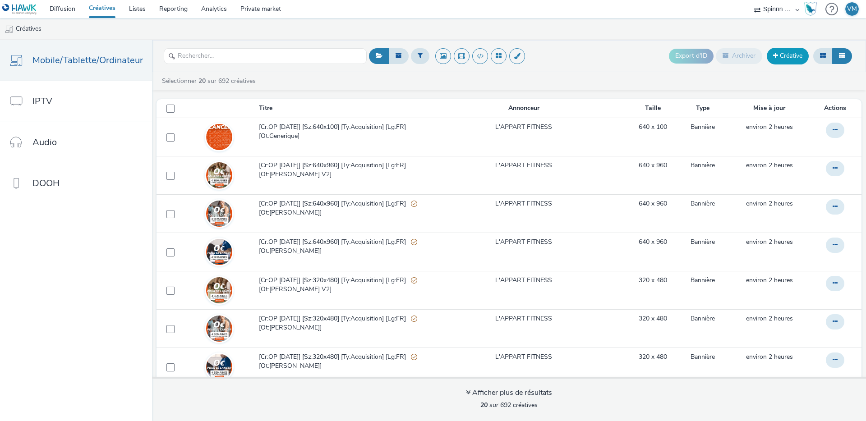
click at [777, 55] on span at bounding box center [775, 55] width 5 height 6
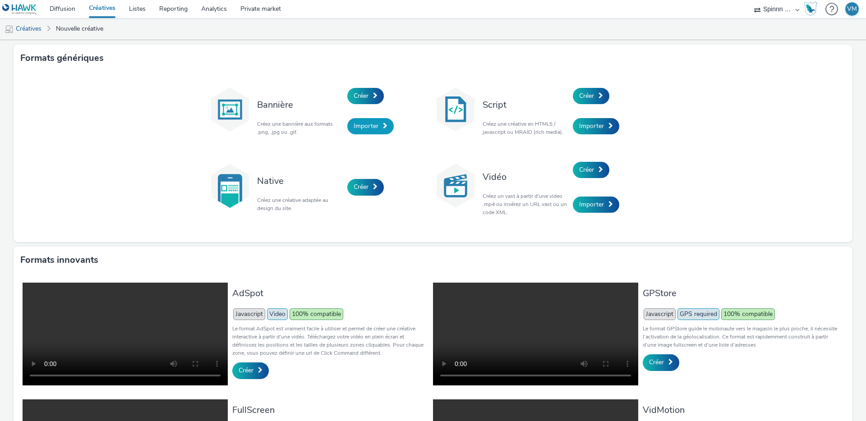
click at [372, 121] on link "Importer" at bounding box center [370, 126] width 46 height 16
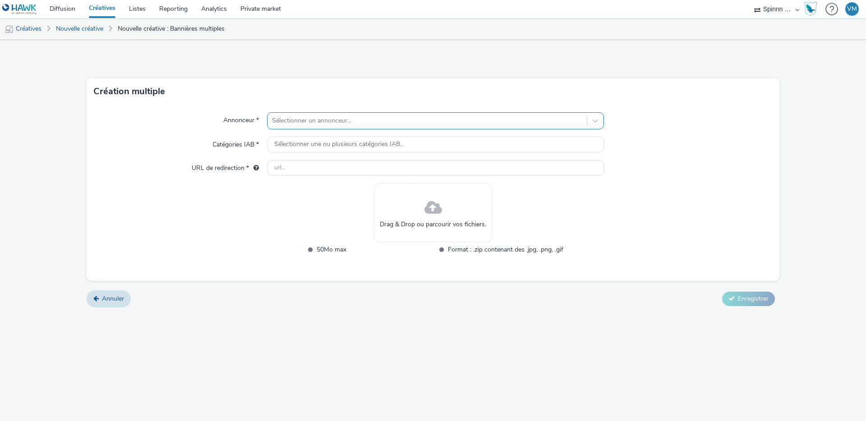
click at [273, 123] on input "text" at bounding box center [273, 120] width 2 height 9
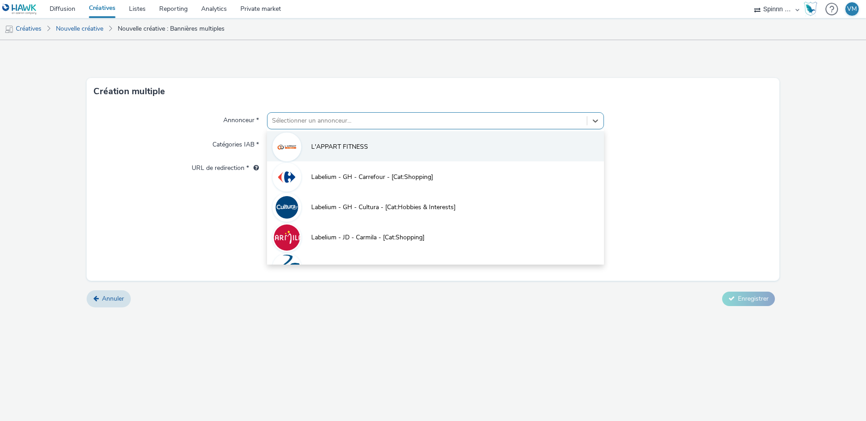
click at [305, 137] on li "L'APPART FITNESS" at bounding box center [435, 146] width 337 height 30
type input "[URL][DOMAIN_NAME]"
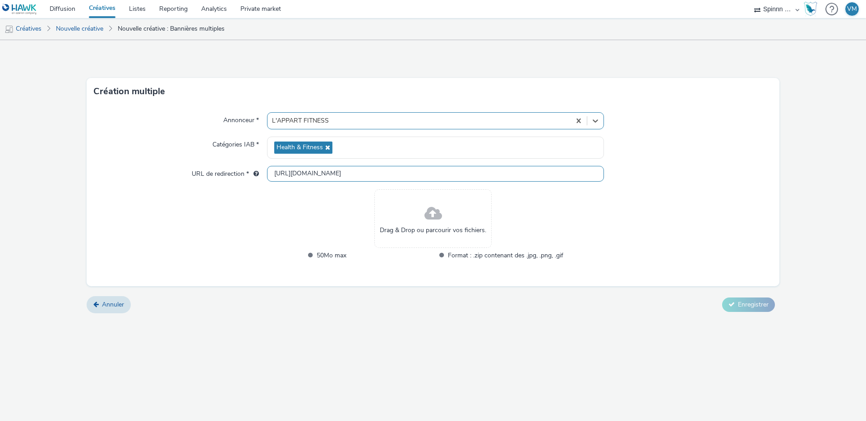
click at [297, 172] on input "[URL][DOMAIN_NAME]" at bounding box center [435, 174] width 337 height 16
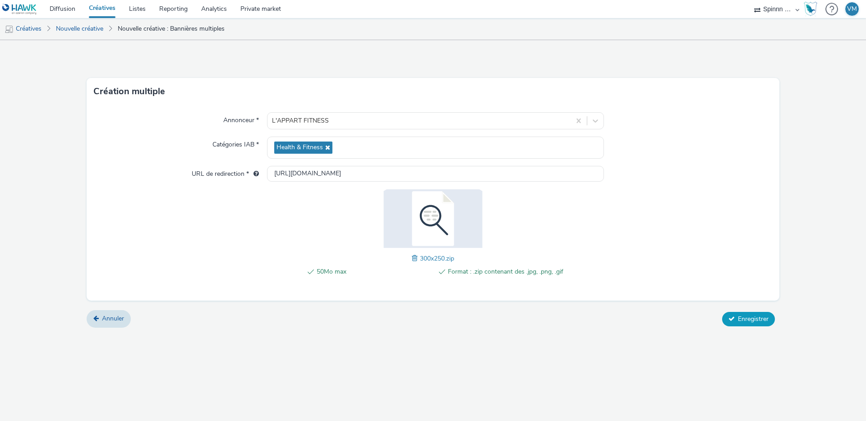
click at [727, 318] on button "Enregistrer" at bounding box center [748, 319] width 53 height 14
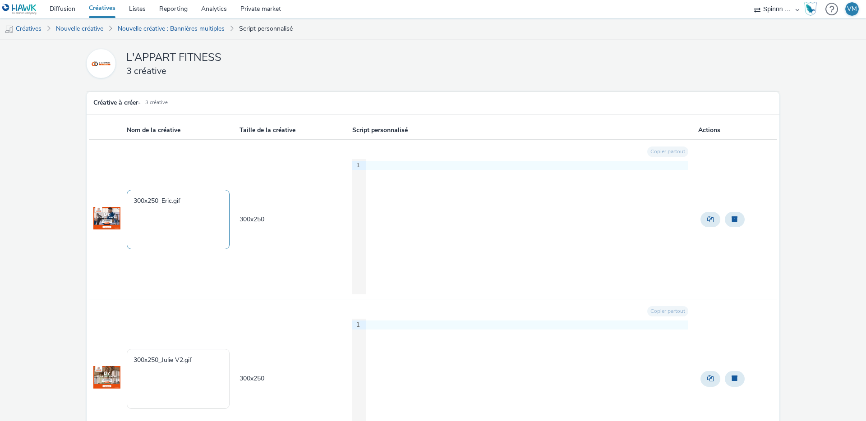
click at [162, 197] on textarea "300x250_Eric.gif" at bounding box center [178, 220] width 103 height 60
paste textarea "[Cr:OP [DATE]] [Sz:300x250] [Ty:Acquisition] [Lg:FR] [Ot:[PERSON_NAME]]"
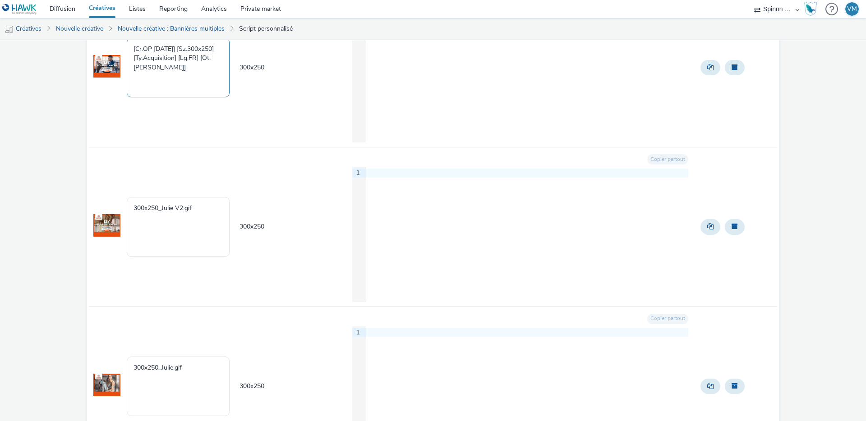
scroll to position [195, 0]
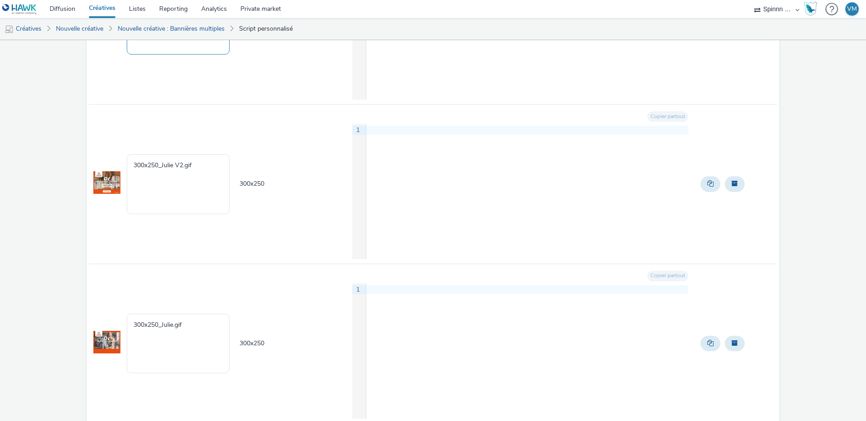
type textarea "[Cr:OP [DATE]] [Sz:300x250] [Ty:Acquisition] [Lg:FR] [Ot:[PERSON_NAME]]"
click at [150, 164] on textarea "300x250_Julie V2.gif" at bounding box center [178, 184] width 103 height 60
paste textarea "[Cr:OP [DATE]] [Sz:300x250] [Ty:Acquisition] [Lg:FR] [Ot:[PERSON_NAME] V2]"
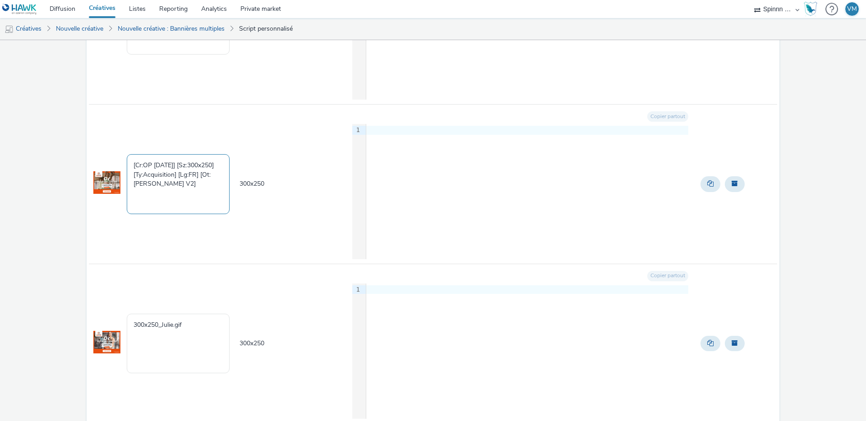
type textarea "[Cr:OP [DATE]] [Sz:300x250] [Ty:Acquisition] [Lg:FR] [Ot:[PERSON_NAME] V2]"
click at [142, 320] on textarea "300x250_Julie.gif" at bounding box center [178, 344] width 103 height 60
paste textarea "[Cr:OP [DATE]] [Sz:300x250] [Ty:Acquisition] [Lg:FR] [Ot:[PERSON_NAME]]"
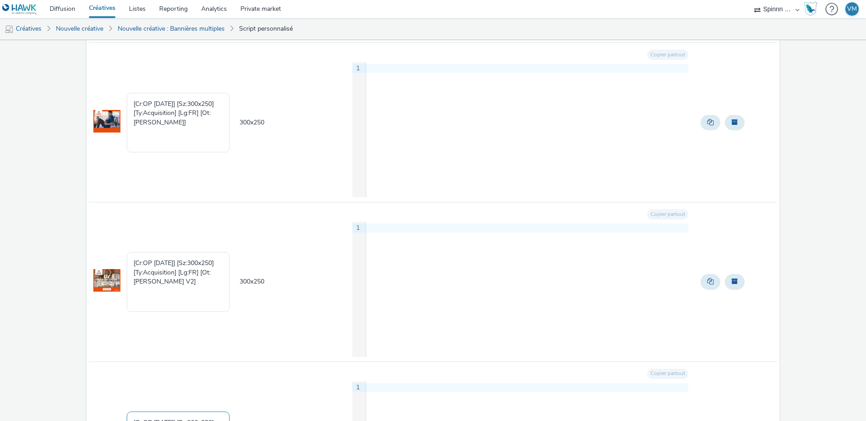
scroll to position [0, 0]
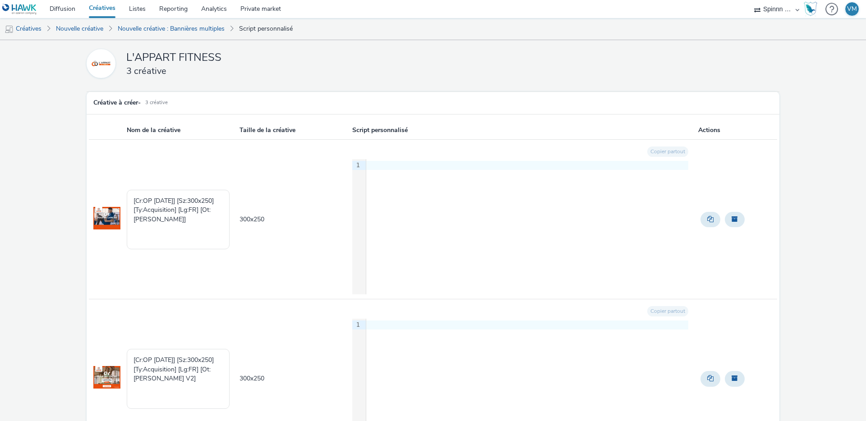
type textarea "[Cr:OP [DATE]] [Sz:300x250] [Ty:Acquisition] [Lg:FR] [Ot:[PERSON_NAME]]"
click at [434, 165] on div at bounding box center [527, 165] width 322 height 9
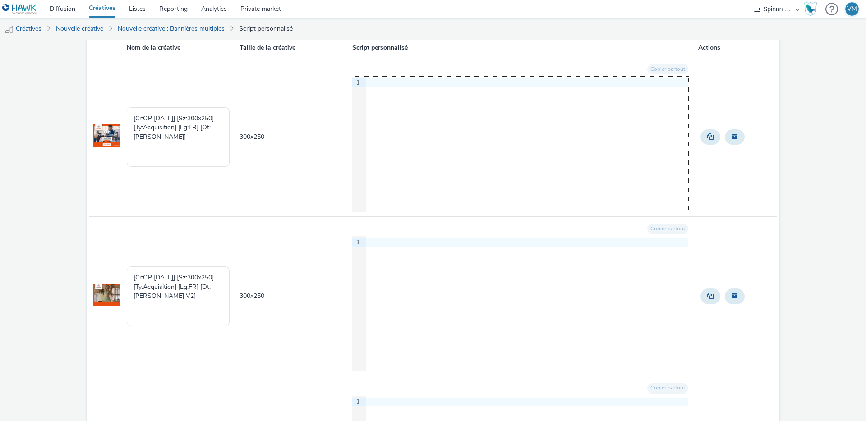
scroll to position [240, 0]
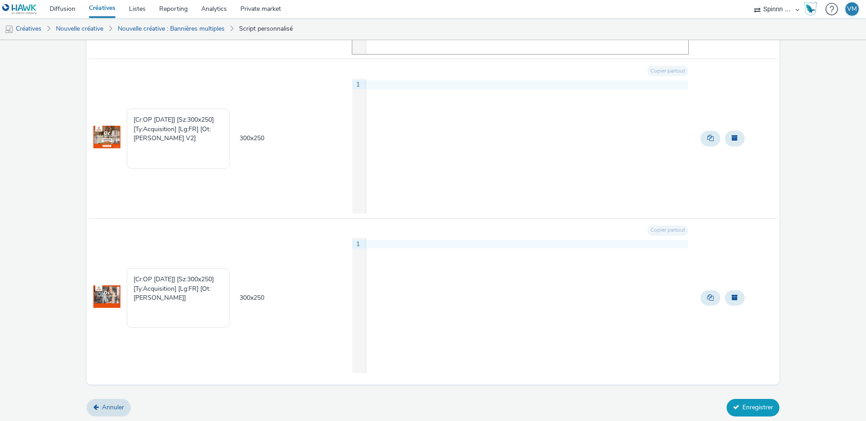
click at [739, 406] on button "Enregistrer" at bounding box center [753, 407] width 53 height 17
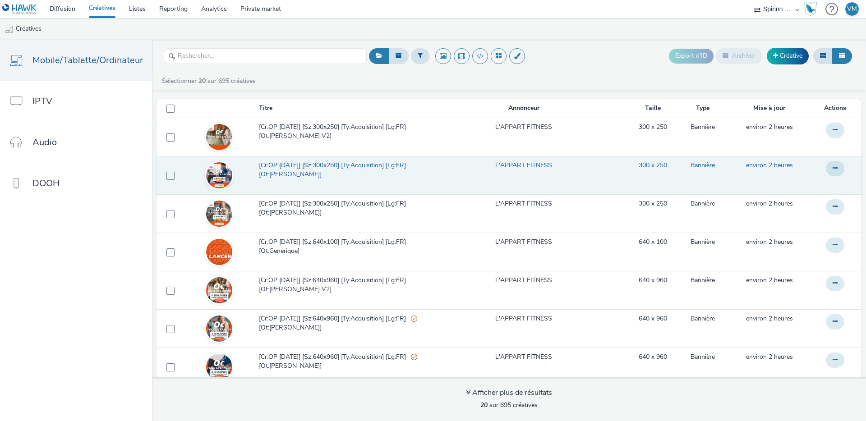
click at [311, 173] on span "[Cr:OP [DATE]] [Sz:300x250] [Ty:Acquisition] [Lg:FR] [Ot:[PERSON_NAME]]" at bounding box center [338, 170] width 158 height 18
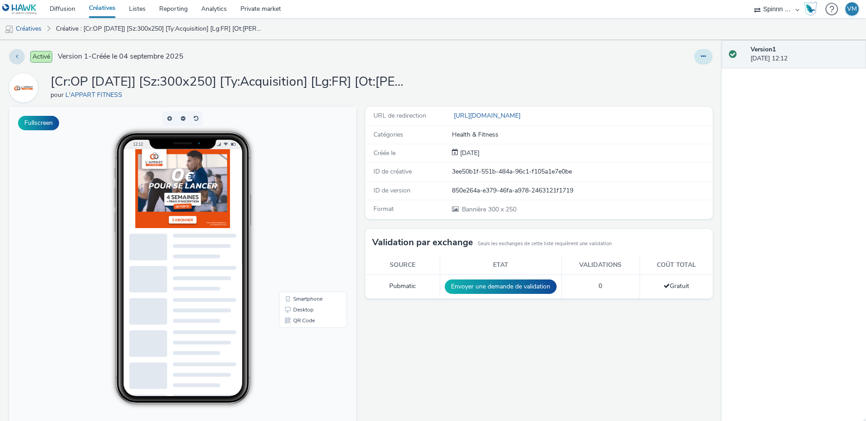
click at [694, 56] on button at bounding box center [703, 56] width 18 height 15
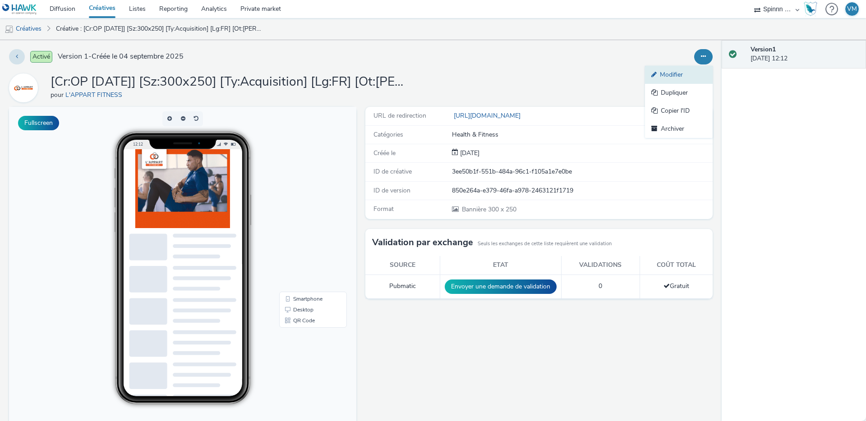
click at [668, 68] on link "Modifier" at bounding box center [679, 75] width 68 height 18
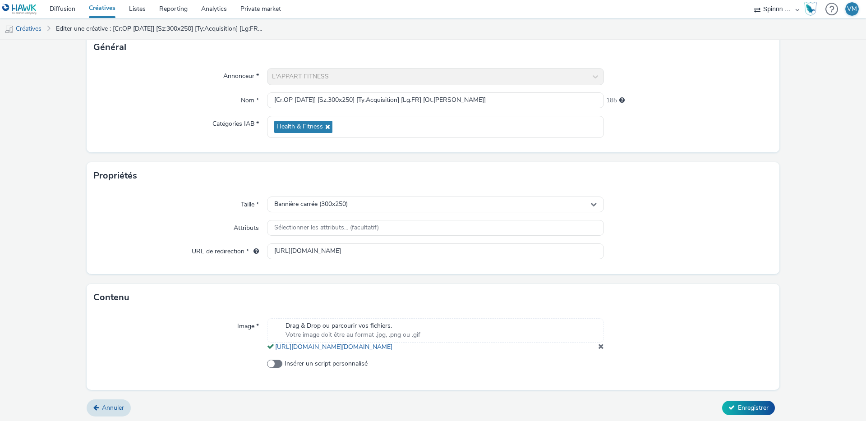
scroll to position [68, 0]
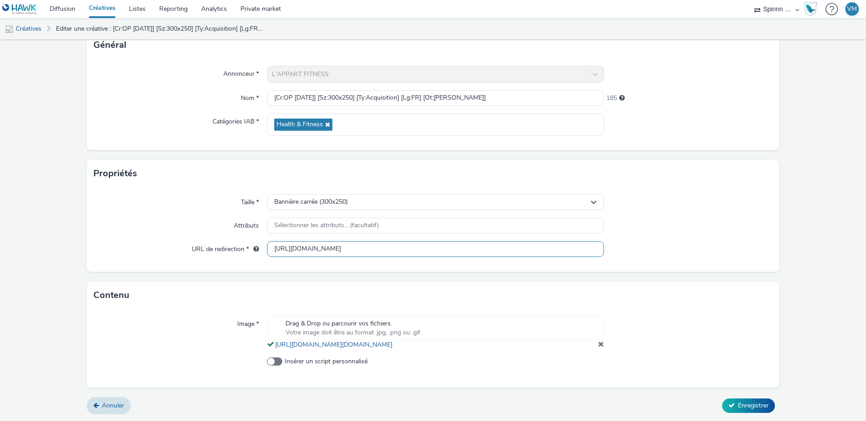
click at [306, 249] on input "[URL][DOMAIN_NAME]" at bounding box center [435, 249] width 337 height 16
paste input "s://[DOMAIN_NAME][URL][PERSON_NAME]"
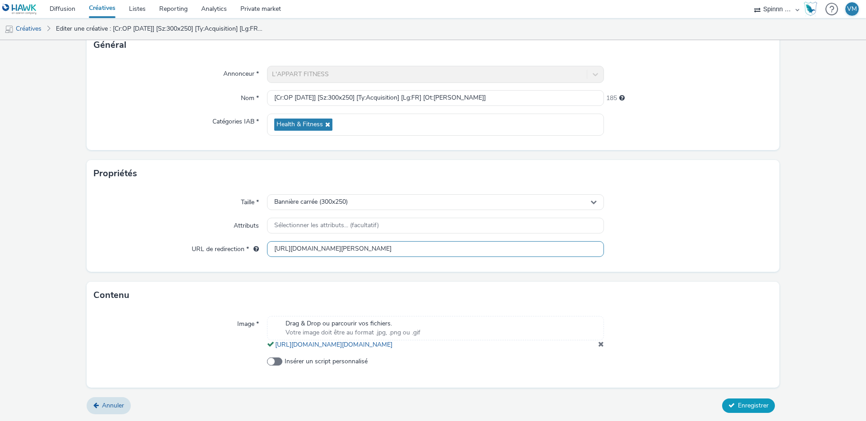
type input "[URL][DOMAIN_NAME][PERSON_NAME]"
click at [738, 402] on span "Enregistrer" at bounding box center [753, 406] width 31 height 9
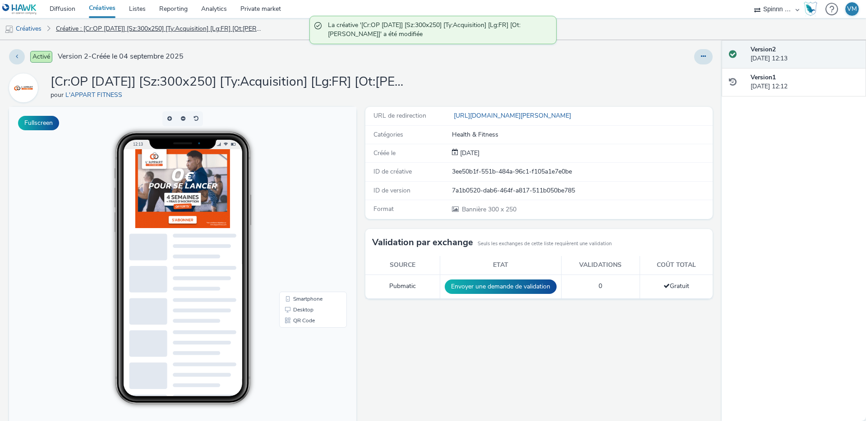
click at [153, 32] on link "Créative : [Cr:OP [DATE]] [Sz:300x250] [Ty:Acquisition] [Lg:FR] [Ot:[PERSON_NAM…" at bounding box center [159, 29] width 217 height 22
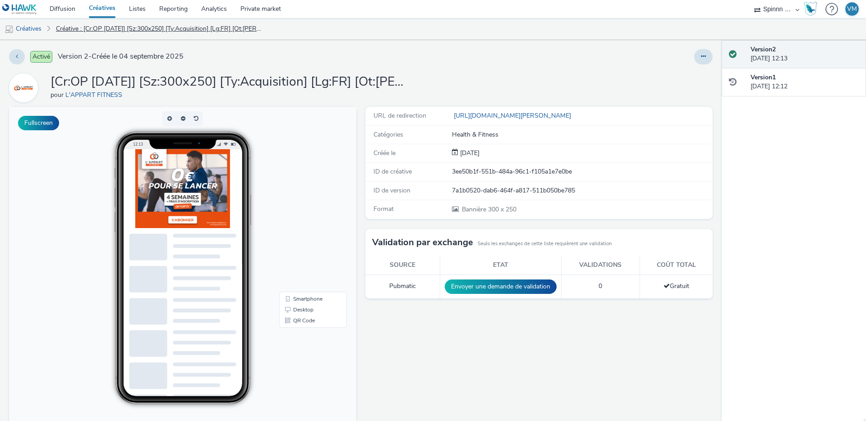
click at [168, 26] on link "Créative : [Cr:OP [DATE]] [Sz:300x250] [Ty:Acquisition] [Lg:FR] [Ot:[PERSON_NAM…" at bounding box center [159, 29] width 217 height 22
click at [35, 30] on link "Créatives" at bounding box center [23, 29] width 46 height 22
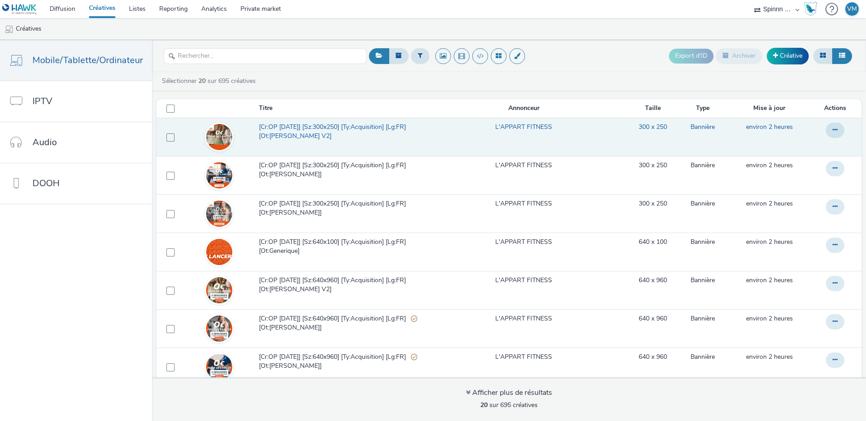
click at [335, 131] on span "[Cr:OP [DATE]] [Sz:300x250] [Ty:Acquisition] [Lg:FR] [Ot:[PERSON_NAME] V2]" at bounding box center [338, 132] width 158 height 18
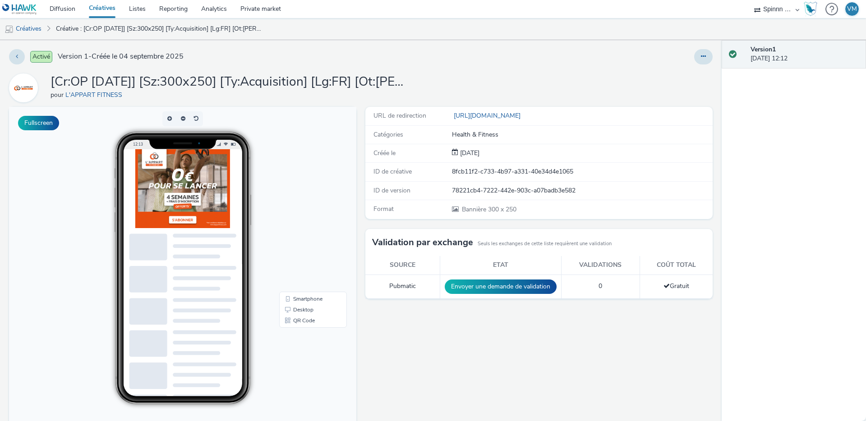
click at [695, 45] on div "Activé Version 1 - Créée le [DATE] [Cr:OP [DATE]] [Sz:300x250] [Ty:Acquisition]…" at bounding box center [361, 230] width 722 height 381
click at [701, 57] on icon at bounding box center [703, 56] width 5 height 6
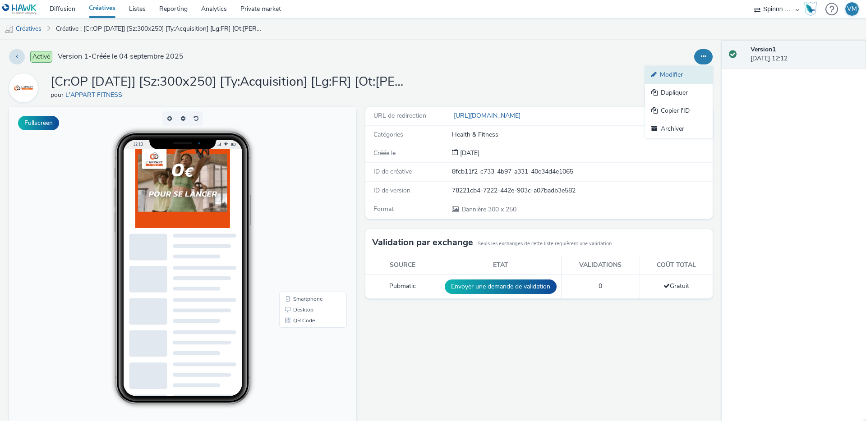
click at [674, 69] on link "Modifier" at bounding box center [679, 75] width 68 height 18
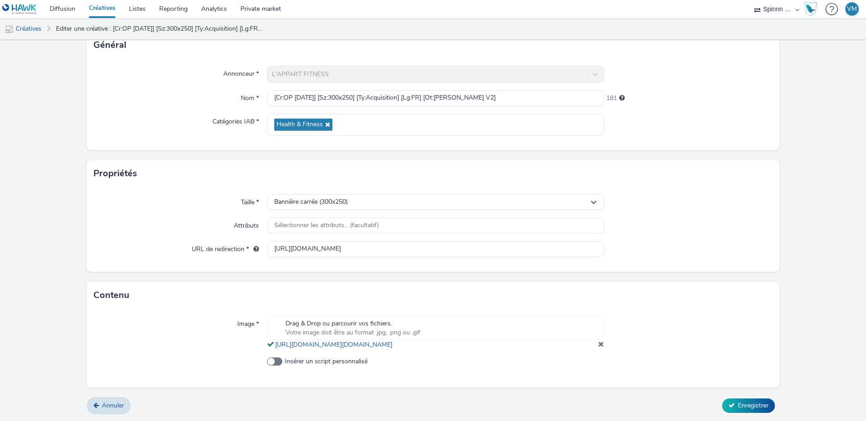
scroll to position [73, 0]
click at [331, 241] on input "[URL][DOMAIN_NAME]" at bounding box center [435, 249] width 337 height 16
paste input "s://[DOMAIN_NAME][URL]"
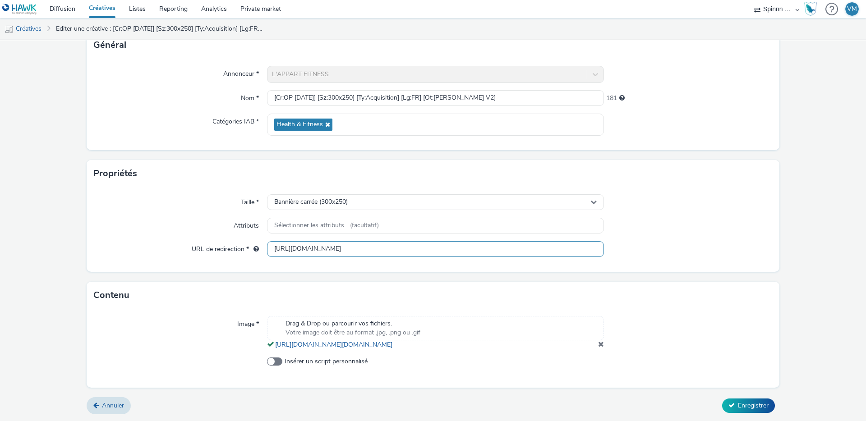
scroll to position [0, 58]
type input "[URL][DOMAIN_NAME]"
click at [738, 403] on span "Enregistrer" at bounding box center [753, 406] width 31 height 9
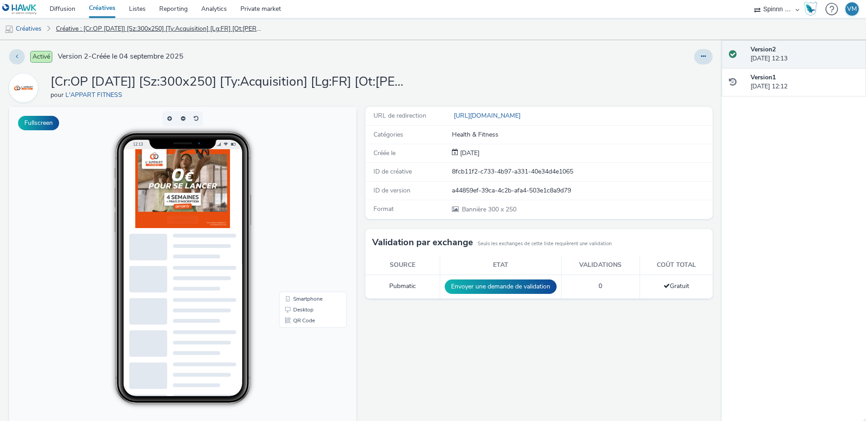
click at [144, 28] on link "Créative : [Cr:OP [DATE]] [Sz:300x250] [Ty:Acquisition] [Lg:FR] [Ot:[PERSON_NAM…" at bounding box center [159, 29] width 217 height 22
click at [129, 27] on link "Créative : [Cr:OP [DATE]] [Sz:300x250] [Ty:Acquisition] [Lg:FR] [Ot:[PERSON_NAM…" at bounding box center [159, 29] width 217 height 22
click at [33, 28] on link "Créatives" at bounding box center [23, 29] width 46 height 22
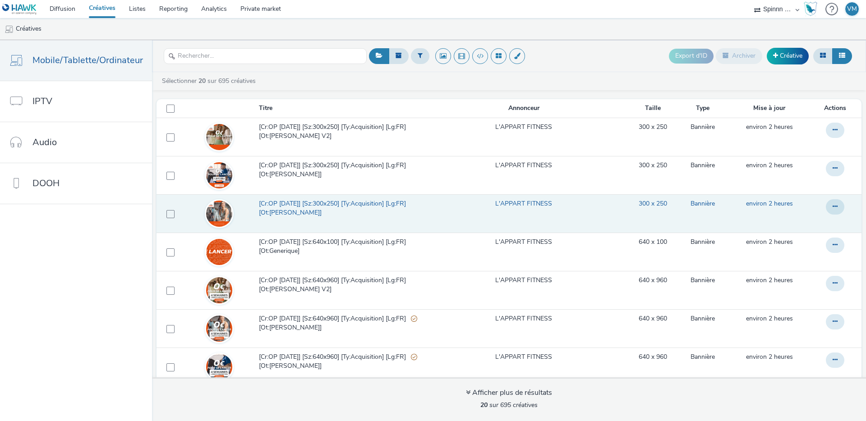
click at [361, 206] on span "[Cr:OP [DATE]] [Sz:300x250] [Ty:Acquisition] [Lg:FR] [Ot:[PERSON_NAME]]" at bounding box center [338, 208] width 158 height 18
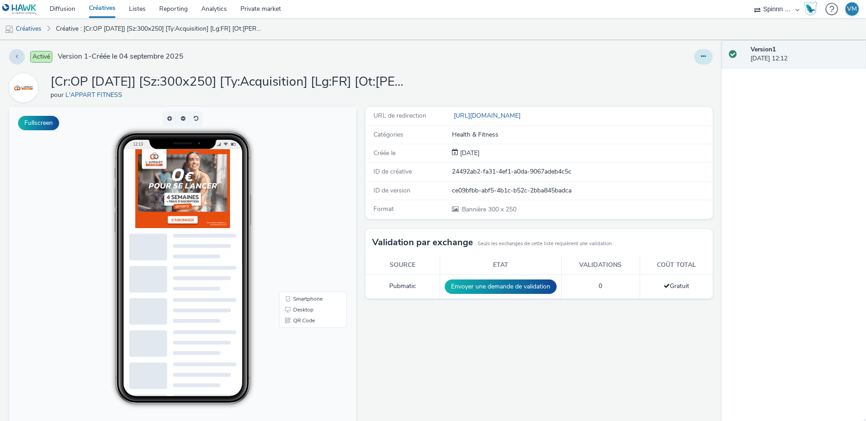
click at [697, 61] on button at bounding box center [703, 56] width 18 height 15
click at [676, 74] on link "Modifier" at bounding box center [679, 75] width 68 height 18
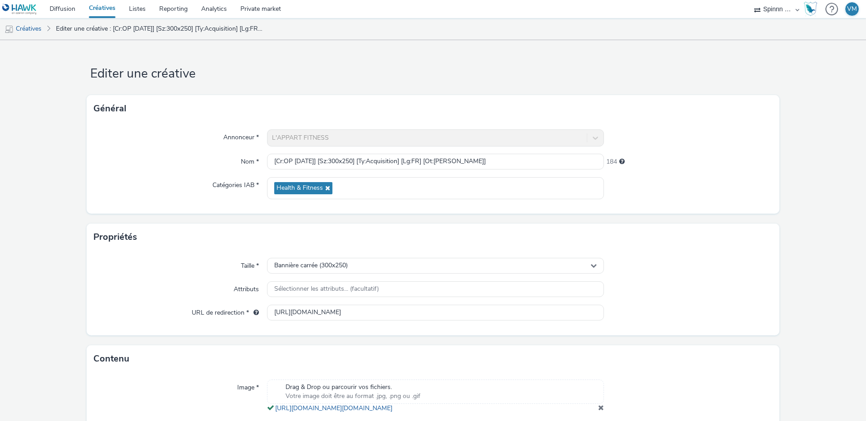
scroll to position [33, 0]
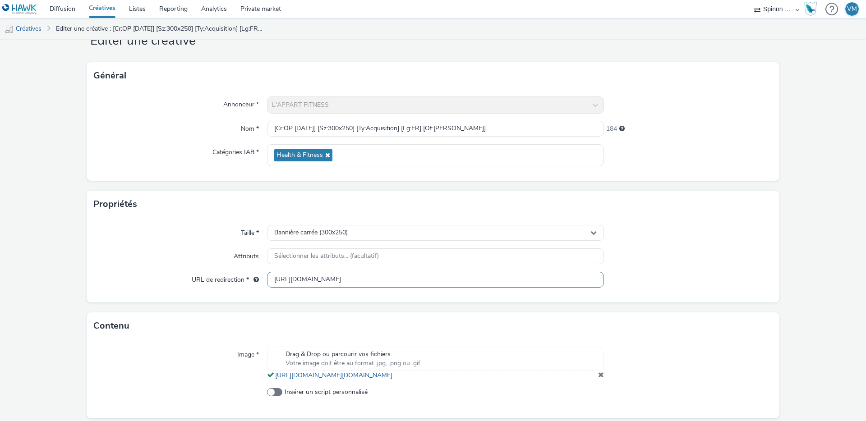
click at [318, 278] on input "[URL][DOMAIN_NAME]" at bounding box center [435, 280] width 337 height 16
paste input "s://[DOMAIN_NAME][URL][PERSON_NAME]"
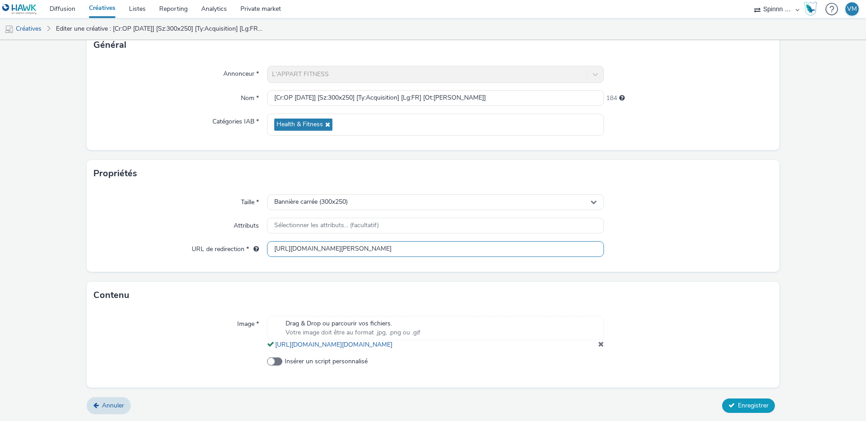
type input "[URL][DOMAIN_NAME][PERSON_NAME]"
click at [738, 405] on span "Enregistrer" at bounding box center [753, 406] width 31 height 9
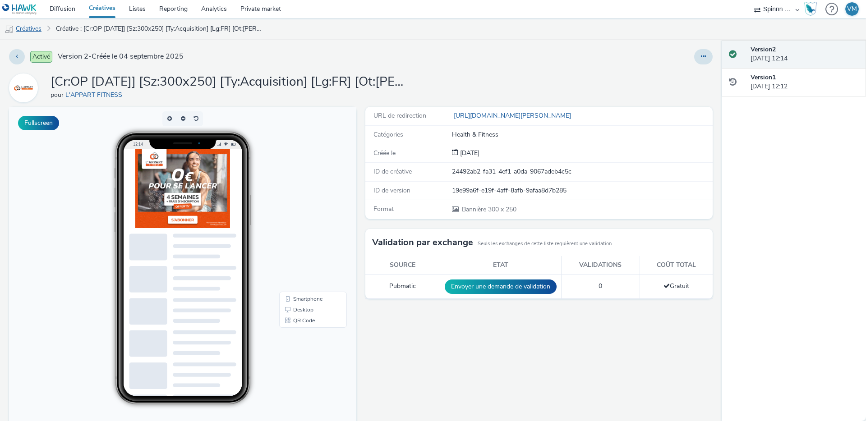
click at [30, 26] on link "Créatives" at bounding box center [23, 29] width 46 height 22
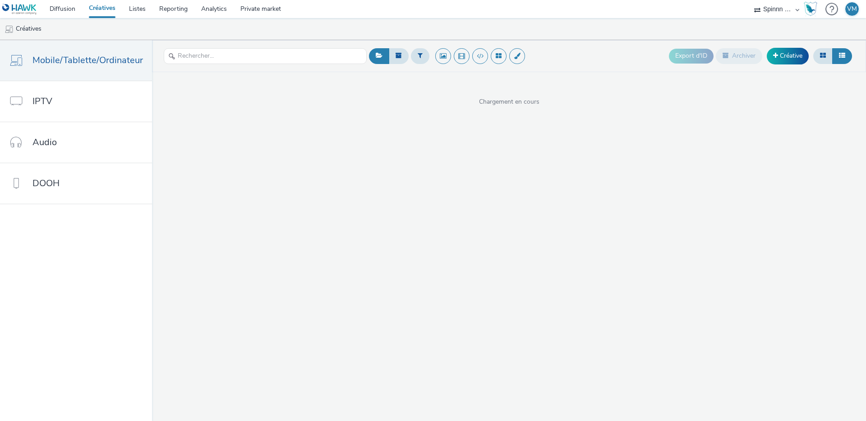
click at [345, 199] on div "Export d'ID Archiver Créative Chargement en cours" at bounding box center [509, 230] width 714 height 381
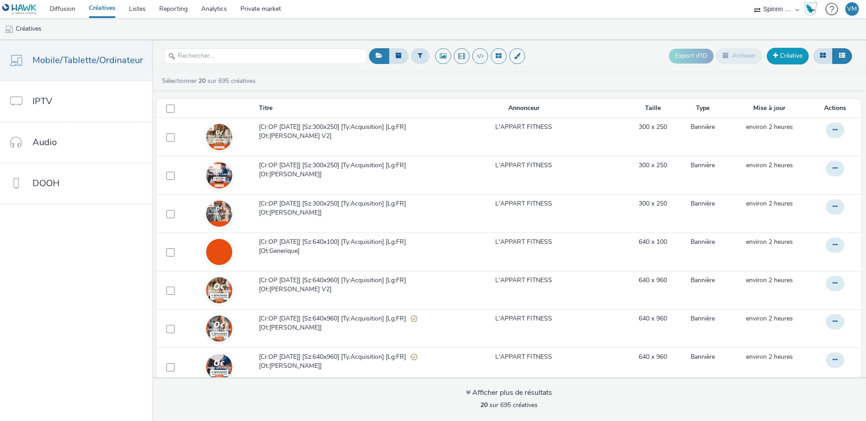
click at [767, 57] on link "Créative" at bounding box center [788, 56] width 42 height 16
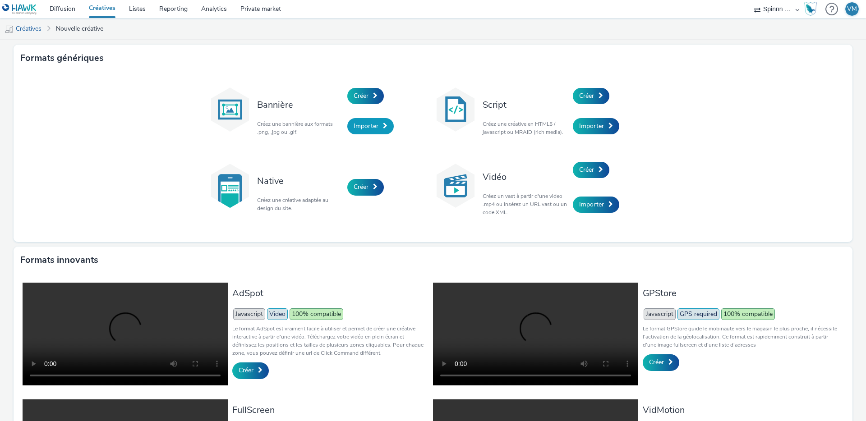
click at [371, 125] on span "Importer" at bounding box center [366, 126] width 25 height 9
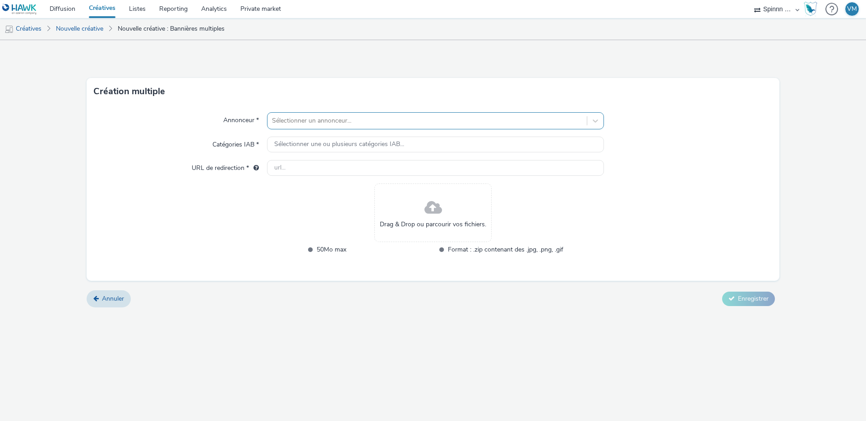
click at [318, 123] on div at bounding box center [427, 120] width 310 height 11
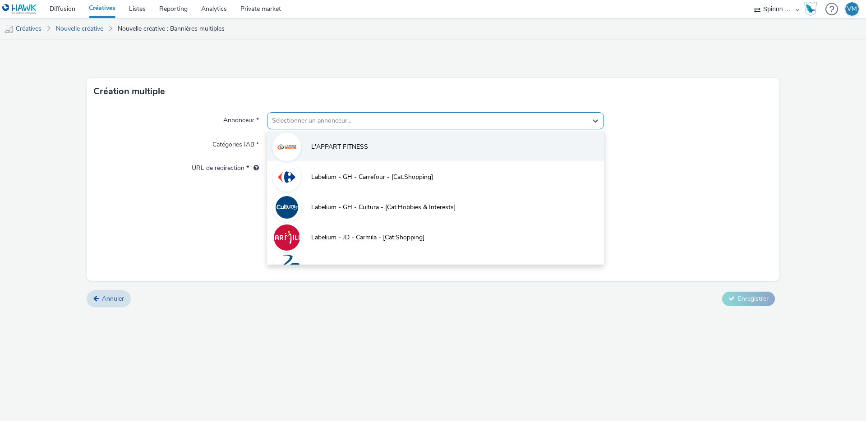
click at [318, 143] on span "L'APPART FITNESS" at bounding box center [339, 147] width 57 height 9
type input "[URL][DOMAIN_NAME]"
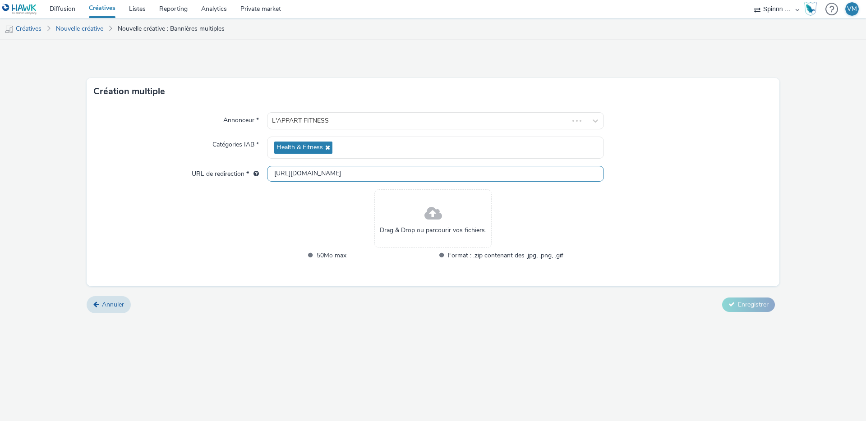
click at [310, 175] on input "[URL][DOMAIN_NAME]" at bounding box center [435, 174] width 337 height 16
click at [92, 29] on link "Nouvelle créative" at bounding box center [79, 29] width 56 height 22
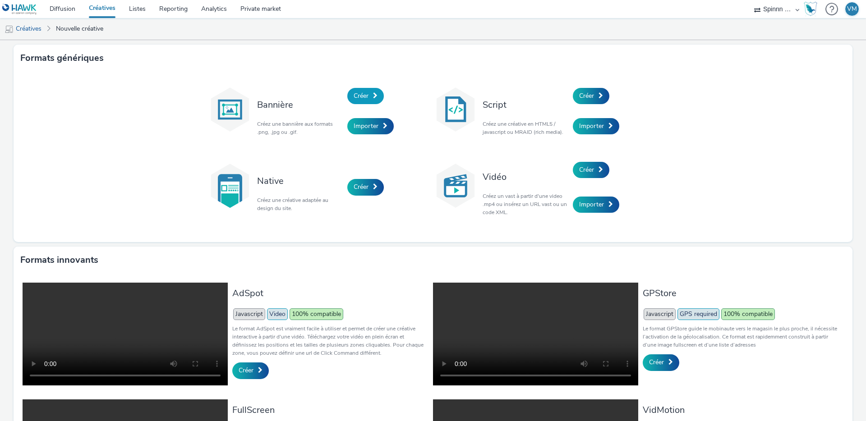
click at [363, 97] on span "Créer" at bounding box center [361, 96] width 15 height 9
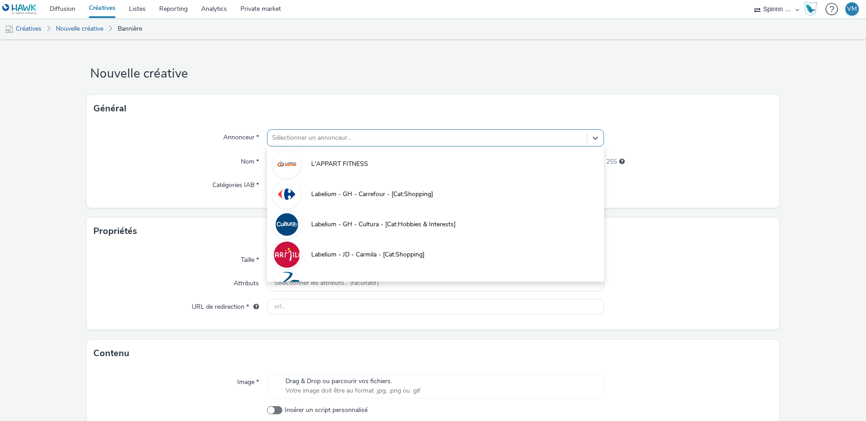
click at [308, 142] on div at bounding box center [427, 138] width 310 height 11
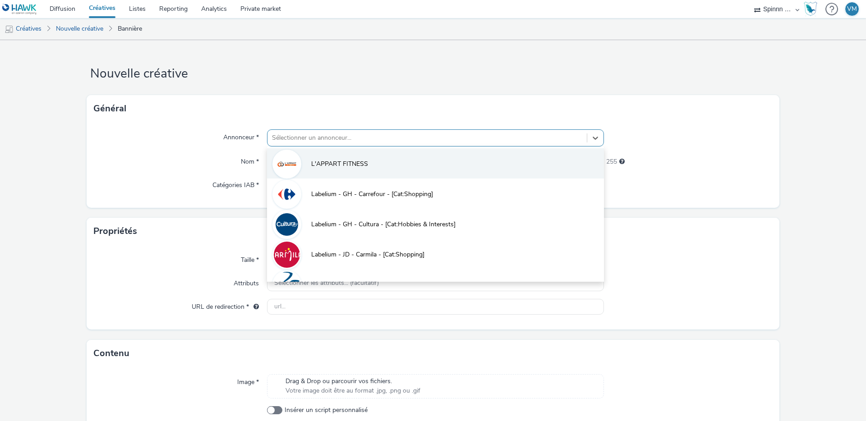
click at [301, 168] on li "L'APPART FITNESS" at bounding box center [435, 163] width 337 height 30
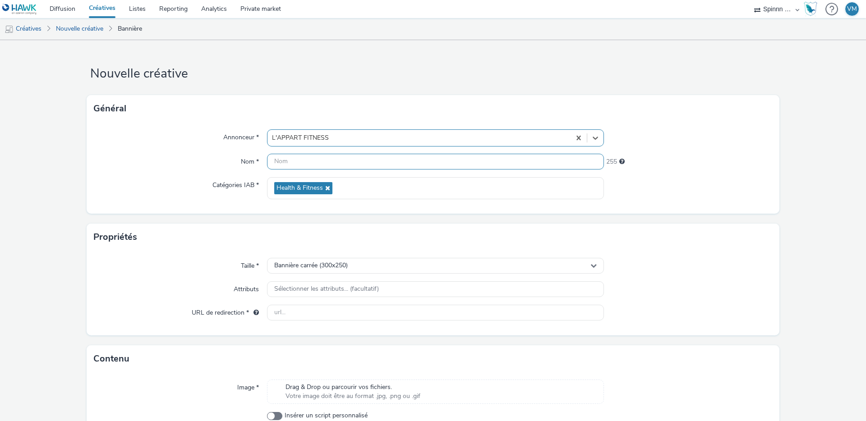
click at [297, 163] on input "text" at bounding box center [435, 162] width 337 height 16
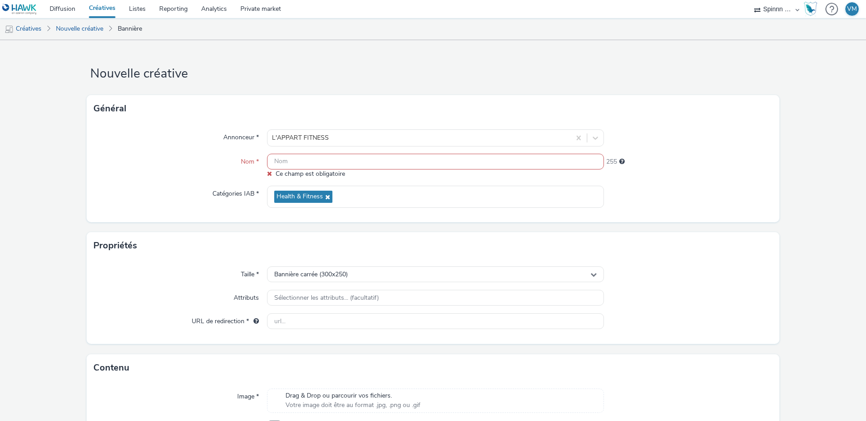
click at [292, 164] on input "text" at bounding box center [435, 162] width 337 height 16
paste input "[Cr:OP [DATE]] [Sz:300x600] [Ty:Acquisition] [Lg:FR] [Ot:[PERSON_NAME]]"
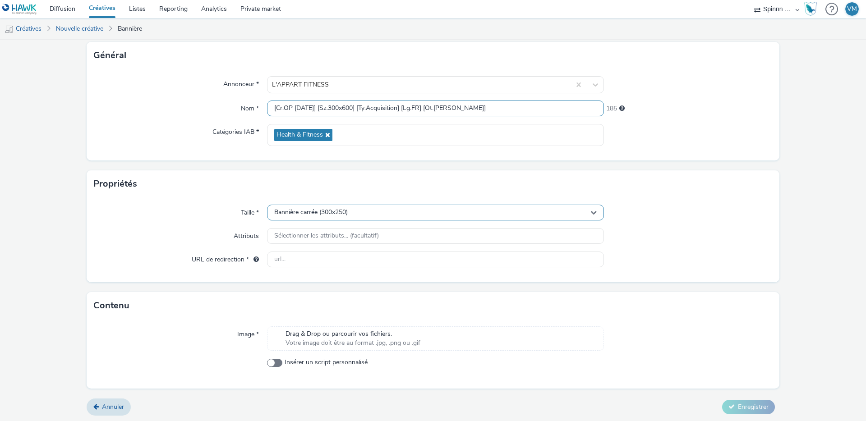
scroll to position [55, 0]
type input "[Cr:OP [DATE]] [Sz:300x600] [Ty:Acquisition] [Lg:FR] [Ot:[PERSON_NAME]]"
click at [313, 209] on span "Bannière carrée (300x250)" at bounding box center [311, 212] width 74 height 8
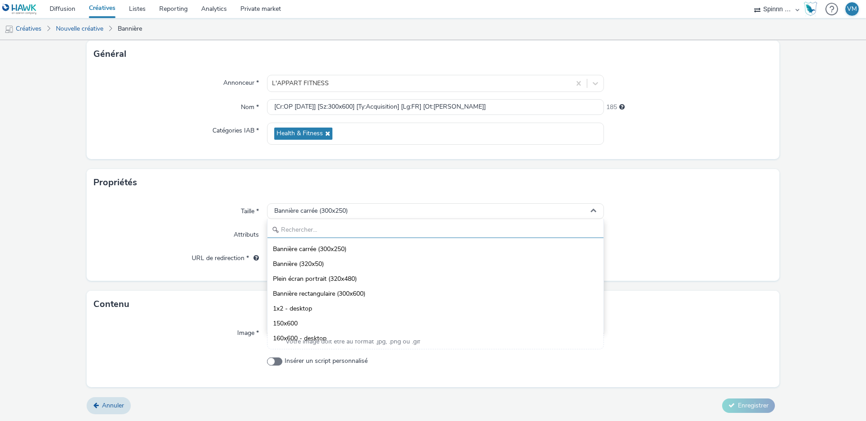
click at [300, 238] on input "text" at bounding box center [436, 230] width 336 height 16
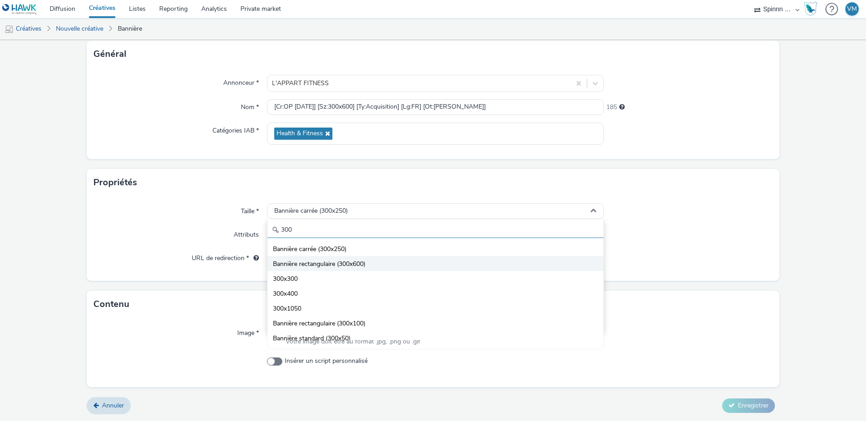
type input "300"
click at [336, 265] on span "Bannière rectangulaire (300x600)" at bounding box center [319, 264] width 92 height 9
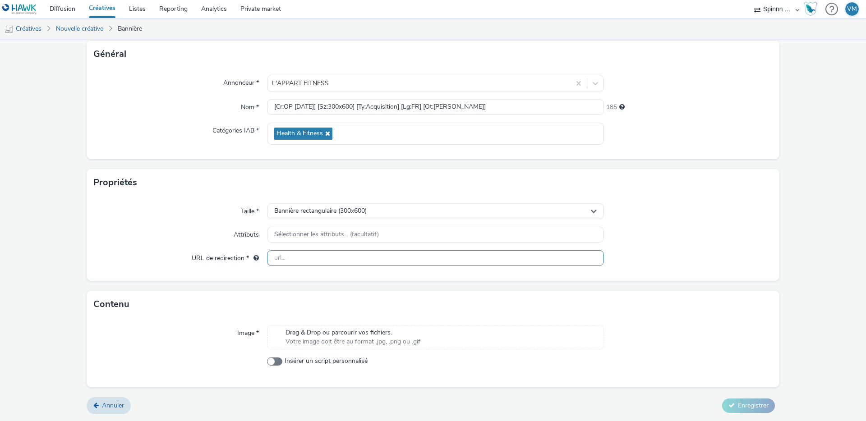
click at [288, 253] on input "text" at bounding box center [435, 258] width 337 height 16
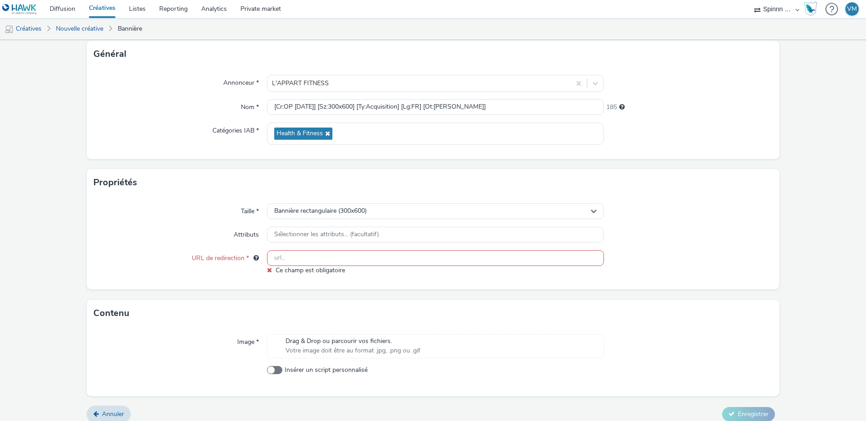
click at [301, 254] on input "text" at bounding box center [435, 258] width 337 height 16
paste input "[URL][DOMAIN_NAME][PERSON_NAME]"
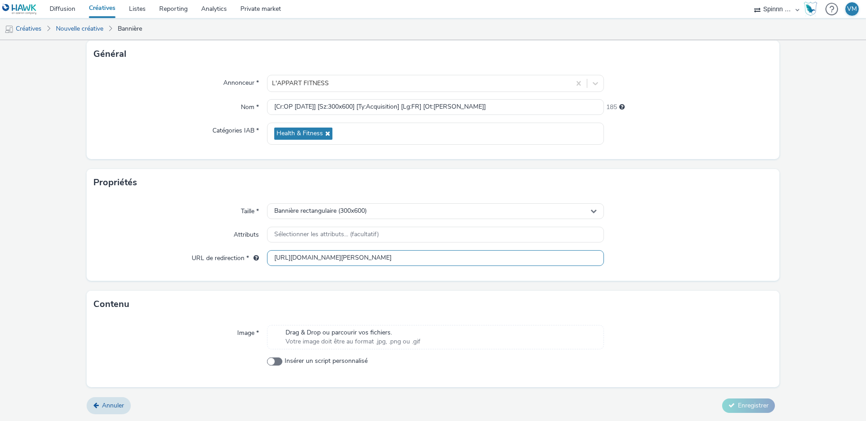
type input "[URL][DOMAIN_NAME][PERSON_NAME]"
click at [325, 337] on span "Votre image doit être au format .jpg, .png ou .gif" at bounding box center [353, 341] width 135 height 9
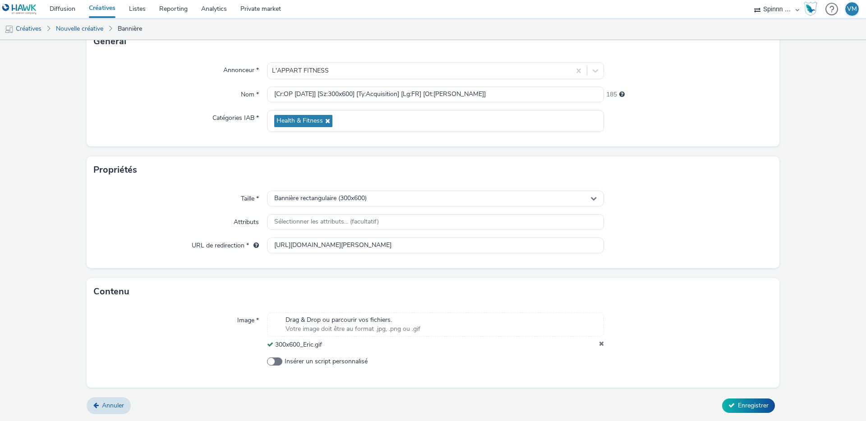
scroll to position [67, 0]
click at [746, 402] on span "Enregistrer" at bounding box center [753, 406] width 31 height 9
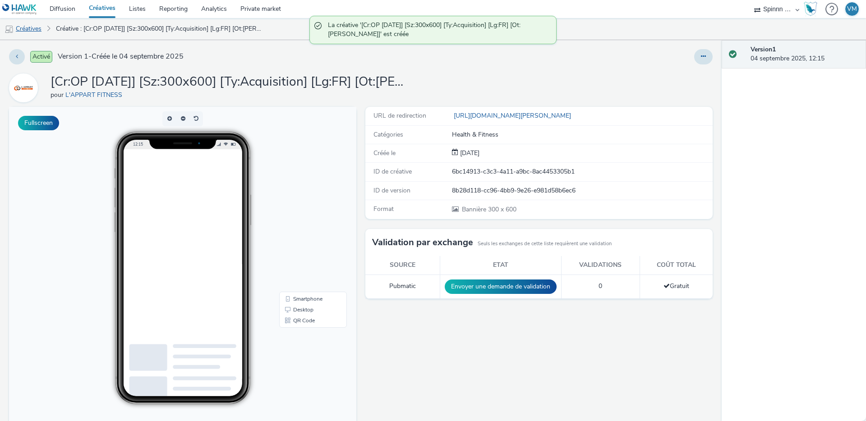
click at [33, 26] on link "Créatives" at bounding box center [23, 29] width 46 height 22
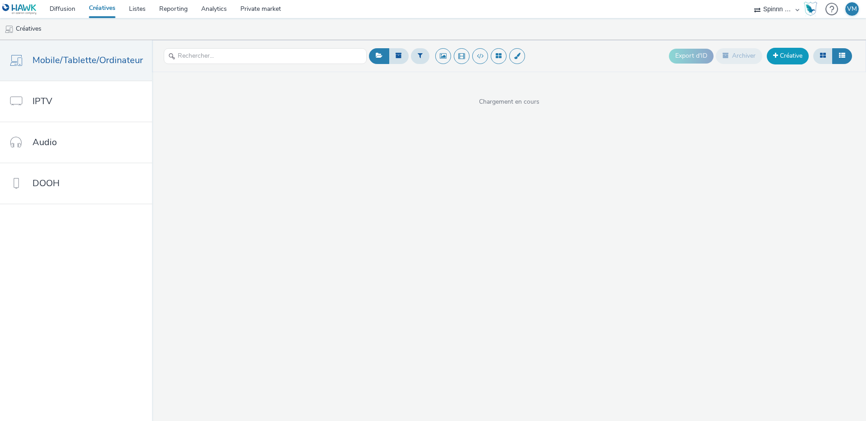
click at [786, 61] on link "Créative" at bounding box center [788, 56] width 42 height 16
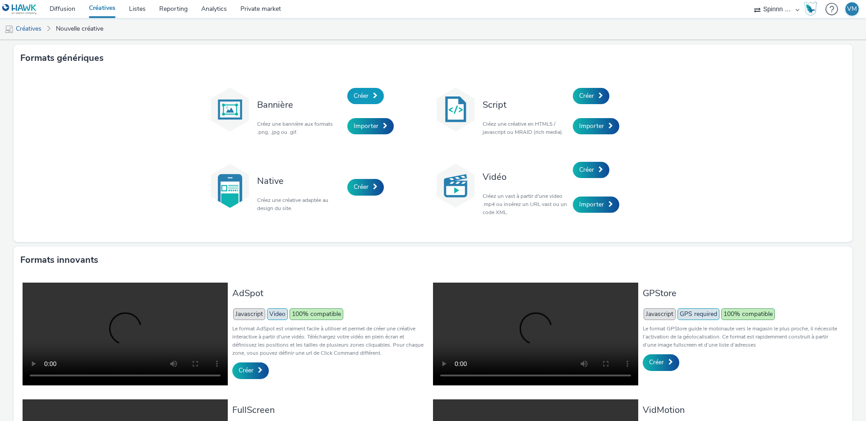
click at [367, 98] on link "Créer" at bounding box center [365, 96] width 37 height 16
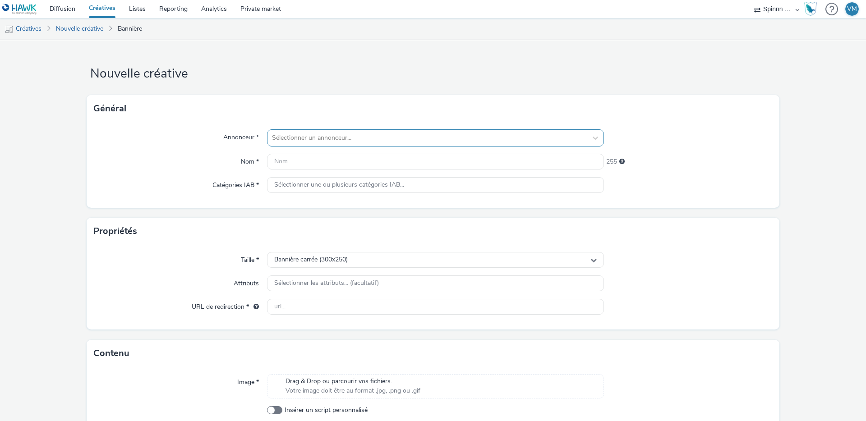
click at [275, 137] on div at bounding box center [427, 138] width 310 height 11
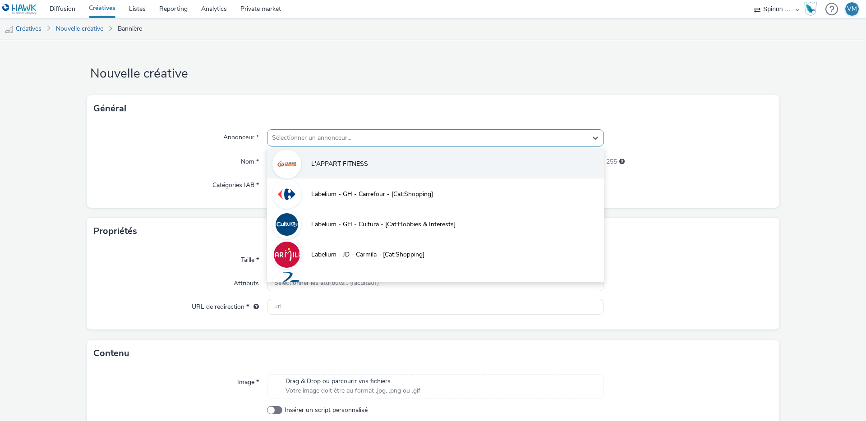
click at [299, 160] on li "L'APPART FITNESS" at bounding box center [435, 163] width 337 height 30
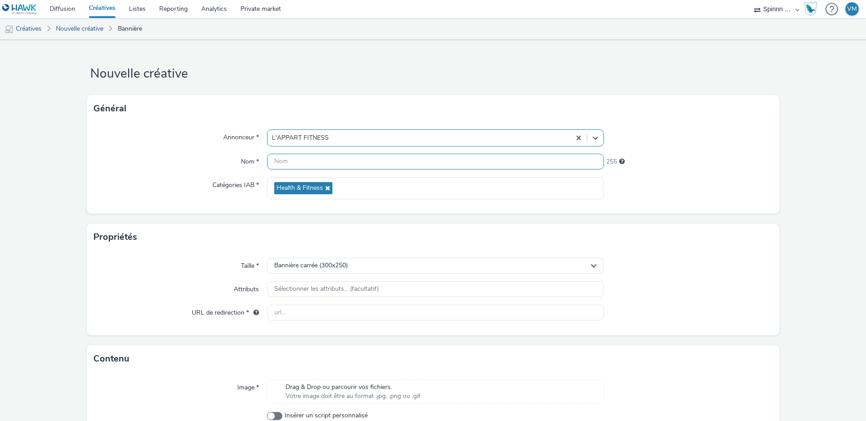
click at [277, 165] on input "text" at bounding box center [435, 162] width 337 height 16
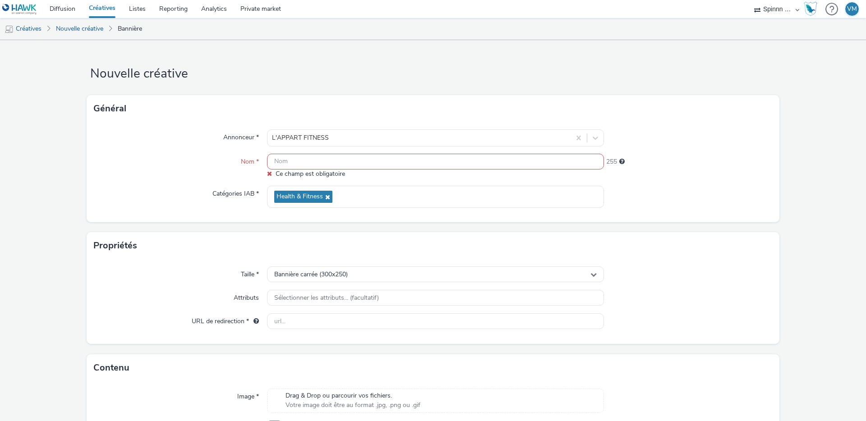
click at [314, 162] on input "text" at bounding box center [435, 162] width 337 height 16
paste input "[Cr:OP [DATE]] [Sz:300x600] [Ty:Acquisition] [Lg:FR] [Ot:[PERSON_NAME] V2]"
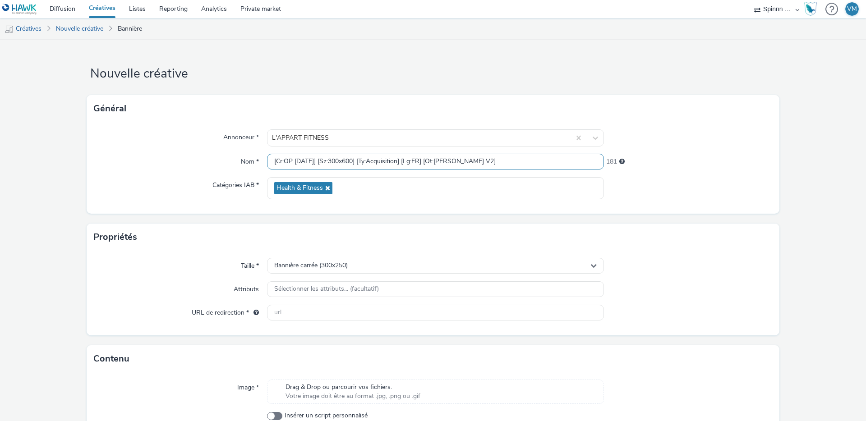
type input "[Cr:OP [DATE]] [Sz:300x600] [Ty:Acquisition] [Lg:FR] [Ot:[PERSON_NAME] V2]"
click at [184, 223] on form "Nouvelle créative Général Annonceur * L'APPART FITNESS Nom * [Cr:OP [DATE]] [Sz…" at bounding box center [433, 258] width 866 height 436
click at [339, 260] on div "Bannière carrée (300x250)" at bounding box center [435, 266] width 337 height 16
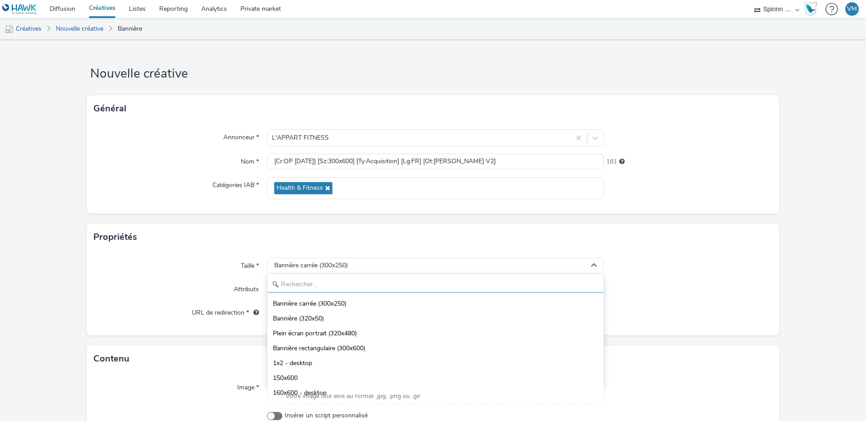
click at [289, 283] on input "text" at bounding box center [436, 285] width 336 height 16
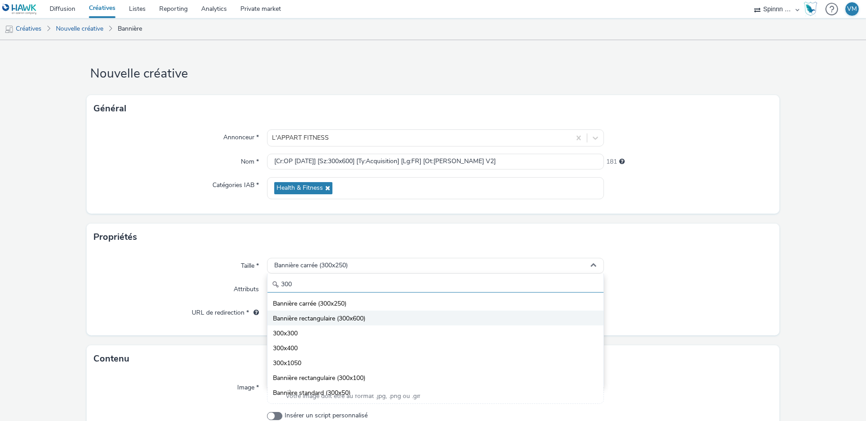
type input "300"
click at [333, 318] on span "Bannière rectangulaire (300x600)" at bounding box center [319, 318] width 92 height 9
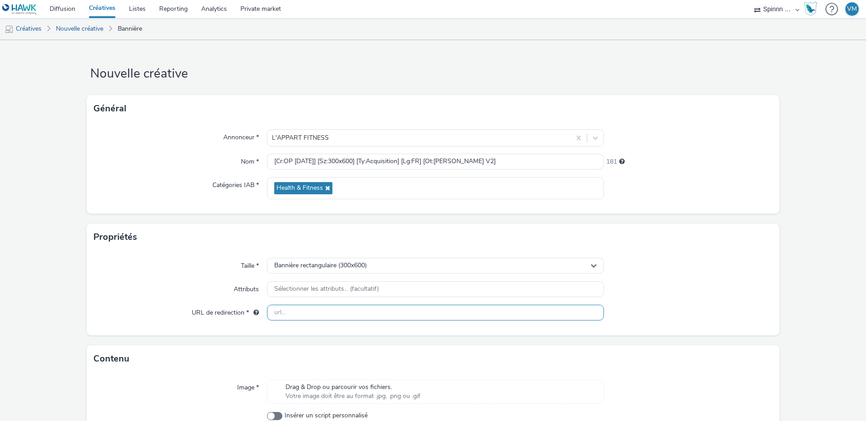
click at [297, 317] on input "text" at bounding box center [435, 313] width 337 height 16
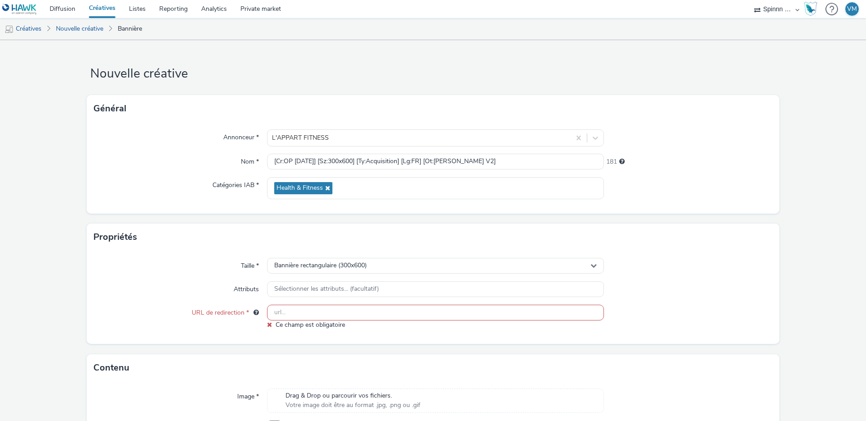
click at [286, 314] on input "text" at bounding box center [435, 313] width 337 height 16
paste input "[URL][DOMAIN_NAME]"
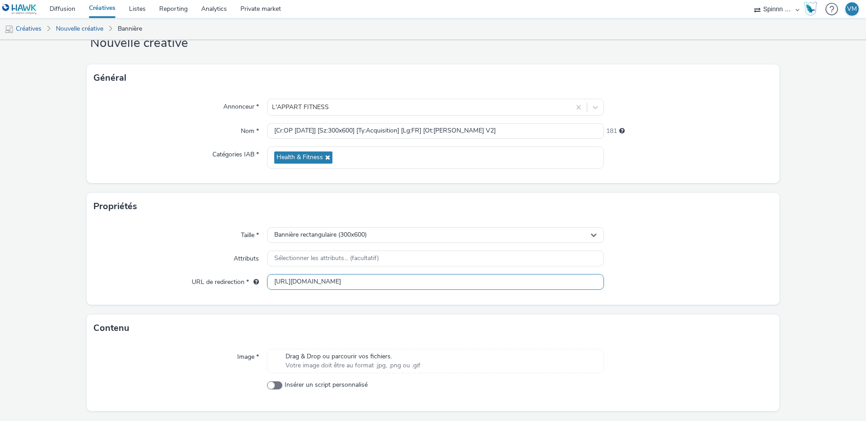
scroll to position [55, 0]
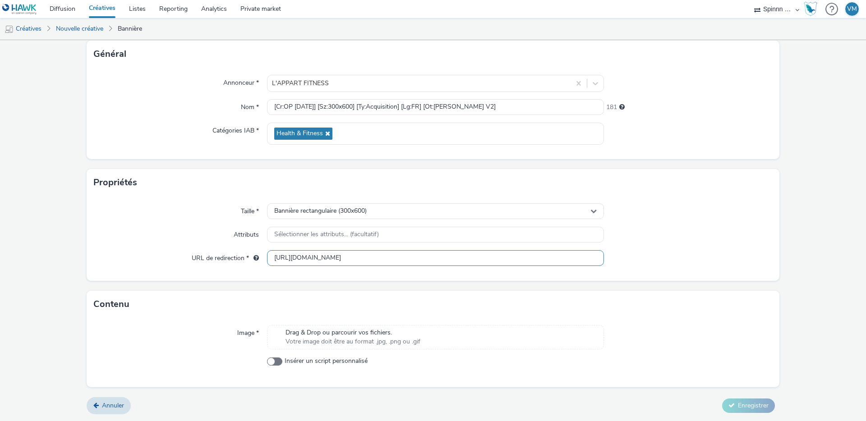
type input "[URL][DOMAIN_NAME]"
click at [334, 335] on span "Drag & Drop ou parcourir vos fichiers." at bounding box center [353, 332] width 135 height 9
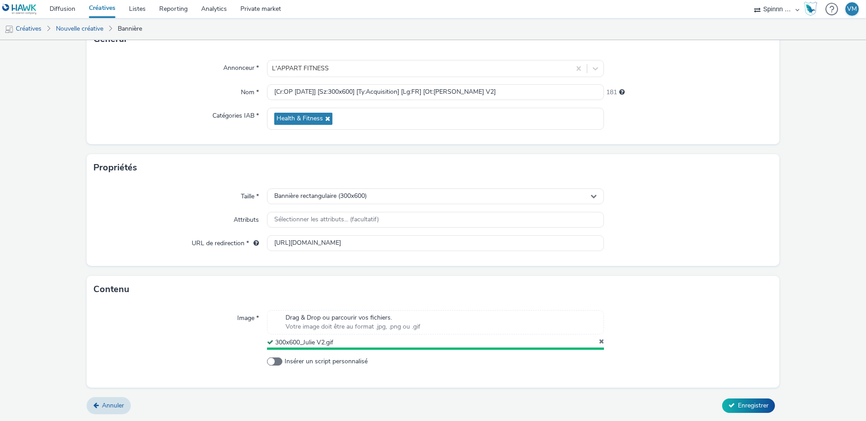
scroll to position [67, 0]
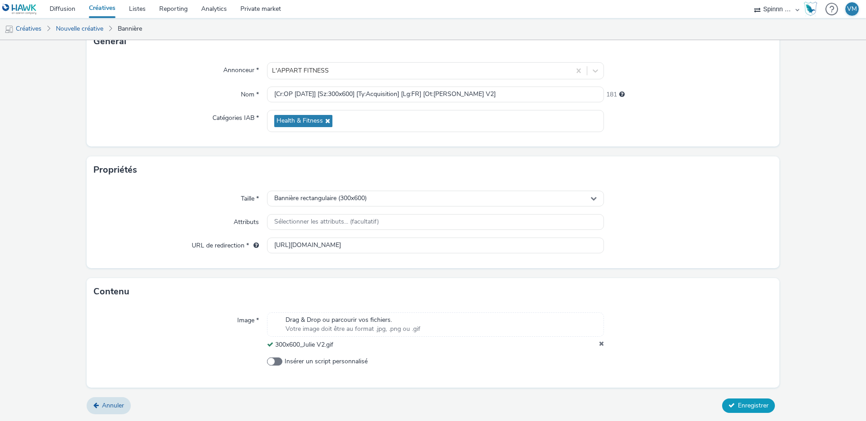
click at [747, 408] on span "Enregistrer" at bounding box center [753, 406] width 31 height 9
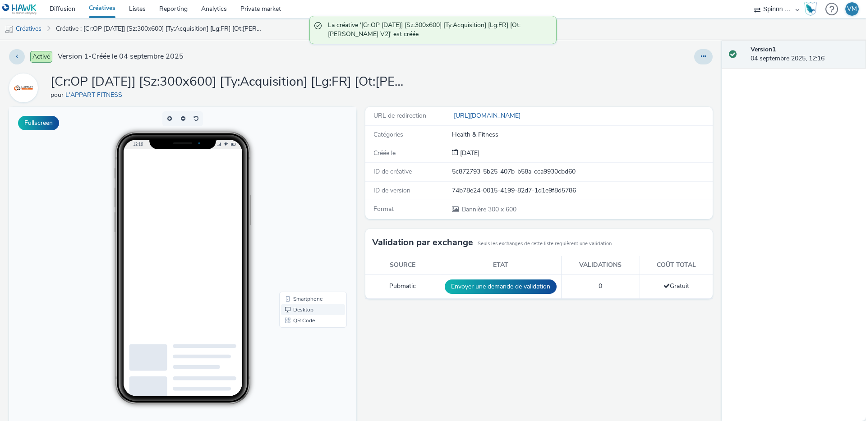
click at [299, 305] on link "Desktop" at bounding box center [313, 310] width 64 height 11
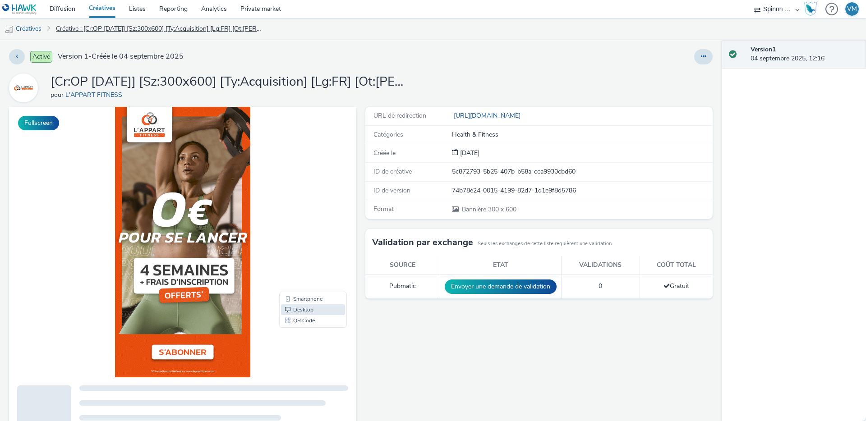
click at [163, 34] on link "Créative : [Cr:OP [DATE]] [Sz:300x600] [Ty:Acquisition] [Lg:FR] [Ot:[PERSON_NAM…" at bounding box center [159, 29] width 217 height 22
click at [27, 25] on link "Créatives" at bounding box center [23, 29] width 46 height 22
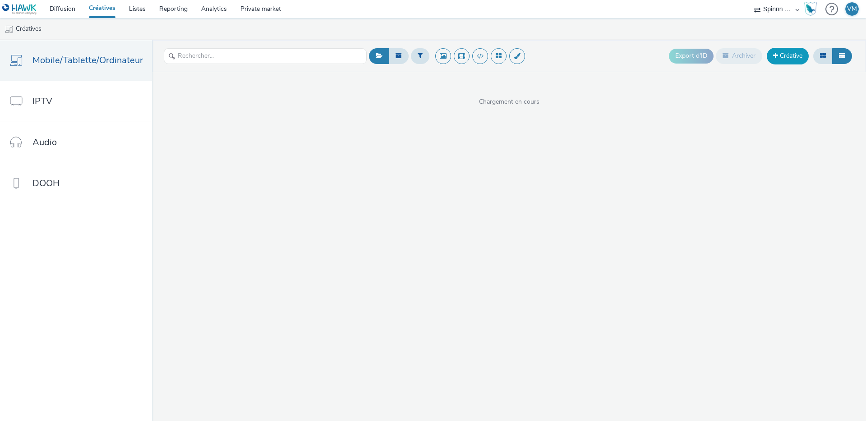
click at [786, 59] on link "Créative" at bounding box center [788, 56] width 42 height 16
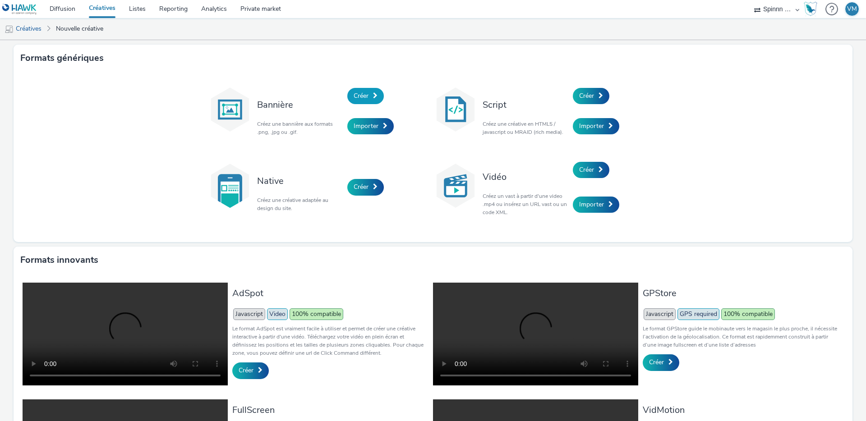
click at [361, 94] on span "Créer" at bounding box center [361, 96] width 15 height 9
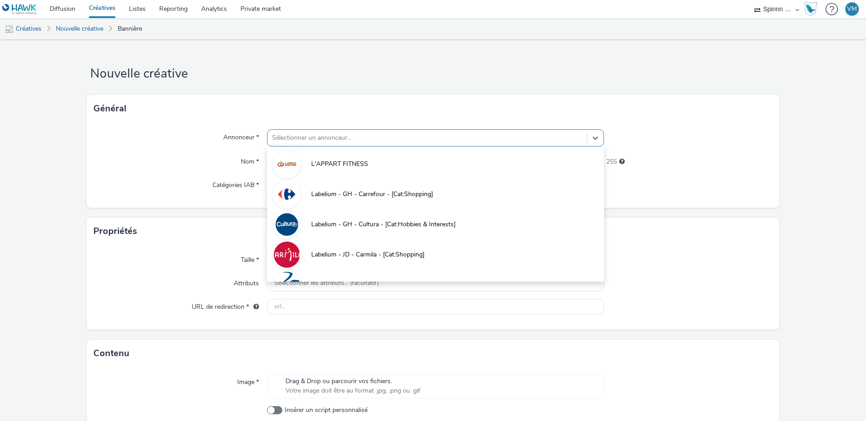
click at [314, 134] on div at bounding box center [427, 138] width 310 height 11
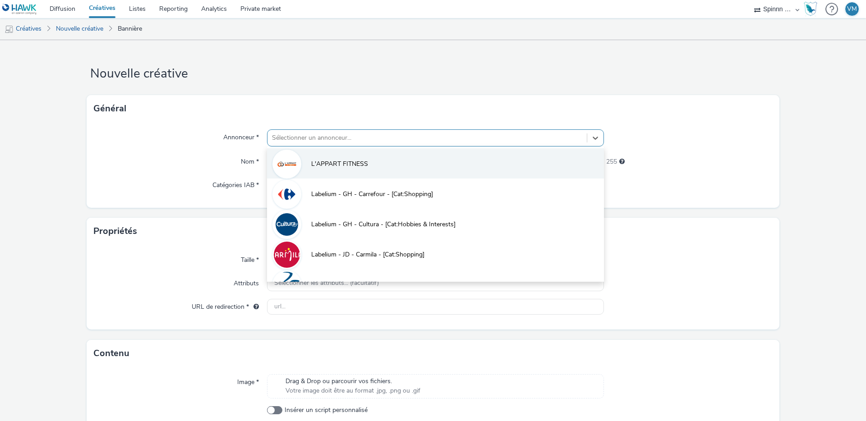
click at [318, 164] on span "L'APPART FITNESS" at bounding box center [339, 164] width 57 height 9
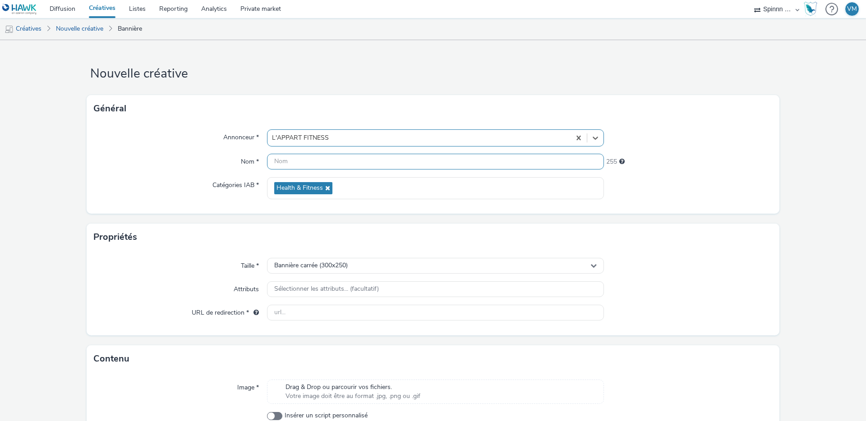
click at [301, 164] on input "text" at bounding box center [435, 162] width 337 height 16
paste input "[Cr:OP [DATE]] [Sz:300x600] [Ty:Acquisition] [Lg:FR] [Ot:[PERSON_NAME]]"
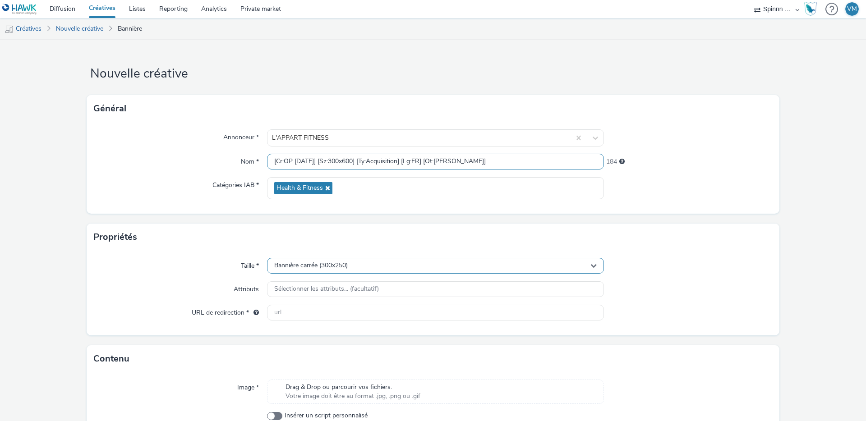
type input "[Cr:OP [DATE]] [Sz:300x600] [Ty:Acquisition] [Lg:FR] [Ot:[PERSON_NAME]]"
click at [340, 267] on span "Bannière carrée (300x250)" at bounding box center [311, 266] width 74 height 8
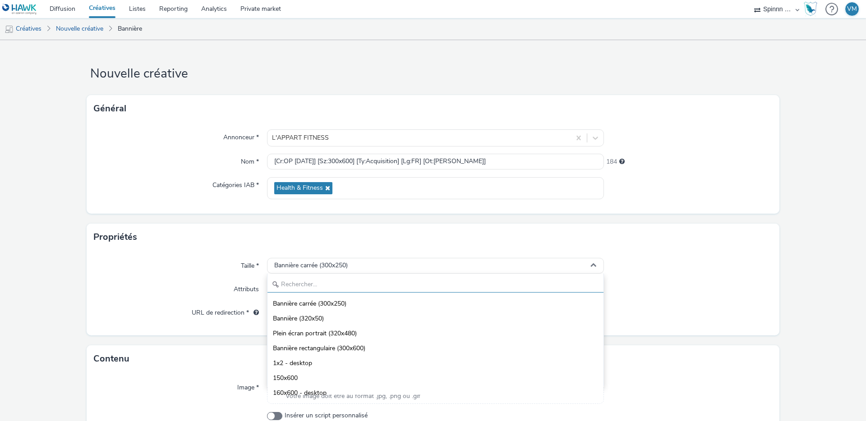
click at [330, 286] on input "text" at bounding box center [436, 285] width 336 height 16
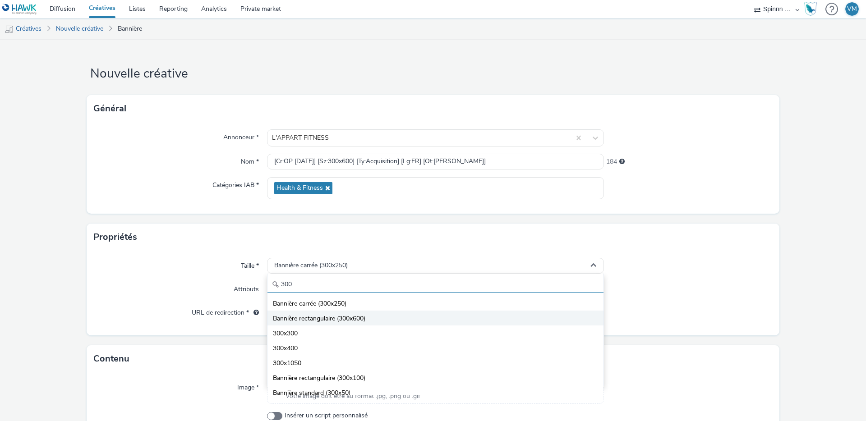
type input "300"
click at [336, 321] on span "Bannière rectangulaire (300x600)" at bounding box center [319, 318] width 92 height 9
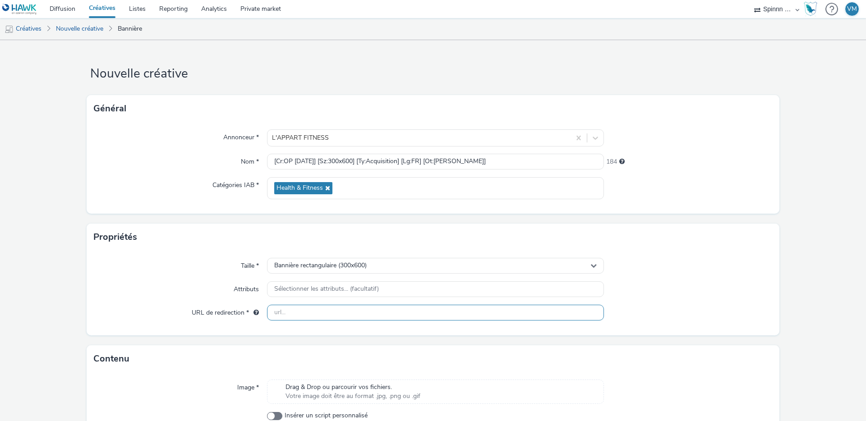
click at [295, 313] on input "text" at bounding box center [435, 313] width 337 height 16
paste input "[URL][DOMAIN_NAME][PERSON_NAME]"
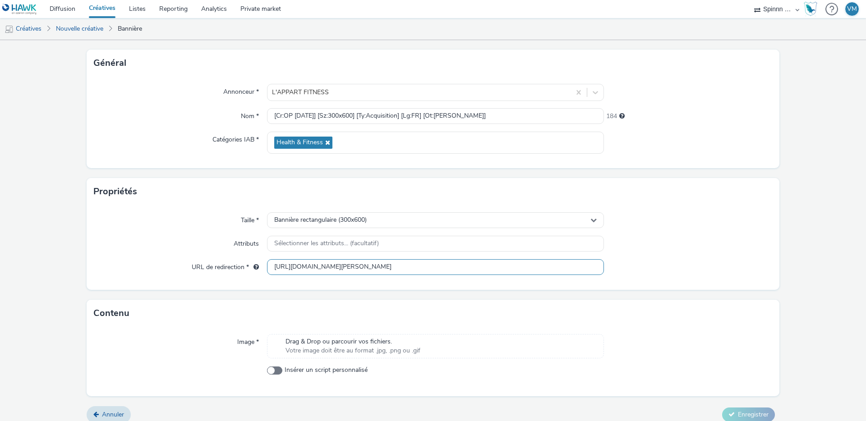
scroll to position [55, 0]
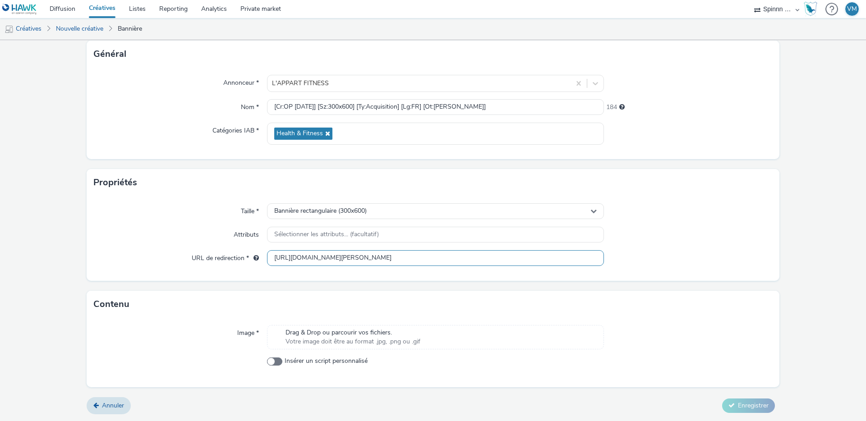
type input "[URL][DOMAIN_NAME][PERSON_NAME]"
click at [280, 272] on div "Taille * Bannière rectangulaire (300x600) Attributs Sélectionner les attributs.…" at bounding box center [433, 238] width 693 height 85
click at [323, 337] on span "Drag & Drop ou parcourir vos fichiers." at bounding box center [353, 332] width 135 height 9
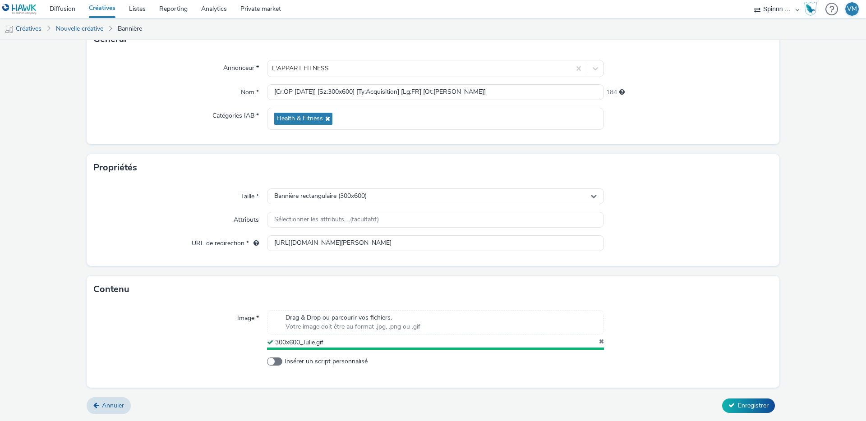
scroll to position [67, 0]
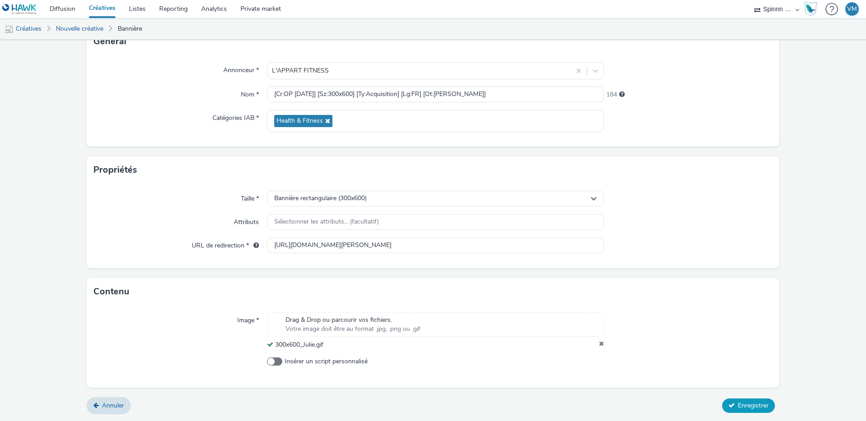
click at [743, 404] on span "Enregistrer" at bounding box center [753, 406] width 31 height 9
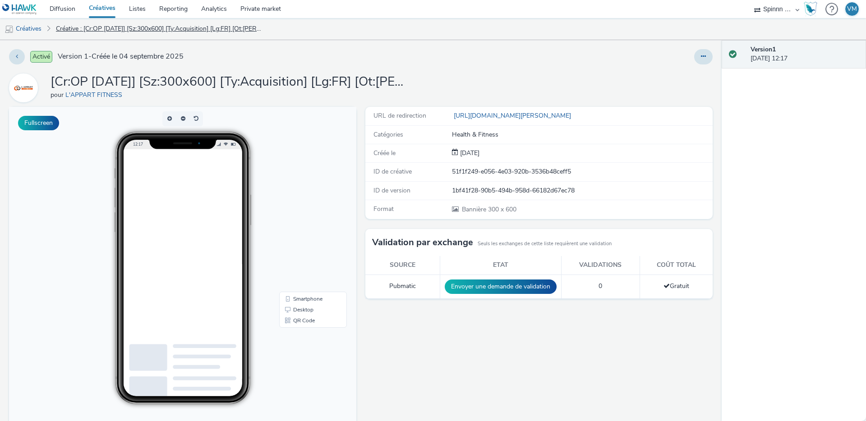
click at [132, 29] on link "Créative : [Cr:OP [DATE]] [Sz:300x600] [Ty:Acquisition] [Lg:FR] [Ot:[PERSON_NAM…" at bounding box center [159, 29] width 217 height 22
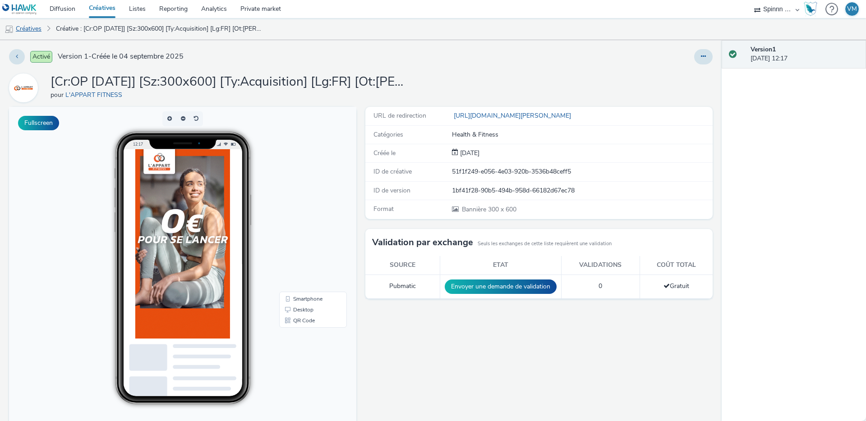
click at [33, 28] on link "Créatives" at bounding box center [23, 29] width 46 height 22
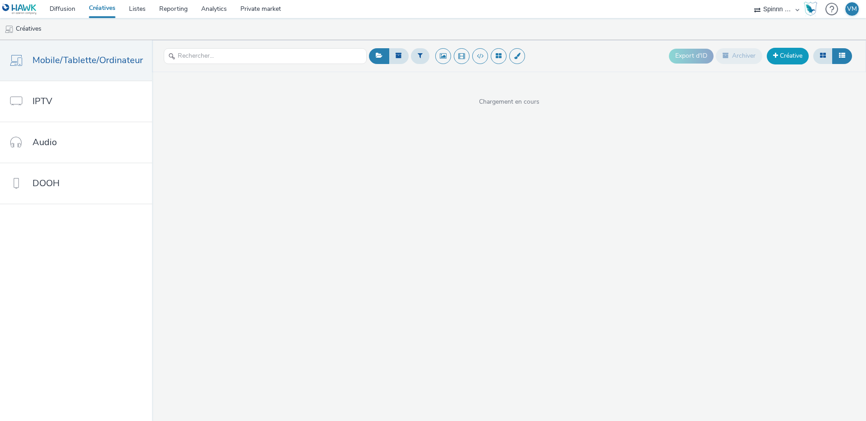
click at [778, 58] on link "Créative" at bounding box center [788, 56] width 42 height 16
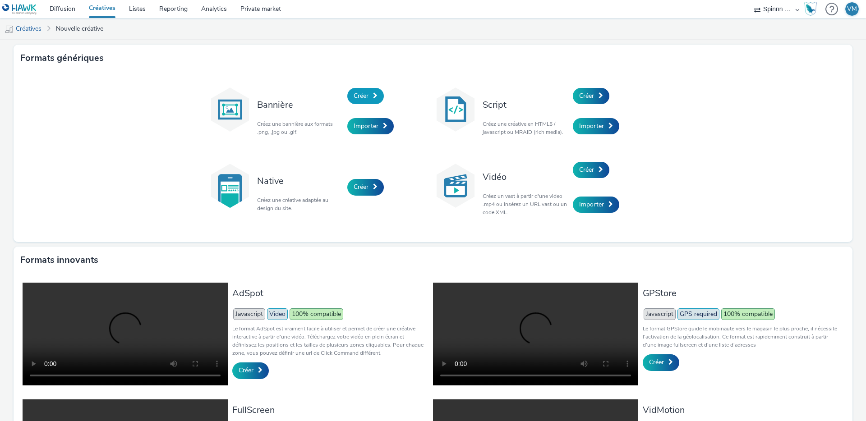
click at [364, 94] on span "Créer" at bounding box center [361, 96] width 15 height 9
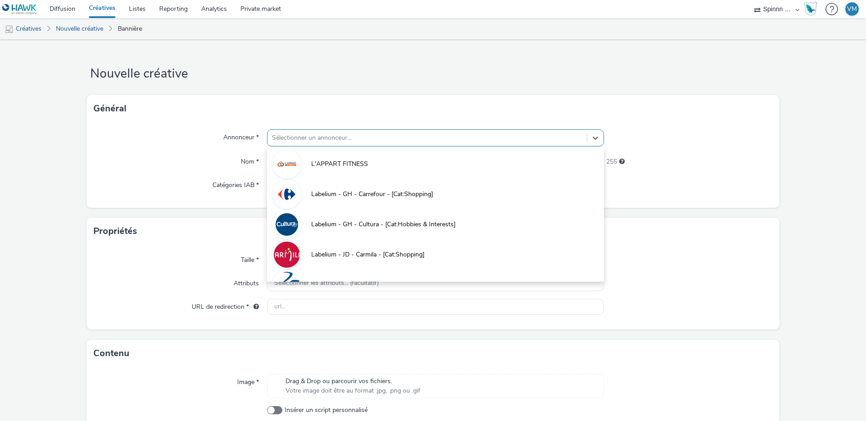
click at [276, 140] on div at bounding box center [427, 138] width 310 height 11
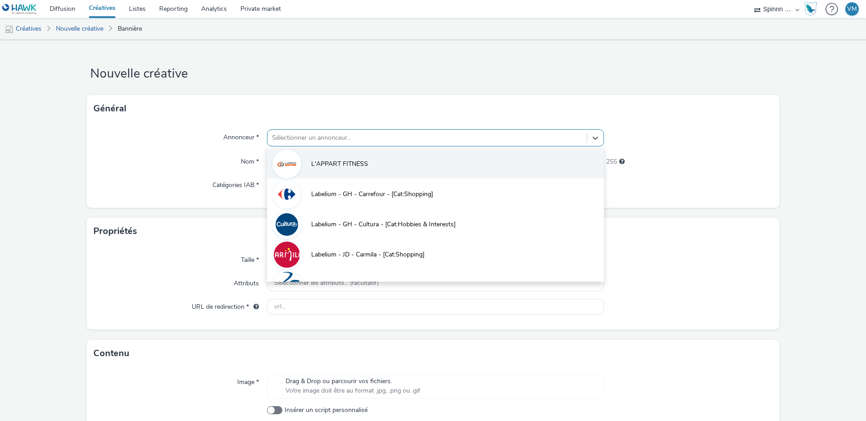
click at [319, 171] on li "L'APPART FITNESS" at bounding box center [435, 163] width 337 height 30
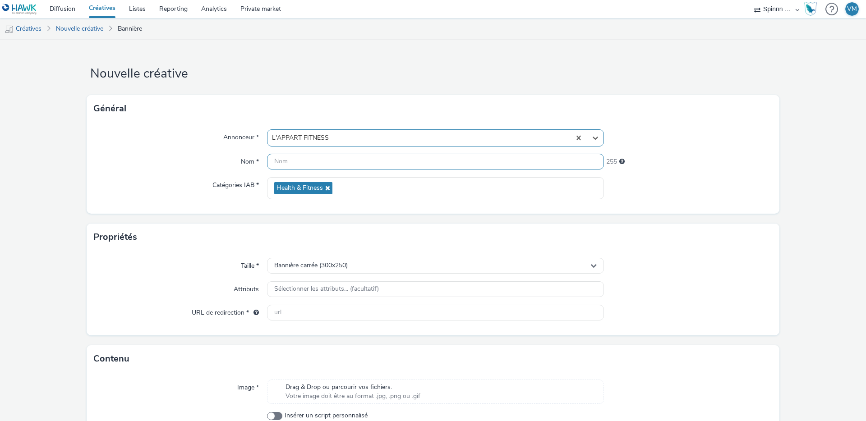
click at [337, 168] on input "text" at bounding box center [435, 162] width 337 height 16
paste input "[Cr:OP [DATE]] [Sz:728x90] [Ty:Acquisition] [Lg:FR] [Ot:Generique]"
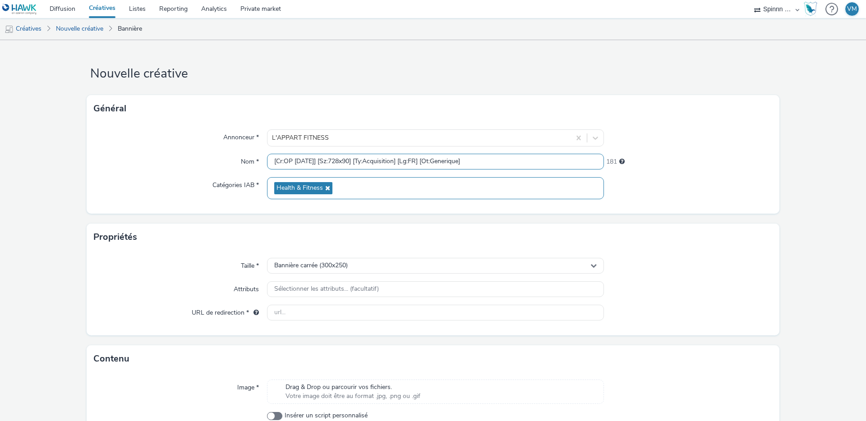
scroll to position [5, 0]
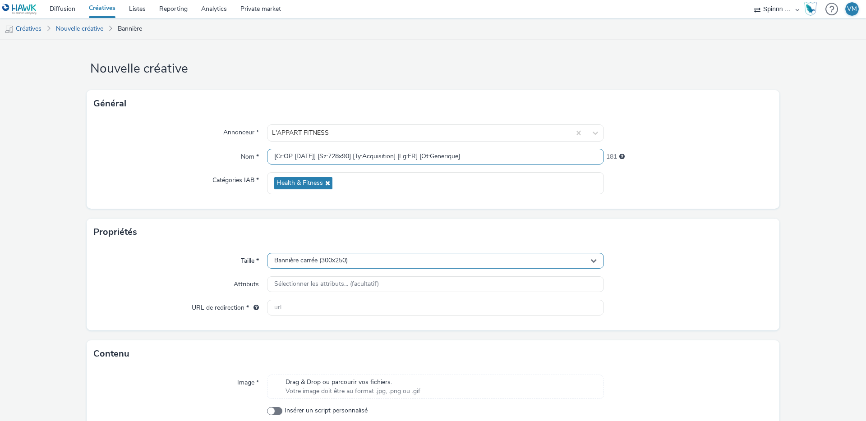
type input "[Cr:OP [DATE]] [Sz:728x90] [Ty:Acquisition] [Lg:FR] [Ot:Generique]"
click at [306, 261] on span "Bannière carrée (300x250)" at bounding box center [311, 261] width 74 height 8
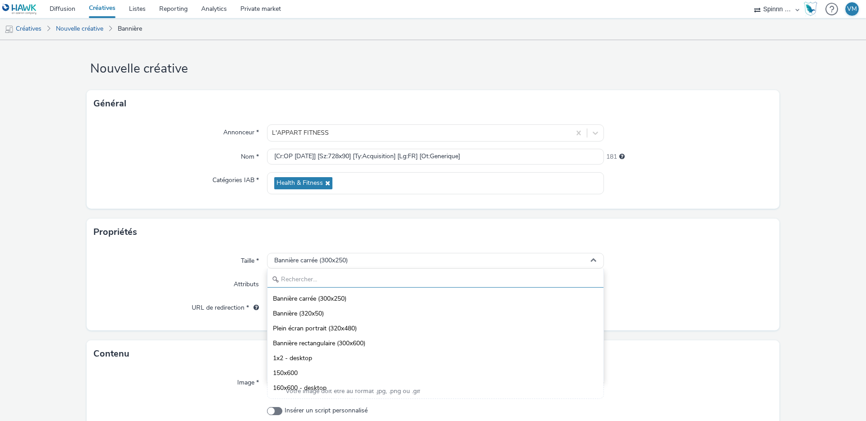
click at [298, 277] on input "text" at bounding box center [436, 280] width 336 height 16
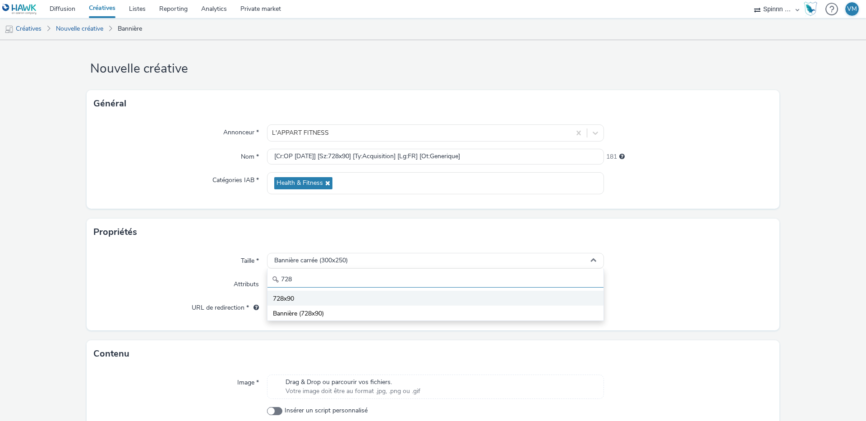
type input "728"
click at [295, 298] on li "728x90" at bounding box center [436, 298] width 336 height 15
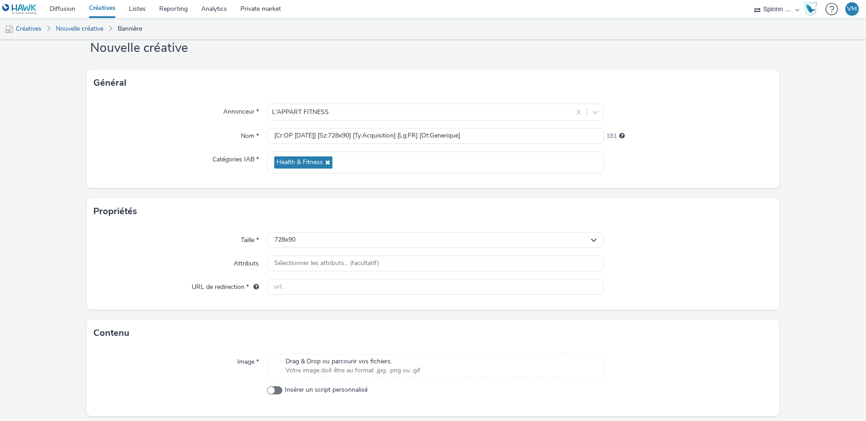
scroll to position [55, 0]
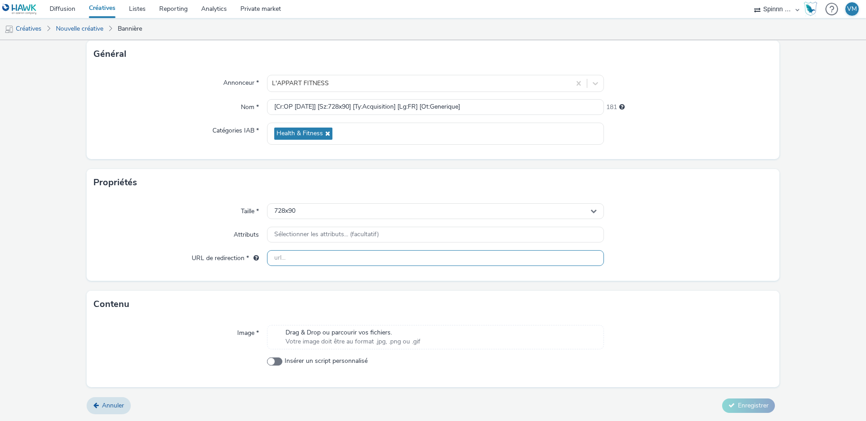
click at [295, 255] on input "text" at bounding box center [435, 258] width 337 height 16
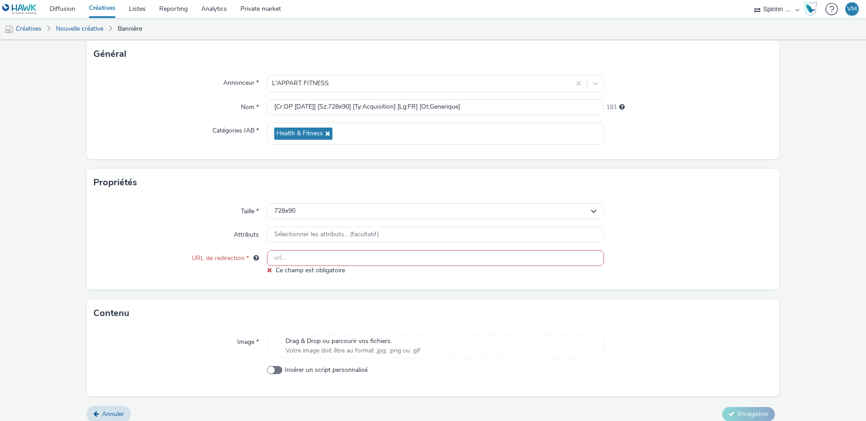
click at [286, 257] on input "text" at bounding box center [435, 258] width 337 height 16
paste input "[URL][DOMAIN_NAME]"
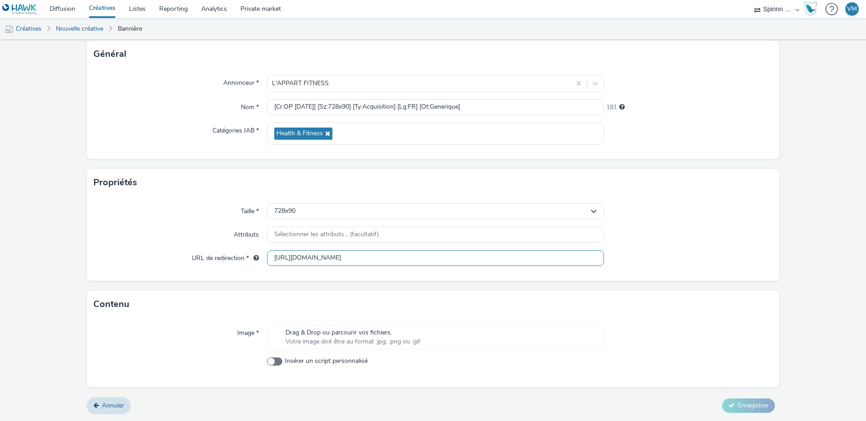
scroll to position [0, 66]
type input "[URL][DOMAIN_NAME]"
click at [169, 240] on div "Attributs" at bounding box center [180, 235] width 173 height 16
click at [381, 350] on div "Image * Drag & Drop ou parcourir vos fichiers. Votre image doit être au format …" at bounding box center [433, 352] width 693 height 69
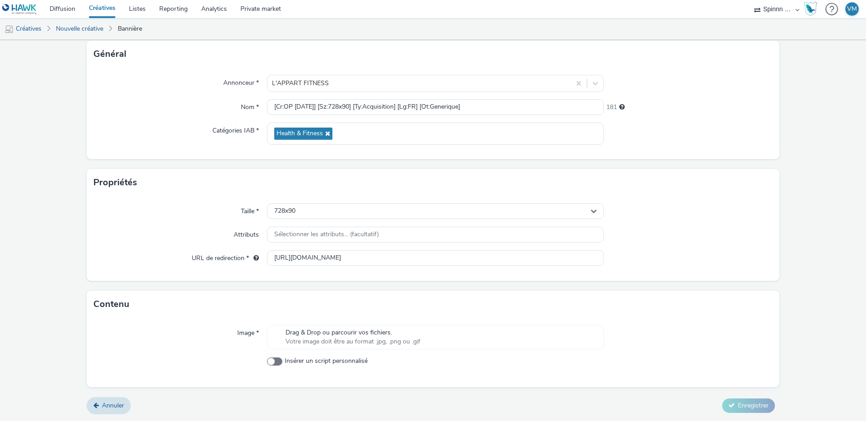
click at [386, 337] on span "Votre image doit être au format .jpg, .png ou .gif" at bounding box center [353, 341] width 135 height 9
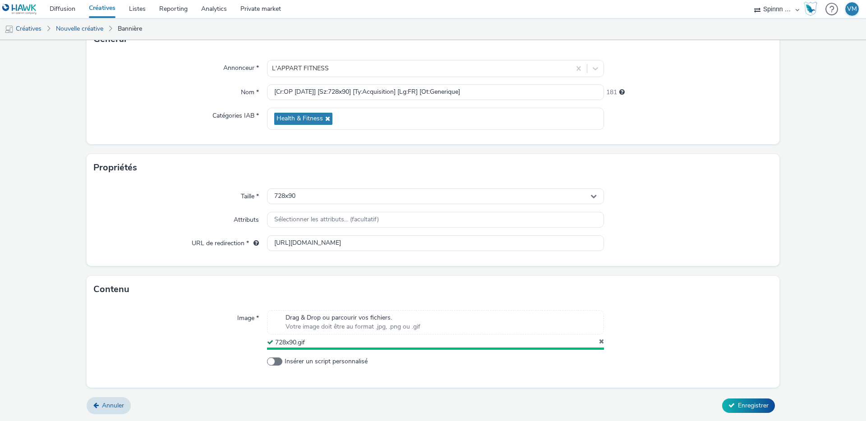
scroll to position [67, 0]
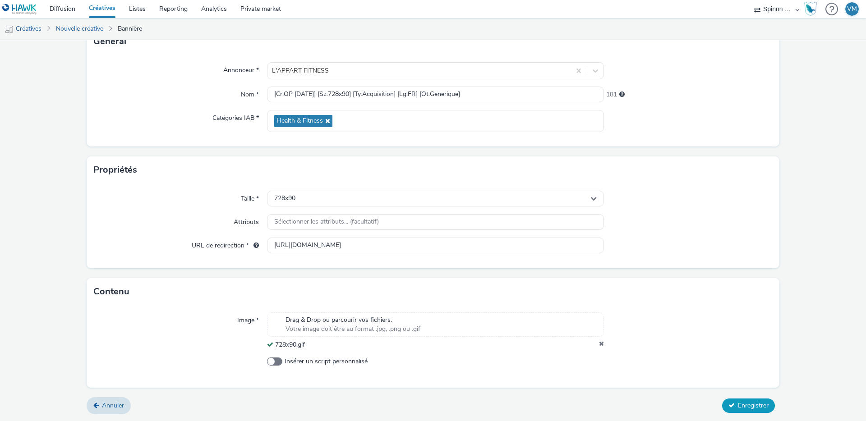
click at [731, 401] on button "Enregistrer" at bounding box center [748, 406] width 53 height 14
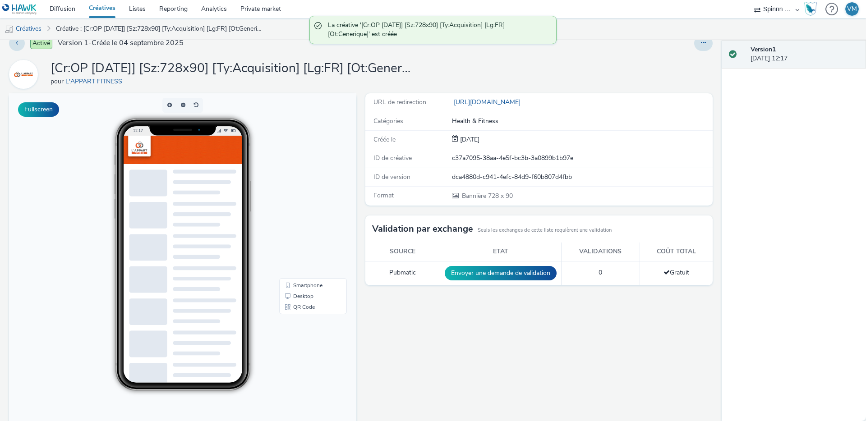
scroll to position [14, 0]
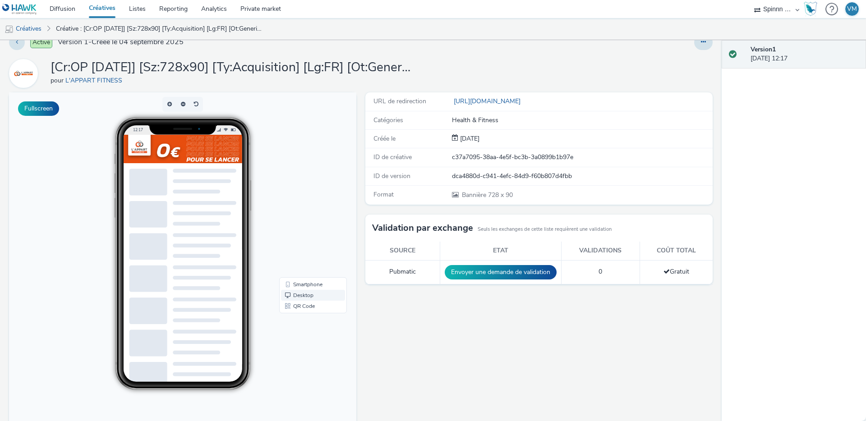
click at [292, 300] on link "Desktop" at bounding box center [313, 295] width 64 height 11
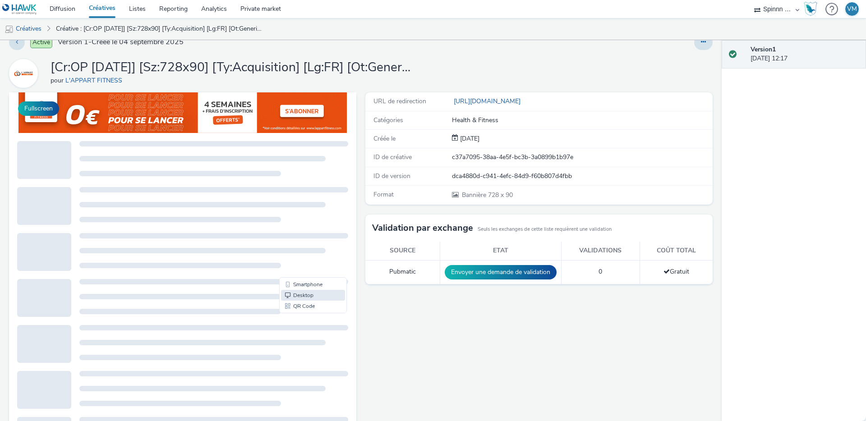
scroll to position [0, 0]
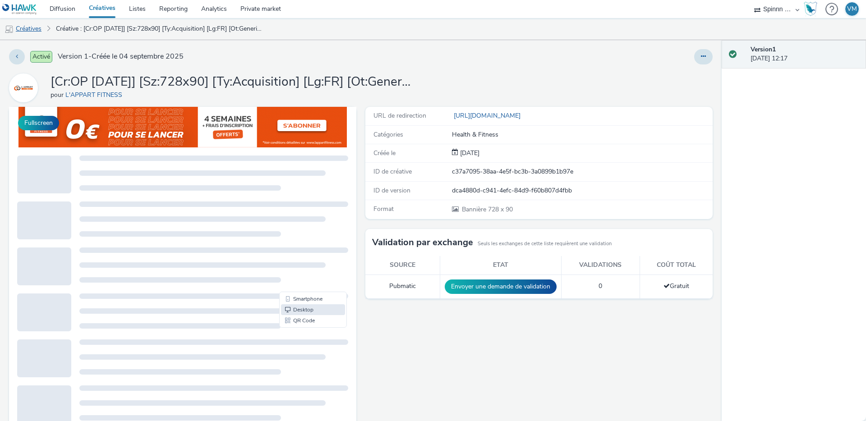
click at [33, 28] on link "Créatives" at bounding box center [23, 29] width 46 height 22
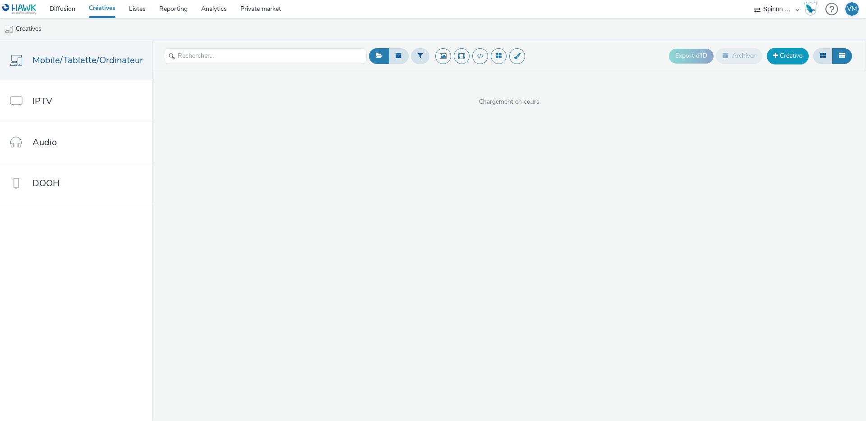
click at [783, 57] on link "Créative" at bounding box center [788, 56] width 42 height 16
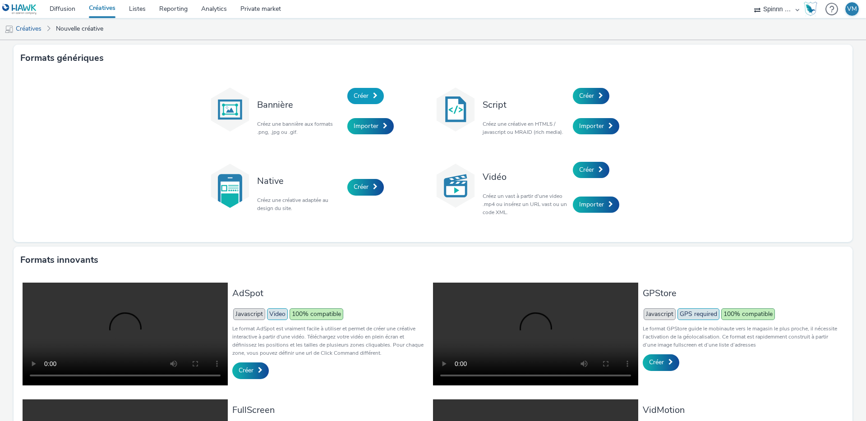
click at [373, 91] on link "Créer" at bounding box center [365, 96] width 37 height 16
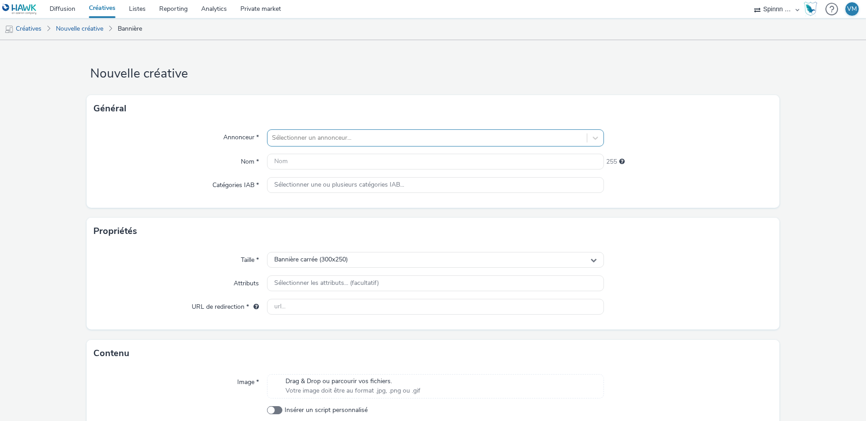
click at [288, 139] on div at bounding box center [427, 138] width 310 height 11
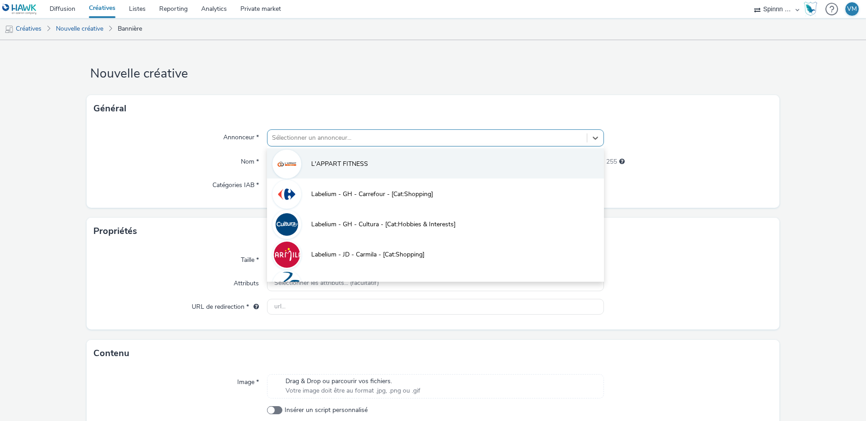
click at [292, 172] on img at bounding box center [287, 164] width 26 height 30
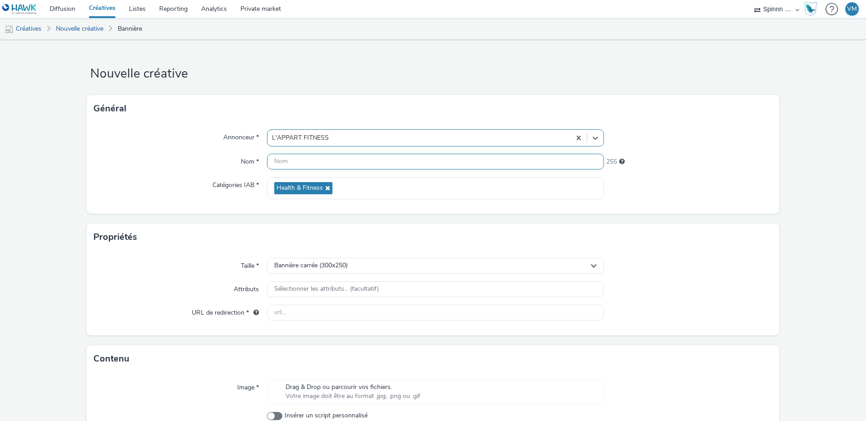
click at [289, 166] on input "text" at bounding box center [435, 162] width 337 height 16
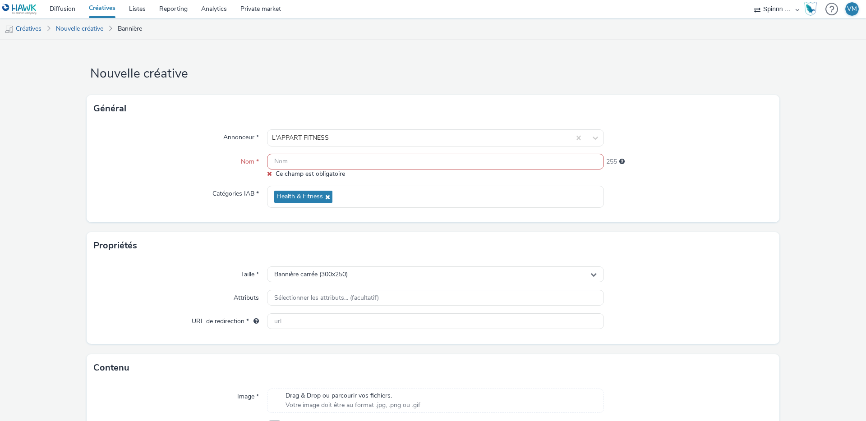
click at [340, 166] on input "text" at bounding box center [435, 162] width 337 height 16
paste input "[Cr:OP [DATE]] [Sz:970x250] [Ty:Acquisition] [Lg:FR] [Ot:[PERSON_NAME]]"
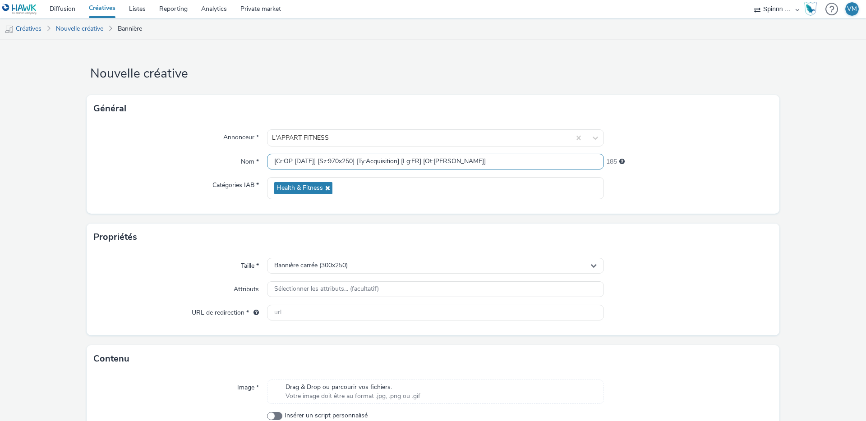
type input "[Cr:OP [DATE]] [Sz:970x250] [Ty:Acquisition] [Lg:FR] [Ot:[PERSON_NAME]]"
click at [190, 196] on div "Catégories IAB *" at bounding box center [180, 188] width 173 height 22
click at [307, 263] on span "Bannière carrée (300x250)" at bounding box center [311, 266] width 74 height 8
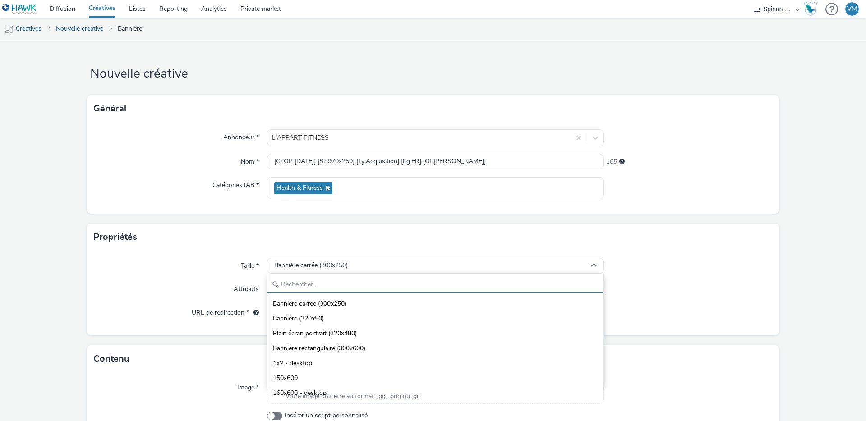
click at [301, 279] on input "text" at bounding box center [436, 285] width 336 height 16
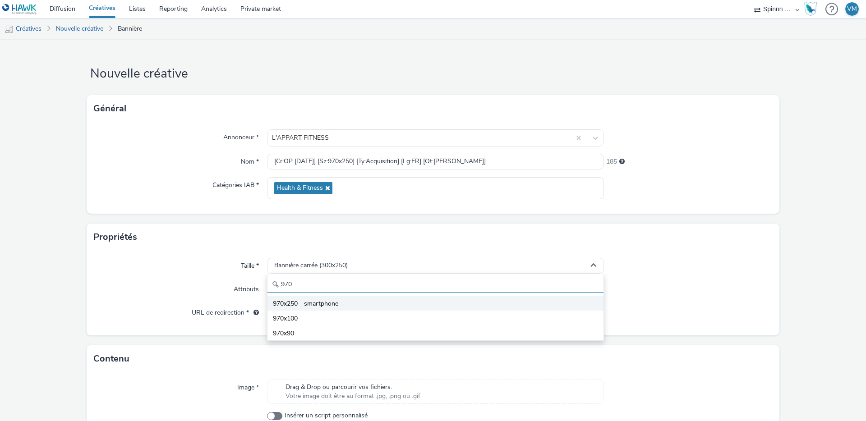
type input "970"
click at [322, 307] on span "970x250 - smartphone" at bounding box center [305, 304] width 65 height 9
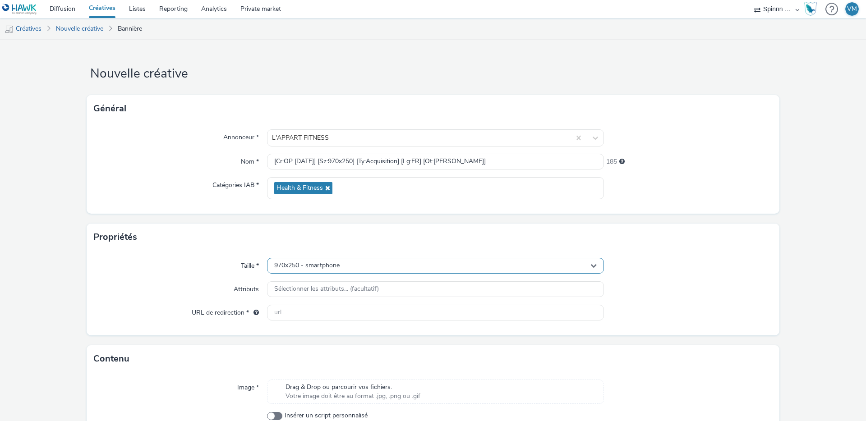
click at [320, 263] on span "970x250 - smartphone" at bounding box center [306, 266] width 65 height 8
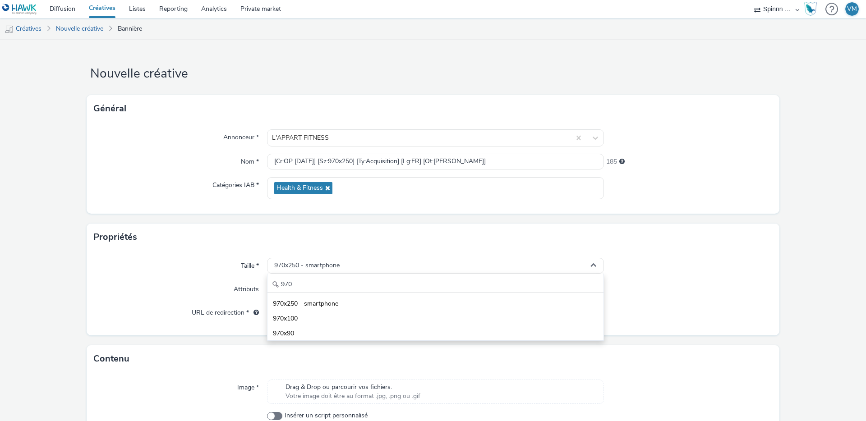
click at [194, 271] on div "Taille *" at bounding box center [180, 266] width 173 height 16
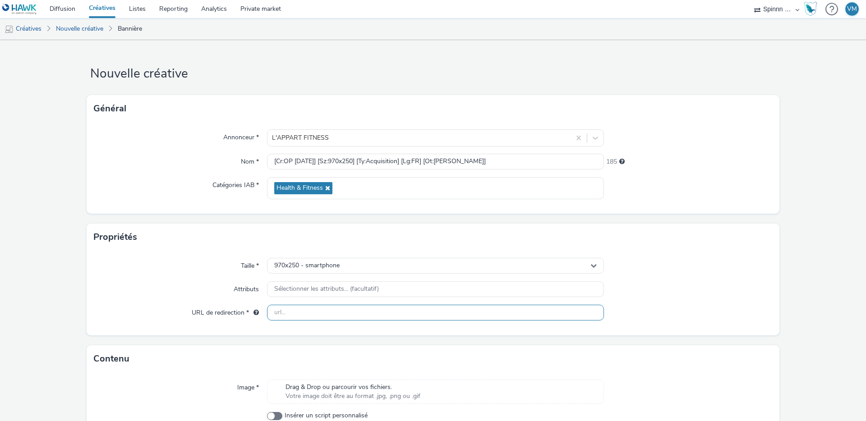
click at [303, 305] on input "text" at bounding box center [435, 313] width 337 height 16
paste input "[URL][DOMAIN_NAME][PERSON_NAME]"
type input "[URL][DOMAIN_NAME][PERSON_NAME]"
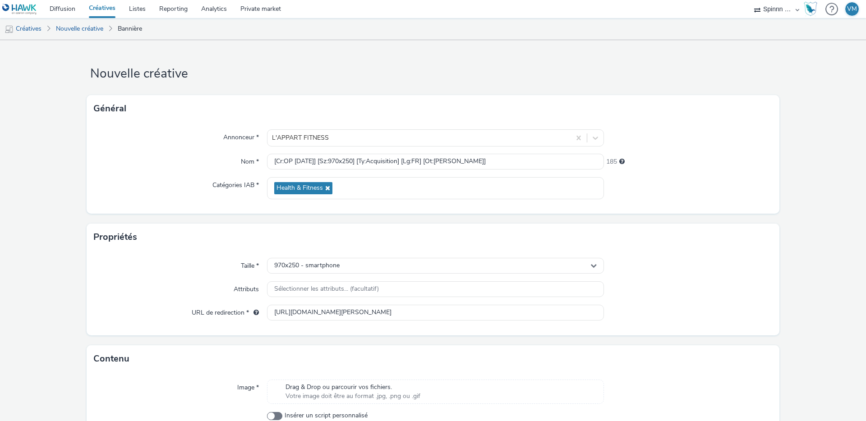
click at [201, 285] on div "Attributs" at bounding box center [180, 290] width 173 height 16
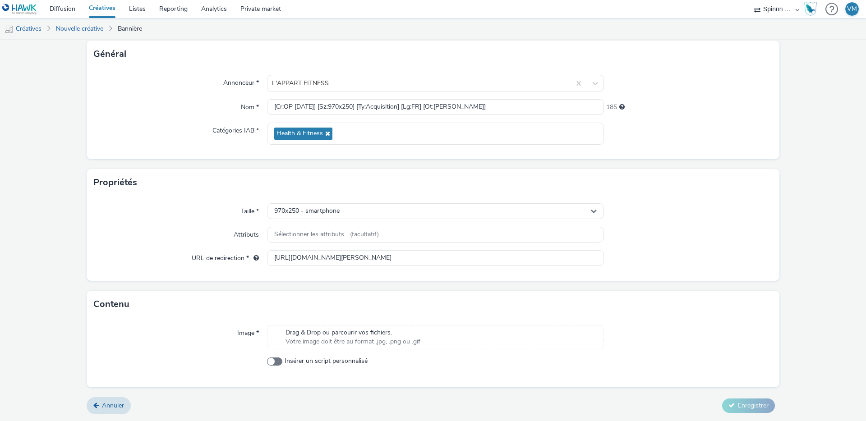
click at [371, 340] on span "Votre image doit être au format .jpg, .png ou .gif" at bounding box center [353, 341] width 135 height 9
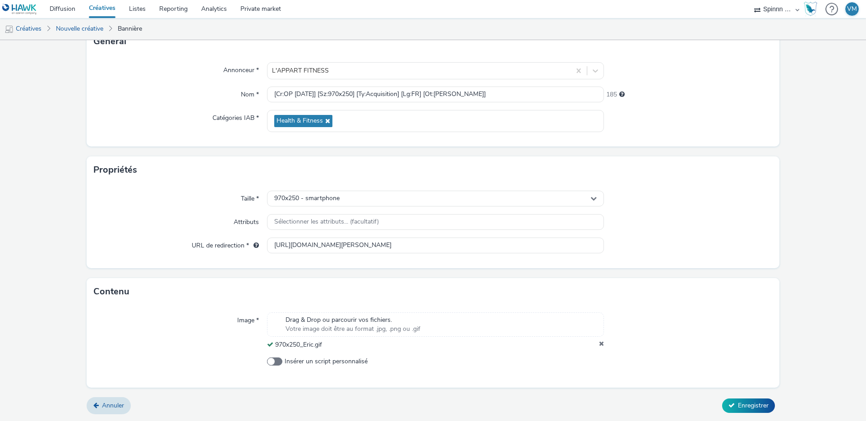
scroll to position [67, 0]
click at [748, 410] on span "Enregistrer" at bounding box center [753, 406] width 31 height 9
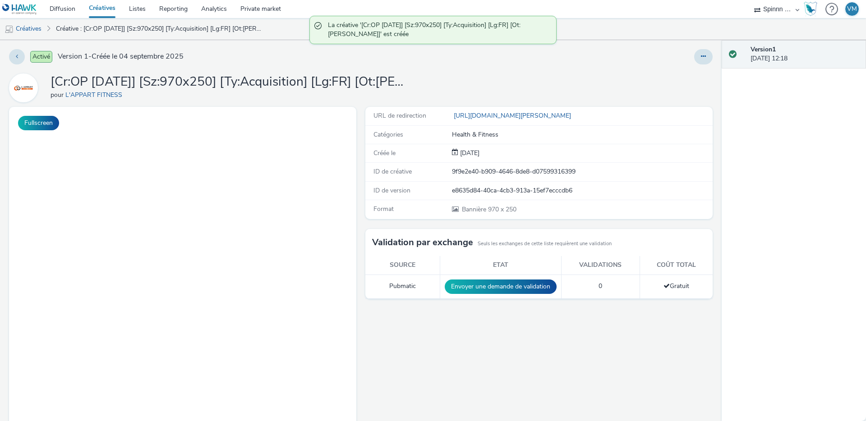
click at [748, 410] on div "Version 1 [DATE] 12:18" at bounding box center [794, 230] width 144 height 381
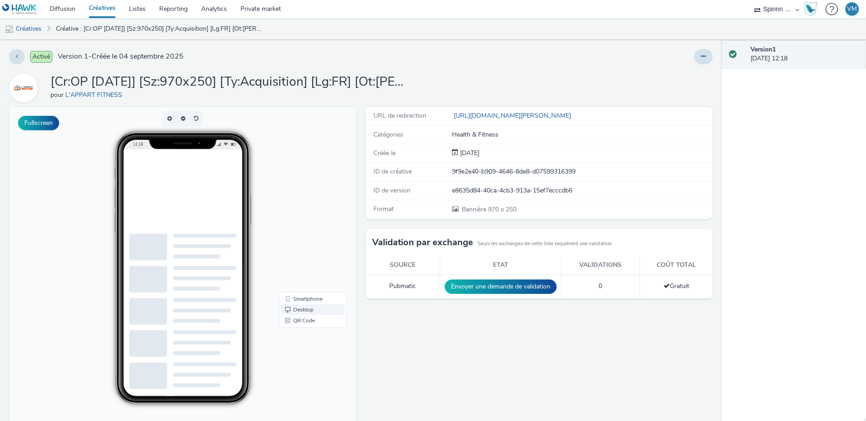
click at [291, 306] on link "Desktop" at bounding box center [313, 310] width 64 height 11
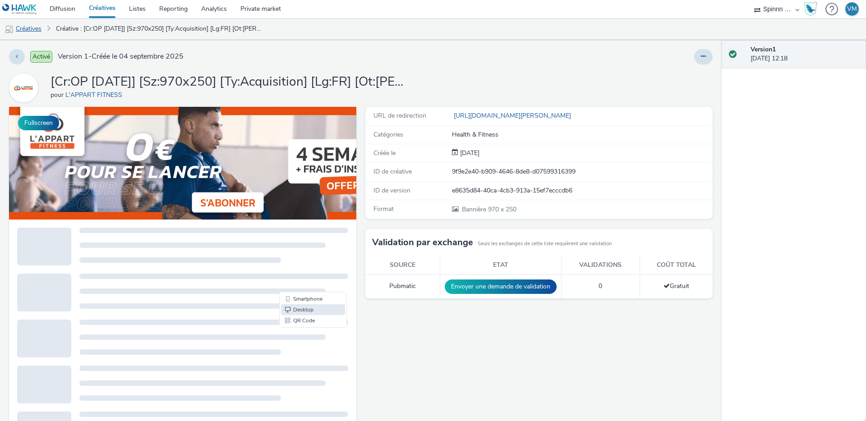
click at [33, 32] on link "Créatives" at bounding box center [23, 29] width 46 height 22
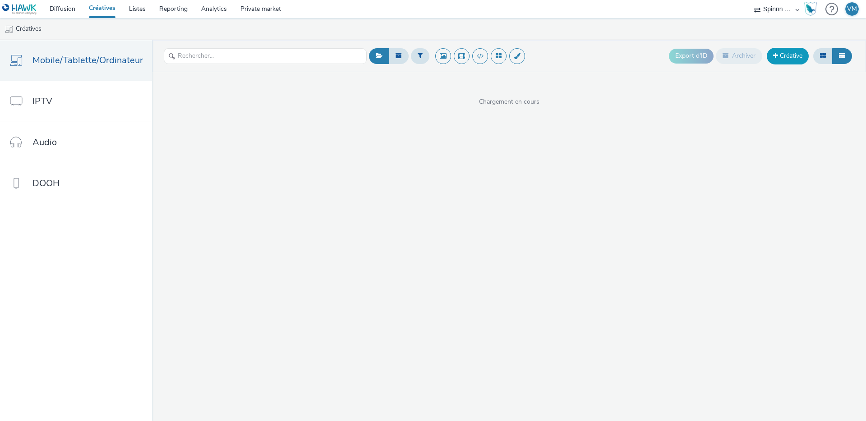
click at [782, 53] on link "Créative" at bounding box center [788, 56] width 42 height 16
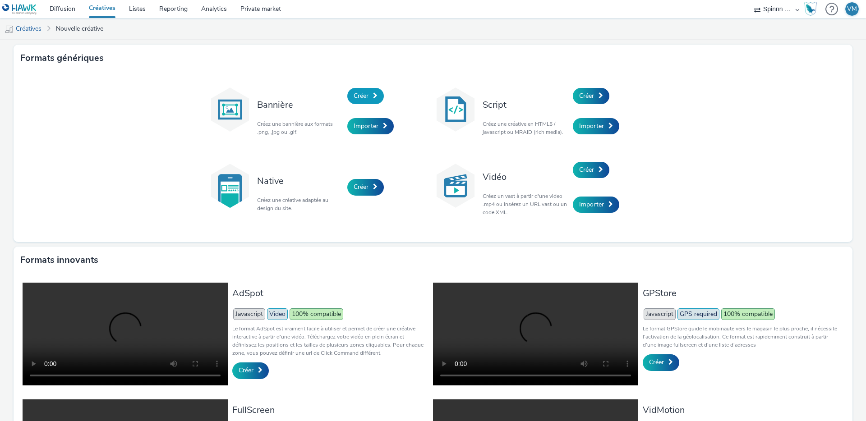
click at [352, 102] on link "Créer" at bounding box center [365, 96] width 37 height 16
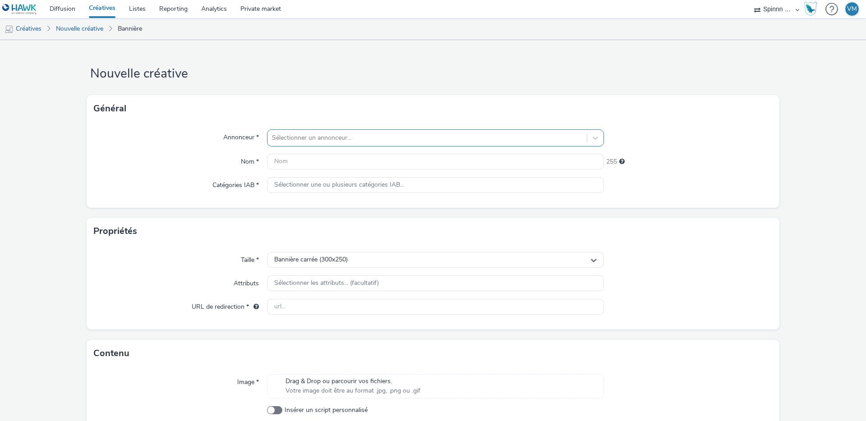
click at [290, 130] on div "Sélectionner un annonceur..." at bounding box center [435, 137] width 337 height 17
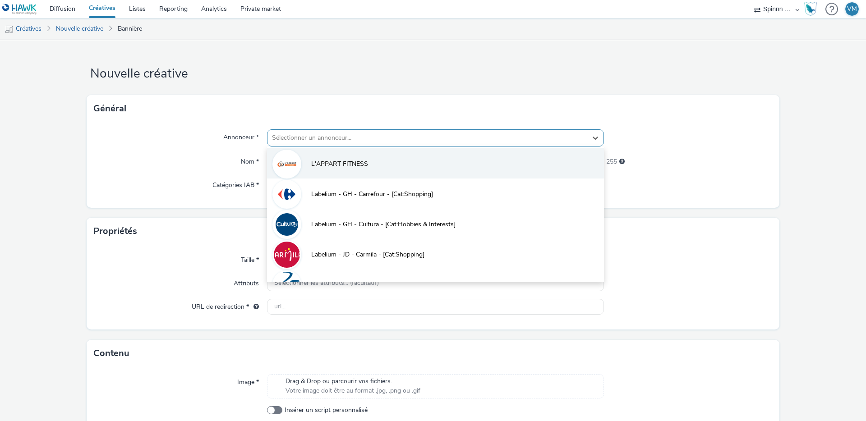
click at [309, 157] on li "L'APPART FITNESS" at bounding box center [435, 163] width 337 height 30
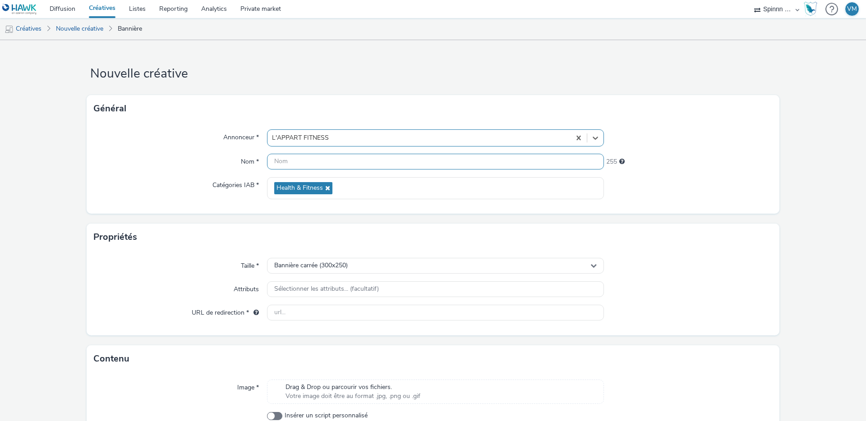
click at [296, 162] on input "text" at bounding box center [435, 162] width 337 height 16
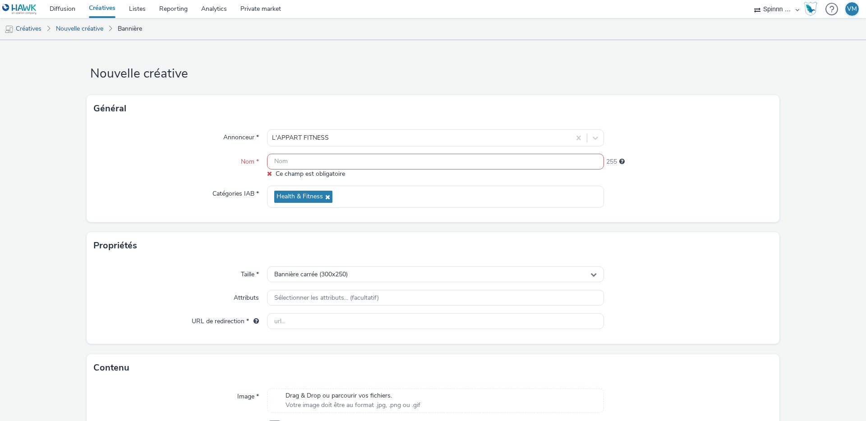
click at [327, 168] on input "text" at bounding box center [435, 162] width 337 height 16
paste input "[Cr:OP [DATE]] [Sz:970x250] [Ty:Acquisition] [Lg:FR] [Ot:[PERSON_NAME] V2]"
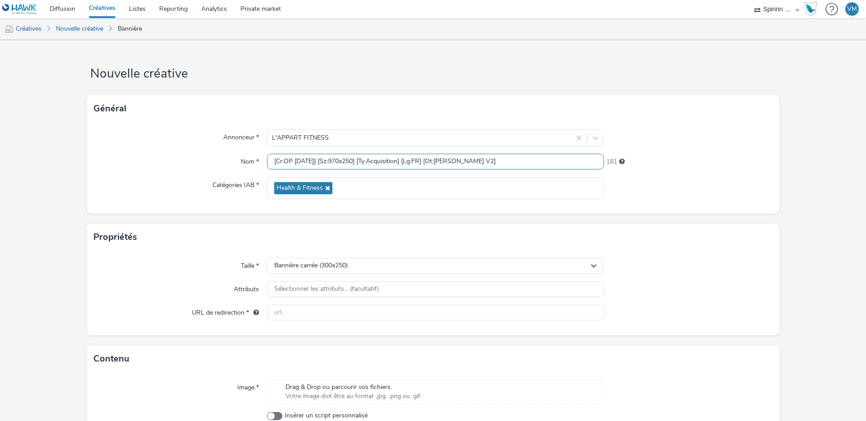
type input "[Cr:OP [DATE]] [Sz:970x250] [Ty:Acquisition] [Lg:FR] [Ot:[PERSON_NAME] V2]"
click at [193, 158] on div "Nom *" at bounding box center [180, 162] width 173 height 16
click at [336, 268] on span "Bannière carrée (300x250)" at bounding box center [311, 266] width 74 height 8
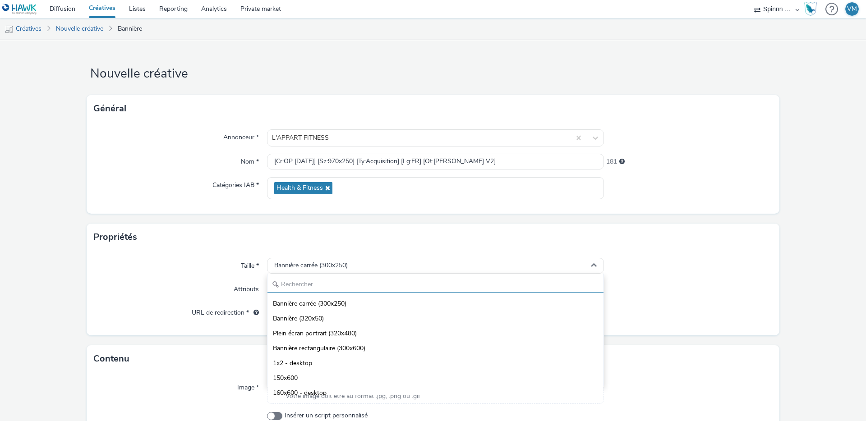
click at [296, 282] on input "text" at bounding box center [436, 285] width 336 height 16
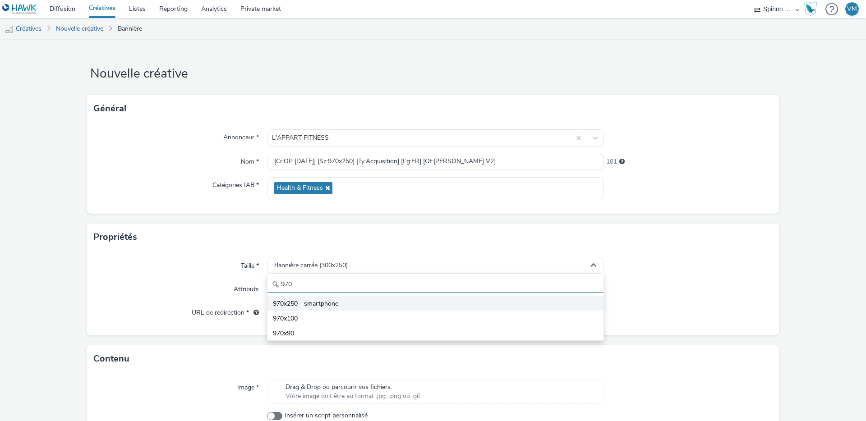
type input "970"
click at [323, 305] on span "970x250 - smartphone" at bounding box center [305, 304] width 65 height 9
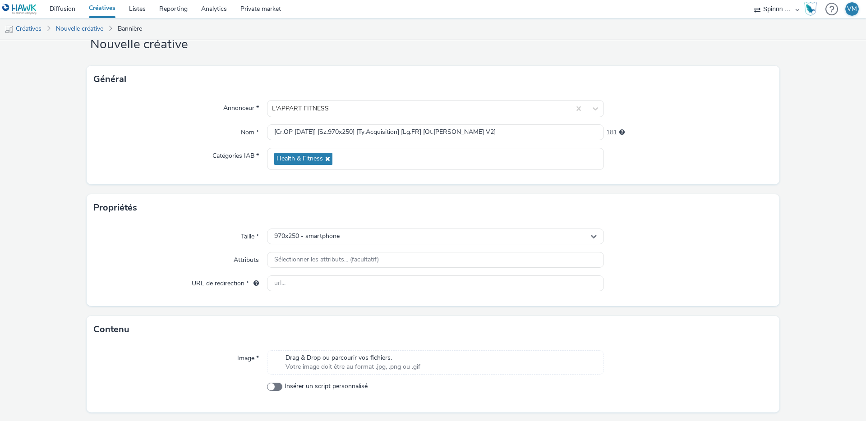
scroll to position [55, 0]
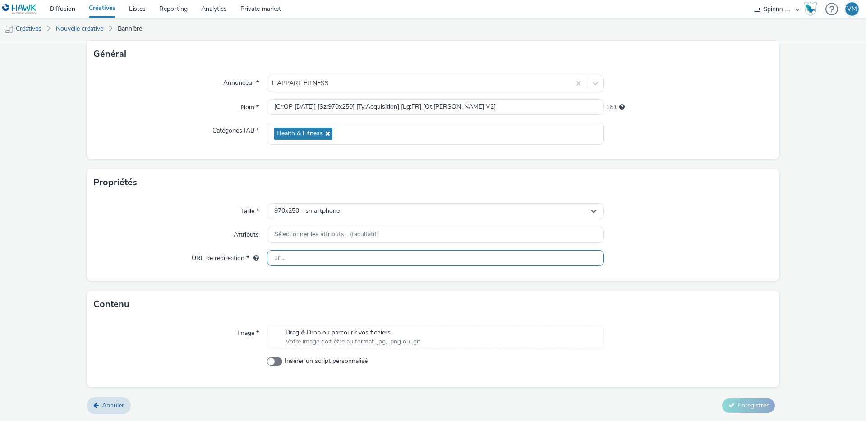
click at [309, 258] on input "text" at bounding box center [435, 258] width 337 height 16
paste input "[URL][DOMAIN_NAME]"
type input "[URL][DOMAIN_NAME]"
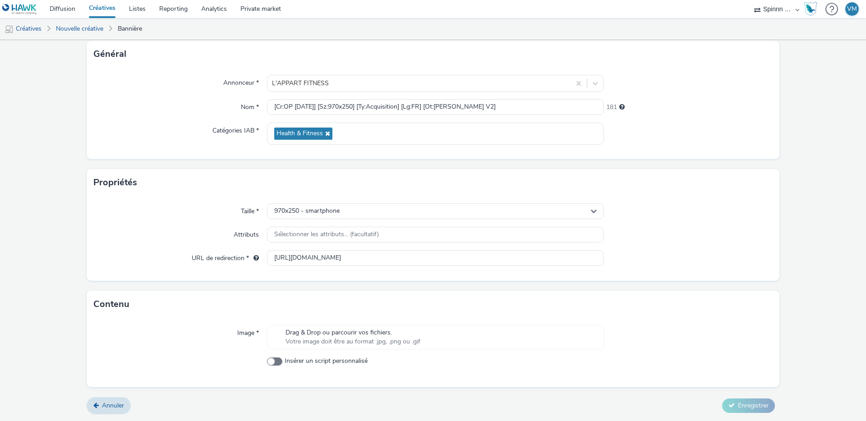
click at [145, 238] on div "Attributs" at bounding box center [180, 235] width 173 height 16
click at [362, 341] on span "Votre image doit être au format .jpg, .png ou .gif" at bounding box center [353, 341] width 135 height 9
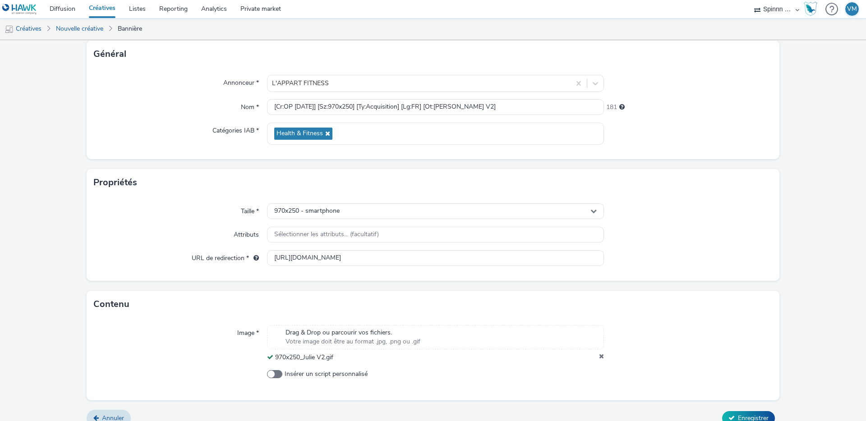
scroll to position [67, 0]
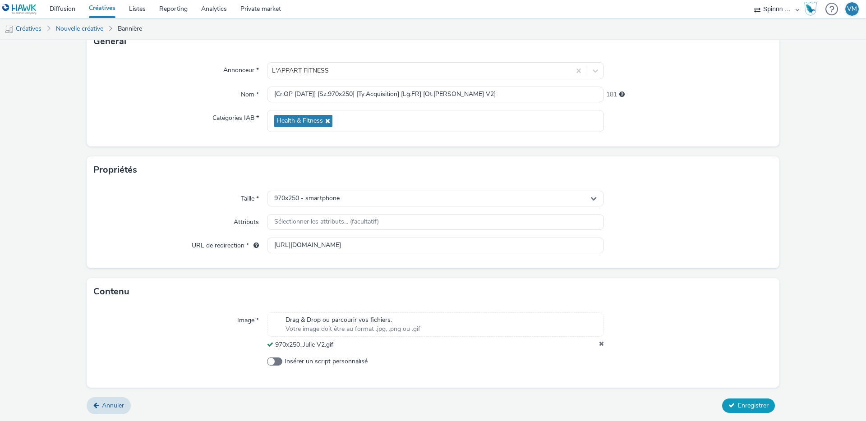
click at [738, 401] on button "Enregistrer" at bounding box center [748, 406] width 53 height 14
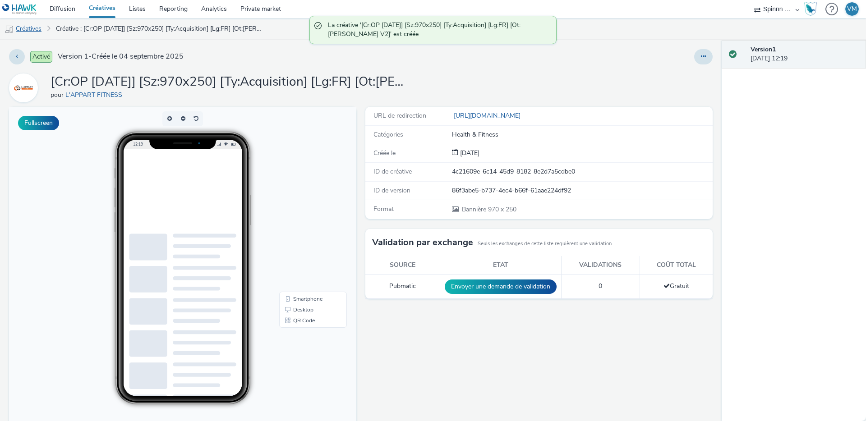
click at [31, 23] on link "Créatives" at bounding box center [23, 29] width 46 height 22
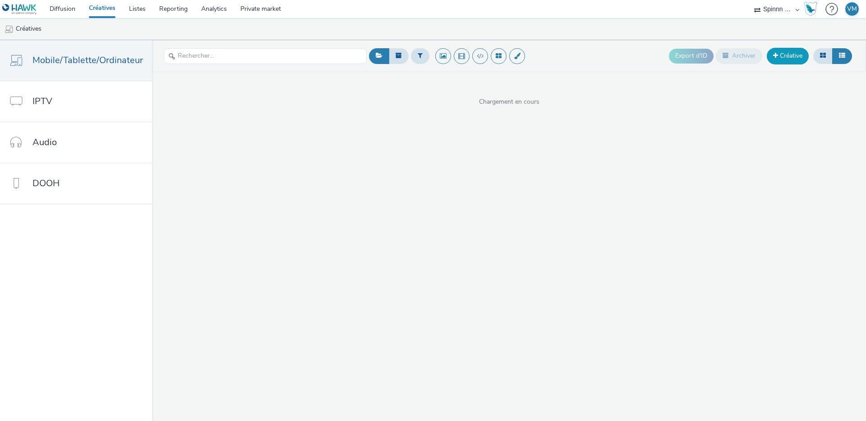
click at [783, 60] on link "Créative" at bounding box center [788, 56] width 42 height 16
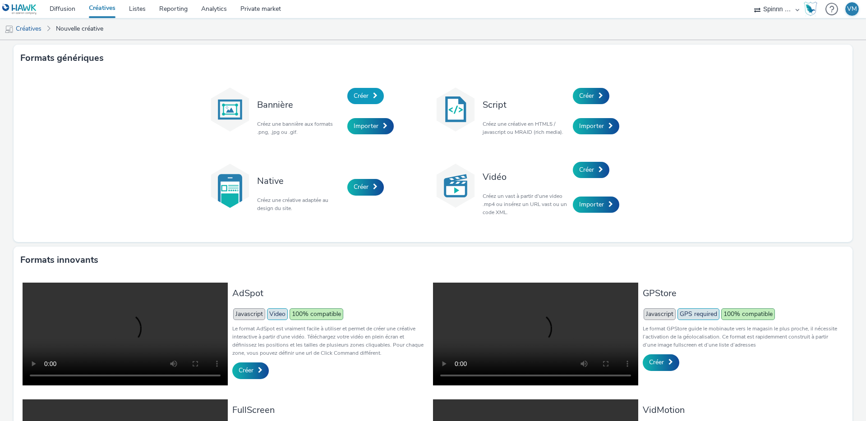
click at [361, 94] on span "Créer" at bounding box center [361, 96] width 15 height 9
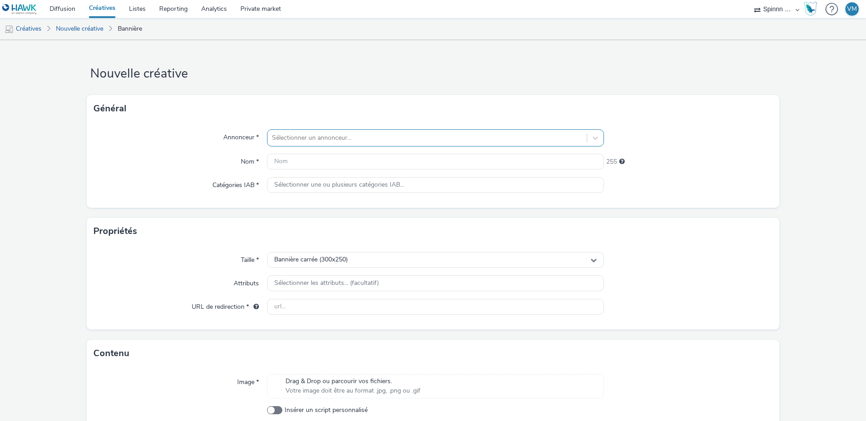
click at [343, 131] on div "Sélectionner un annonceur..." at bounding box center [427, 138] width 319 height 14
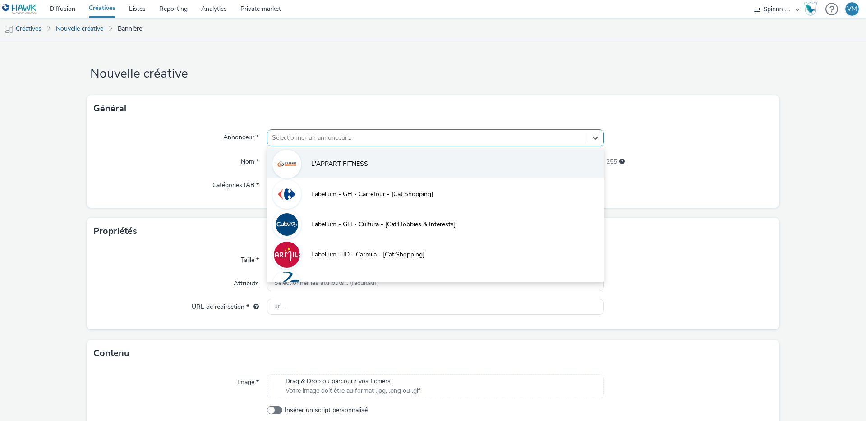
click at [324, 158] on li "L'APPART FITNESS" at bounding box center [435, 163] width 337 height 30
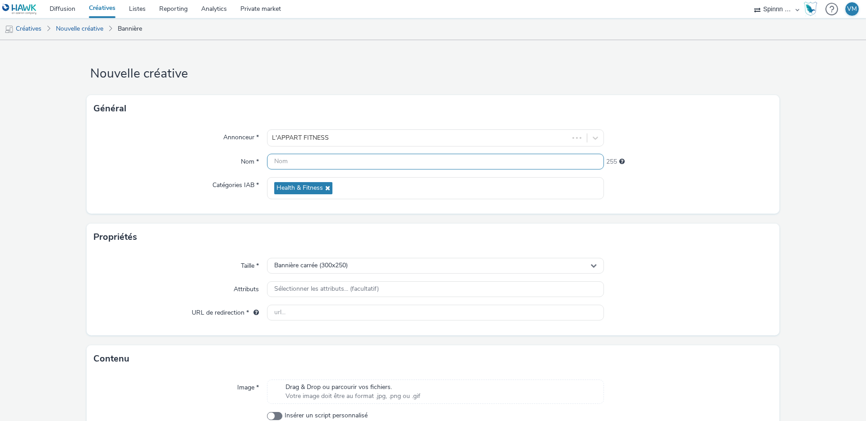
click at [279, 160] on input "text" at bounding box center [435, 162] width 337 height 16
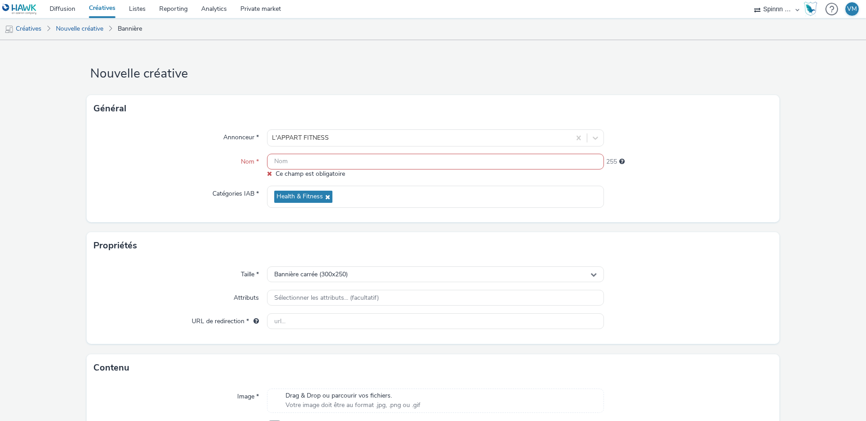
click at [320, 164] on input "text" at bounding box center [435, 162] width 337 height 16
paste input "[Cr:OP [DATE]] [Sz:970x250] [Ty:Acquisition] [Lg:FR] [Ot:[PERSON_NAME]]"
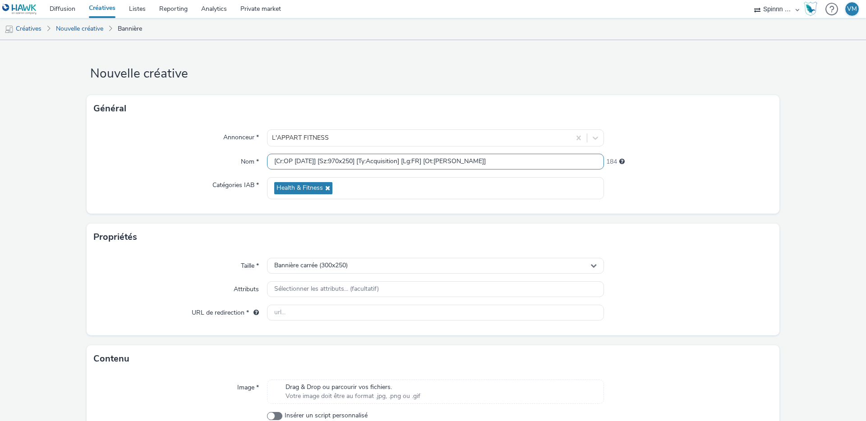
type input "[Cr:OP [DATE]] [Sz:970x250] [Ty:Acquisition] [Lg:FR] [Ot:[PERSON_NAME]]"
click at [233, 148] on div "Annonceur * L'APPART FITNESS Nom * [Cr:OP [DATE]] [Sz:970x250] [Ty:Acquisition]…" at bounding box center [433, 168] width 693 height 92
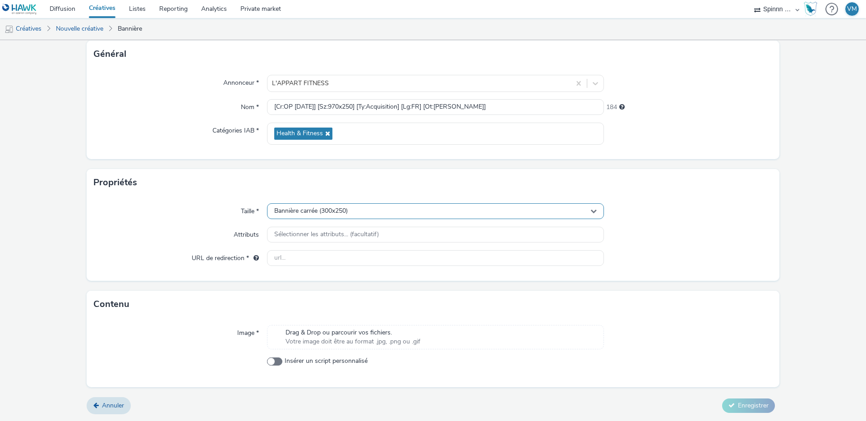
click at [321, 213] on span "Bannière carrée (300x250)" at bounding box center [311, 212] width 74 height 8
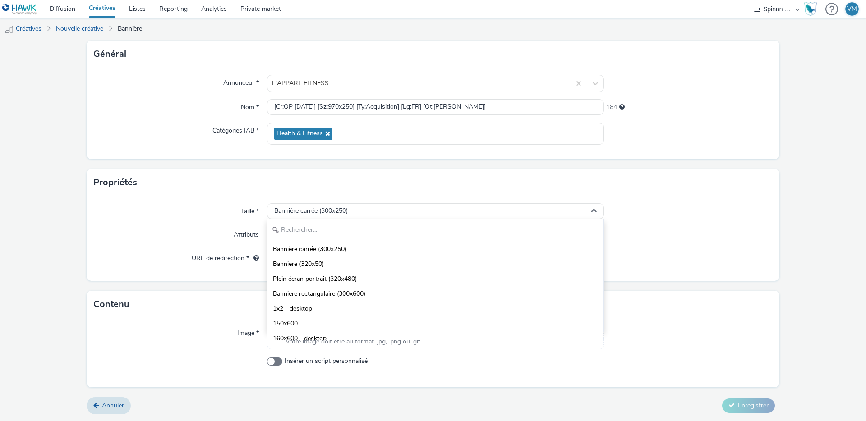
click at [307, 237] on input "text" at bounding box center [436, 230] width 336 height 16
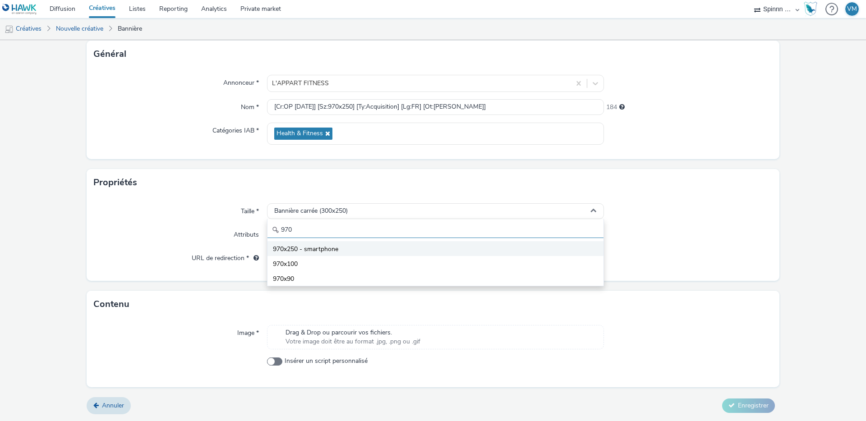
type input "970"
click at [337, 255] on li "970x250 - smartphone" at bounding box center [436, 248] width 336 height 15
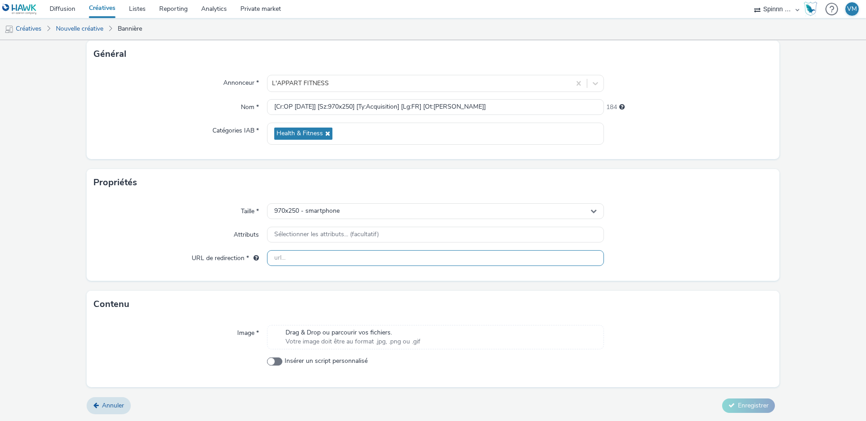
click at [331, 257] on input "text" at bounding box center [435, 258] width 337 height 16
paste input "[URL][DOMAIN_NAME][PERSON_NAME]"
type input "[URL][DOMAIN_NAME][PERSON_NAME]"
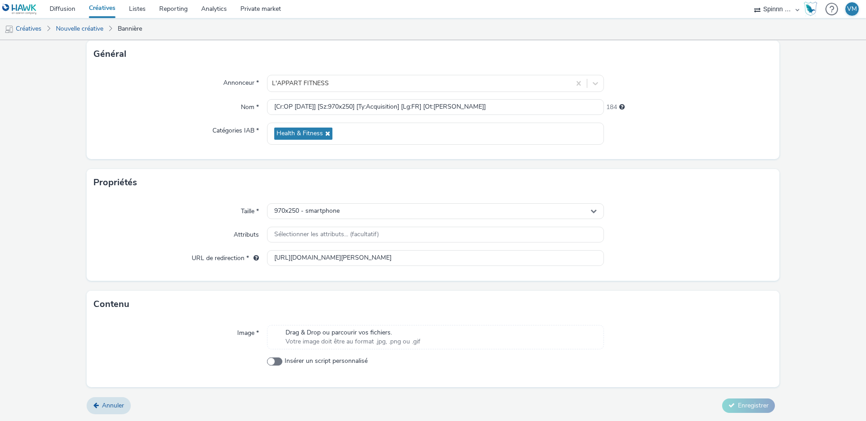
click at [138, 256] on div "URL de redirection *" at bounding box center [180, 258] width 173 height 16
click at [346, 335] on span "Drag & Drop ou parcourir vos fichiers." at bounding box center [353, 332] width 135 height 9
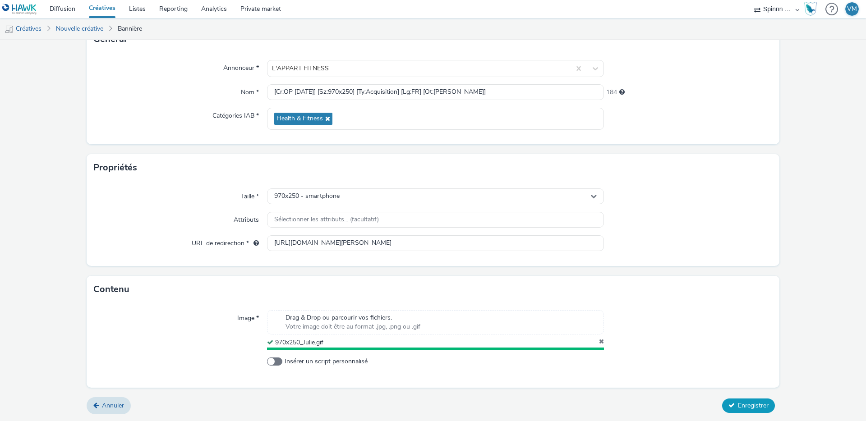
scroll to position [67, 0]
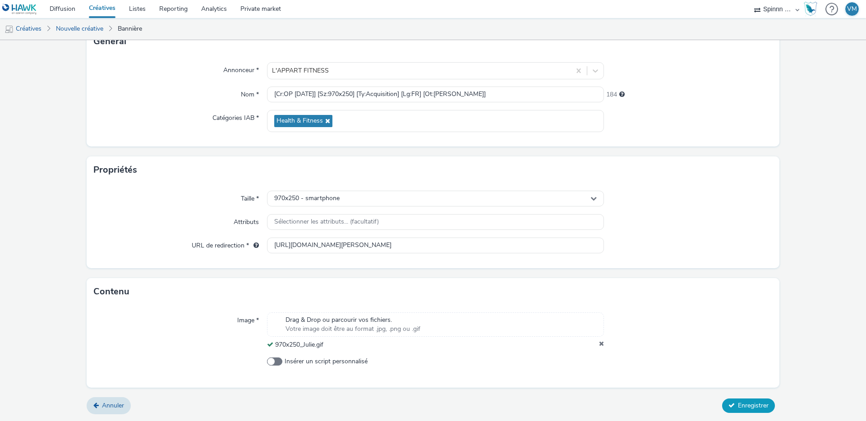
click at [757, 406] on span "Enregistrer" at bounding box center [753, 406] width 31 height 9
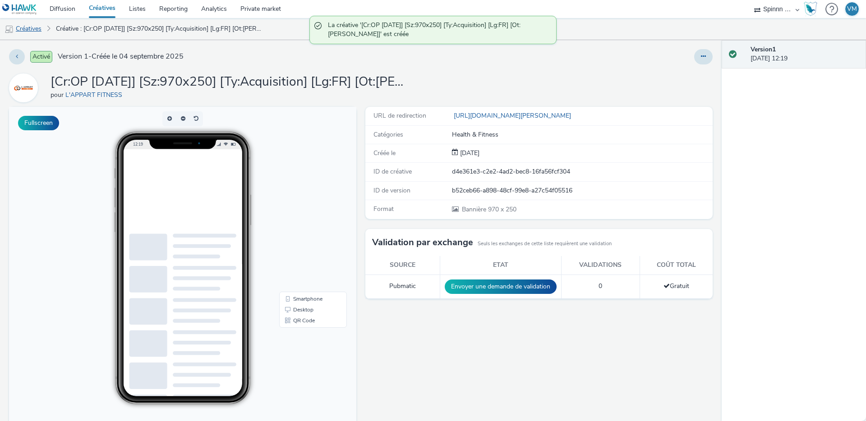
click at [32, 27] on link "Créatives" at bounding box center [23, 29] width 46 height 22
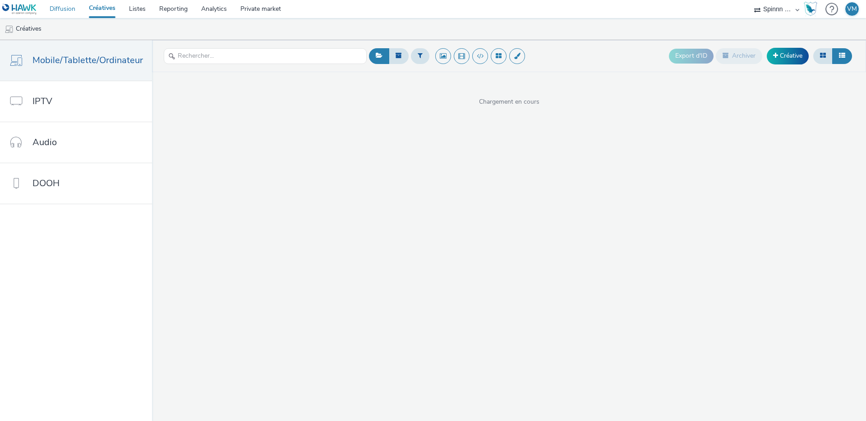
click at [57, 9] on link "Diffusion" at bounding box center [62, 9] width 39 height 18
